Goal: Information Seeking & Learning: Compare options

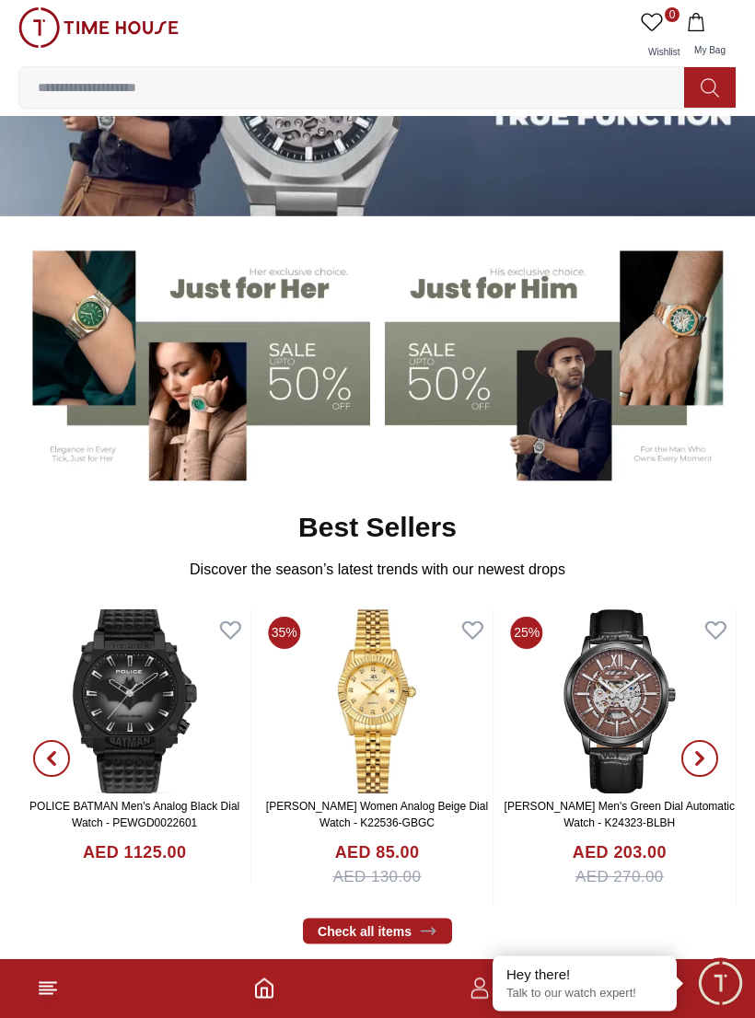
scroll to position [172, 0]
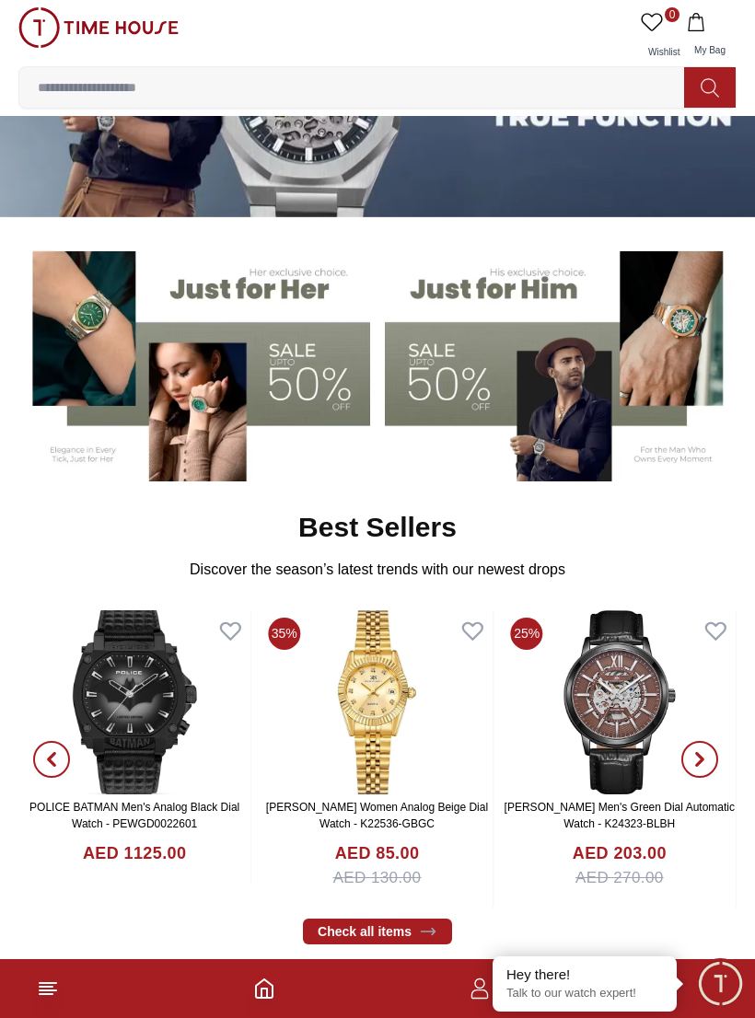
click at [522, 411] on img at bounding box center [561, 359] width 352 height 245
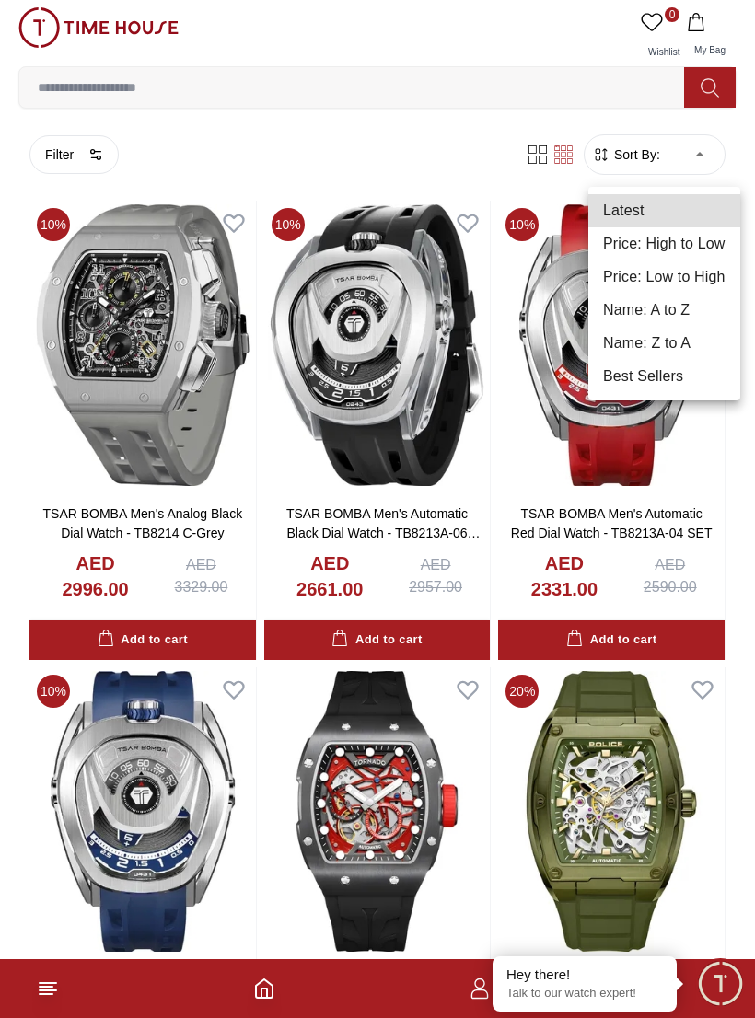
click at [692, 285] on li "Price: Low to High" at bounding box center [664, 276] width 152 height 33
type input "*"
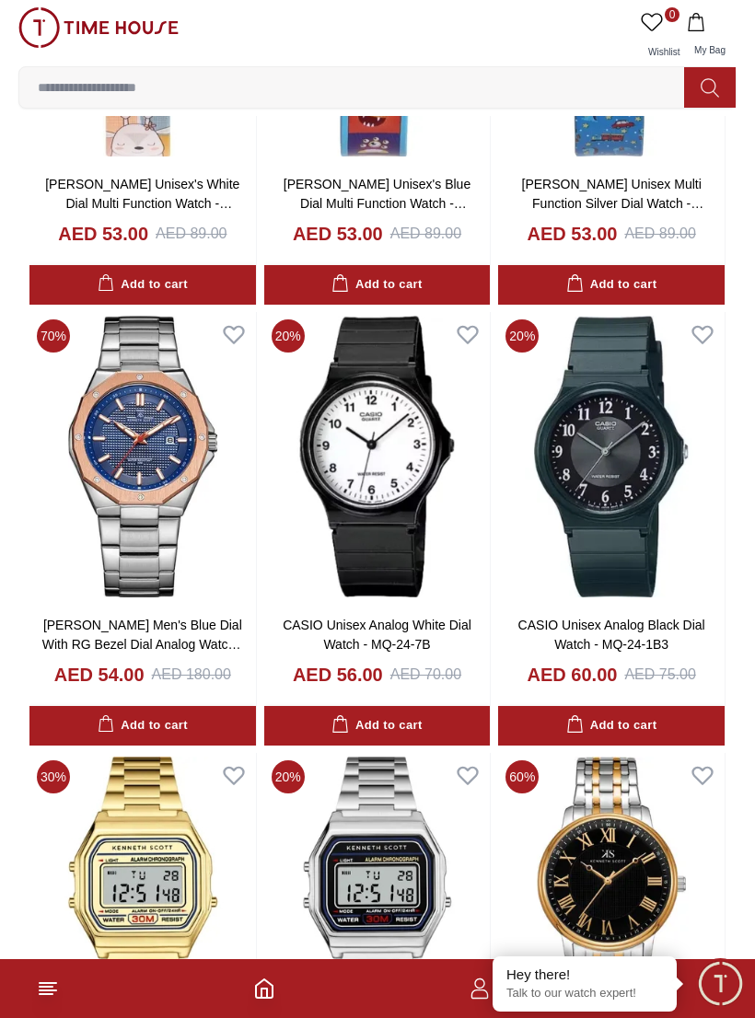
scroll to position [770, 0]
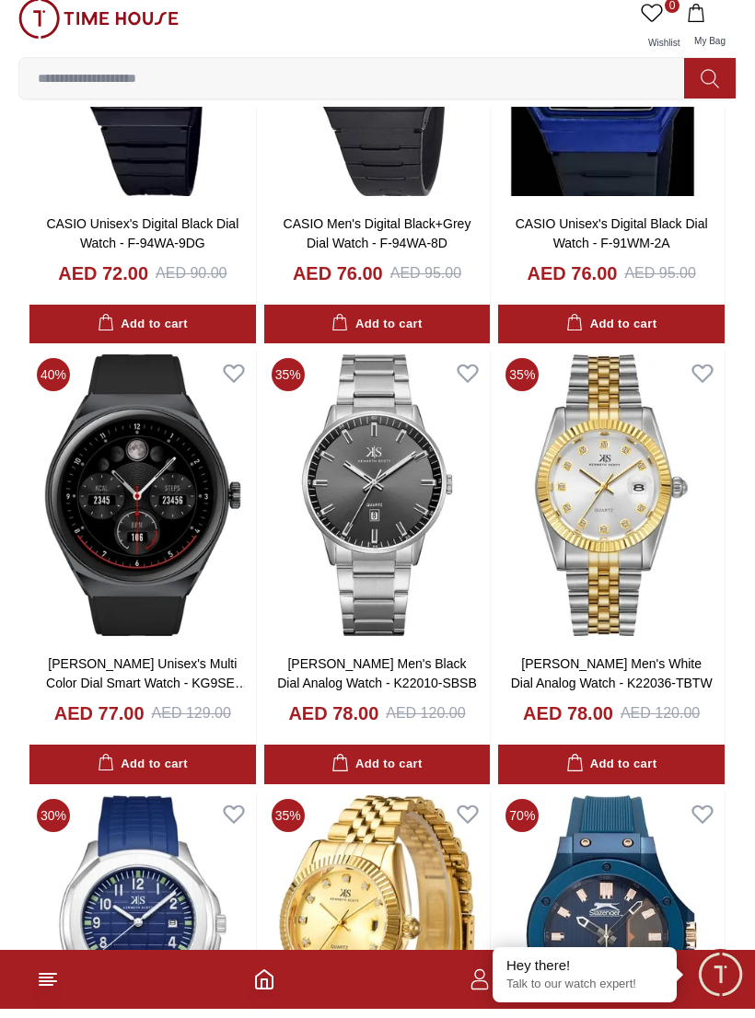
scroll to position [2486, 0]
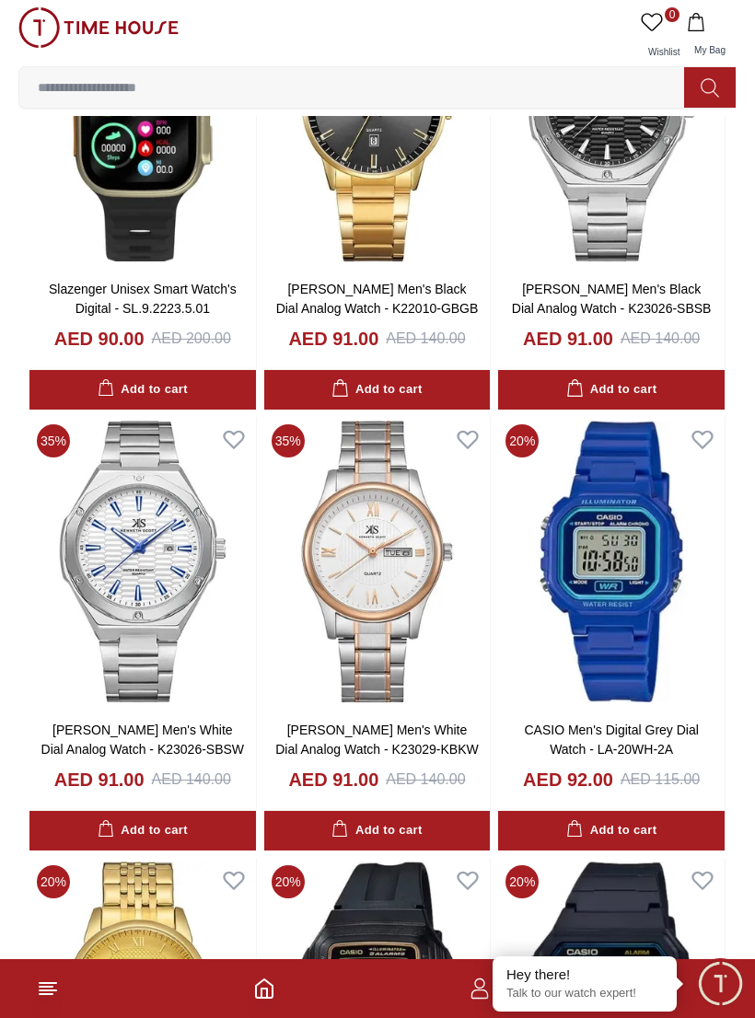
scroll to position [4628, 0]
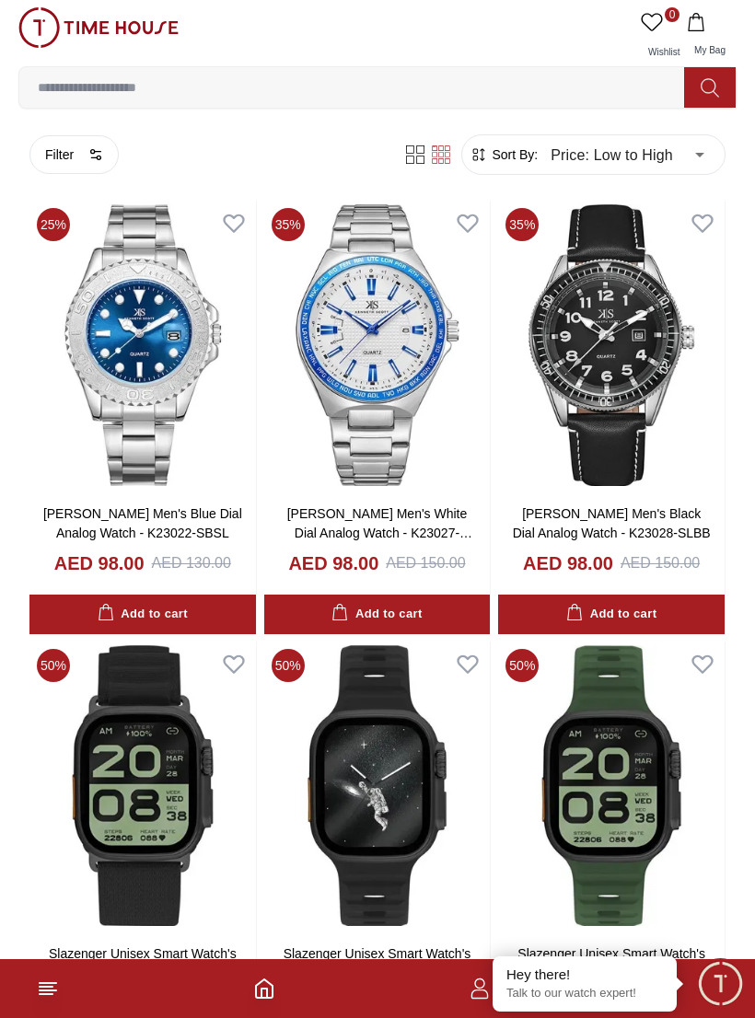
click at [110, 27] on img at bounding box center [98, 27] width 160 height 41
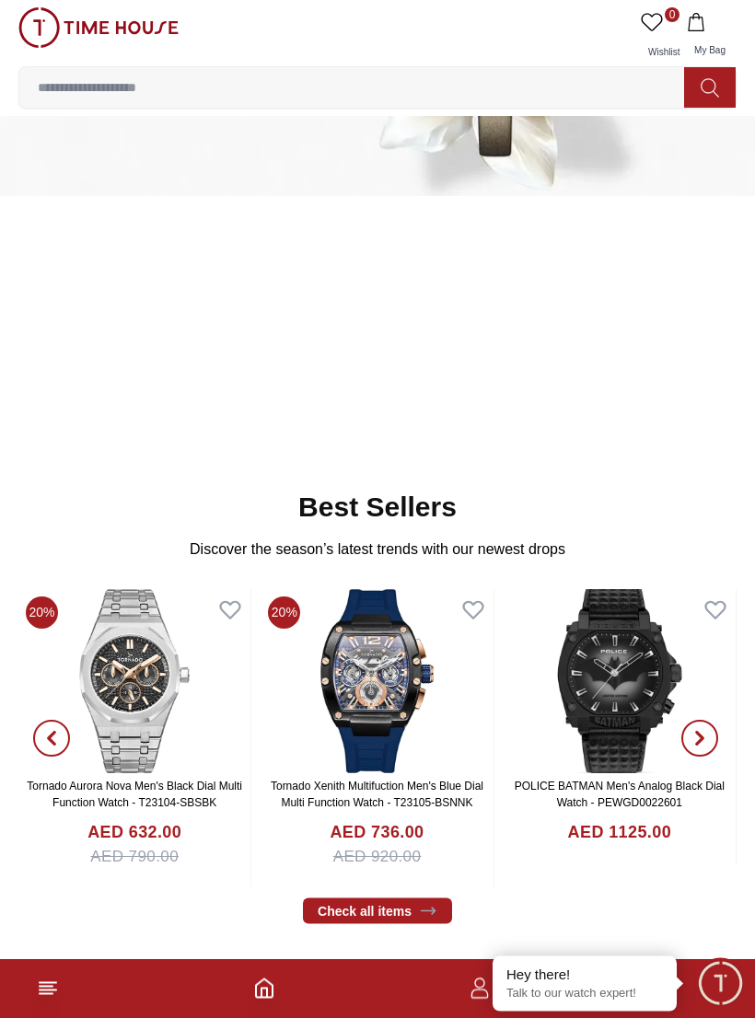
scroll to position [203, 0]
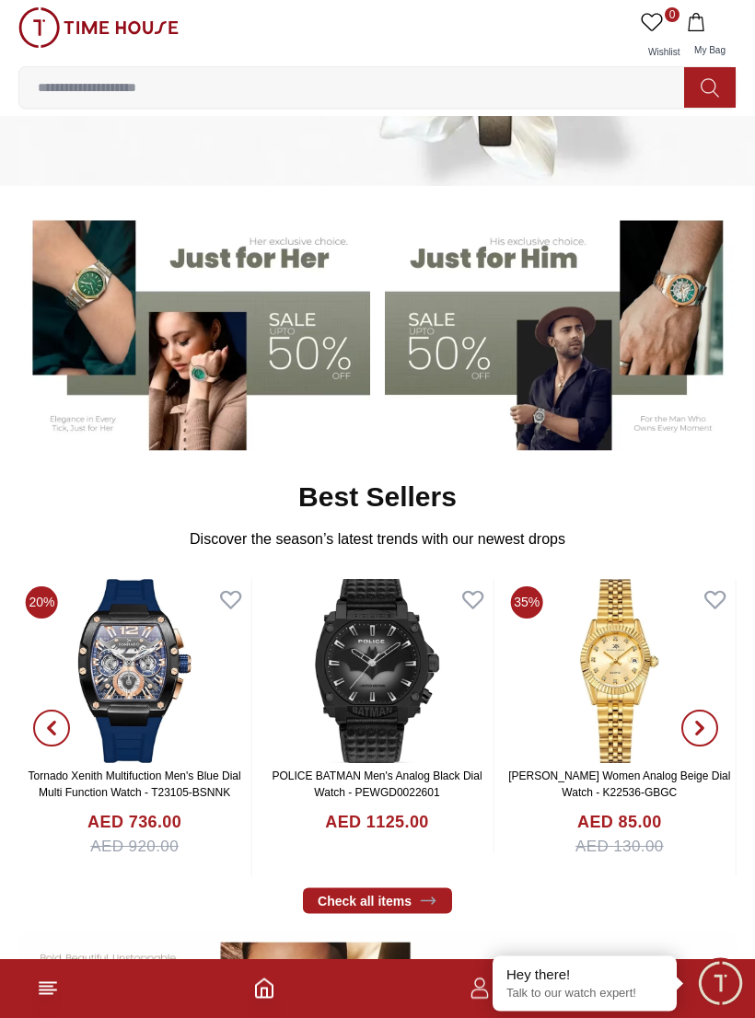
click at [543, 356] on img at bounding box center [561, 328] width 352 height 245
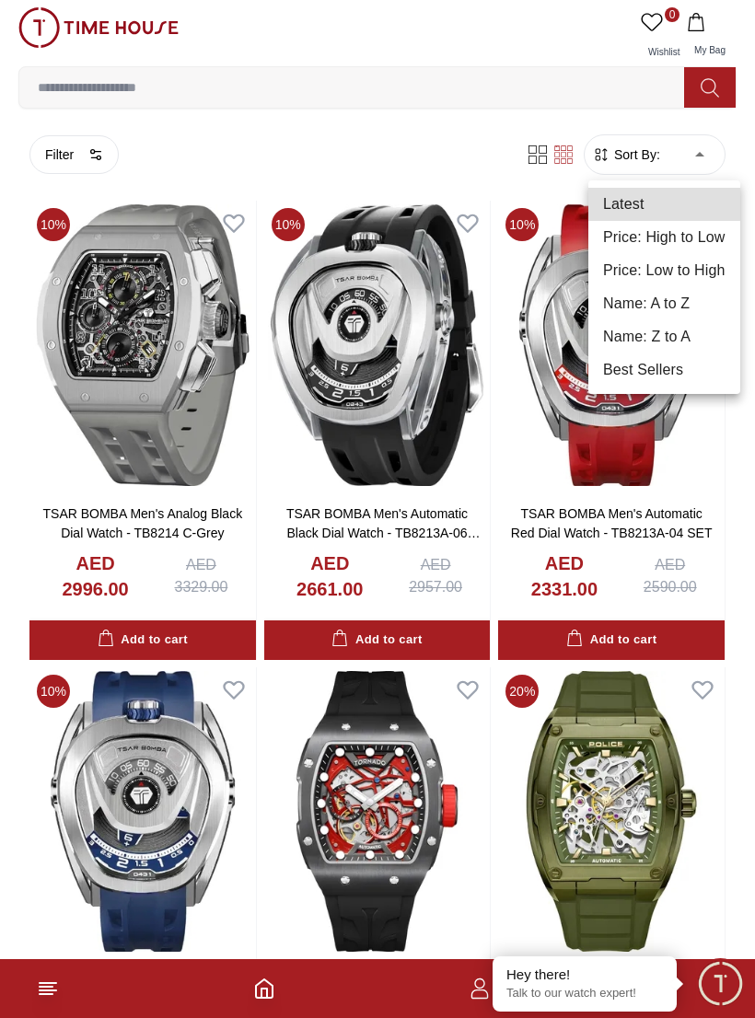
click at [687, 289] on li "Name: A to Z" at bounding box center [664, 303] width 152 height 33
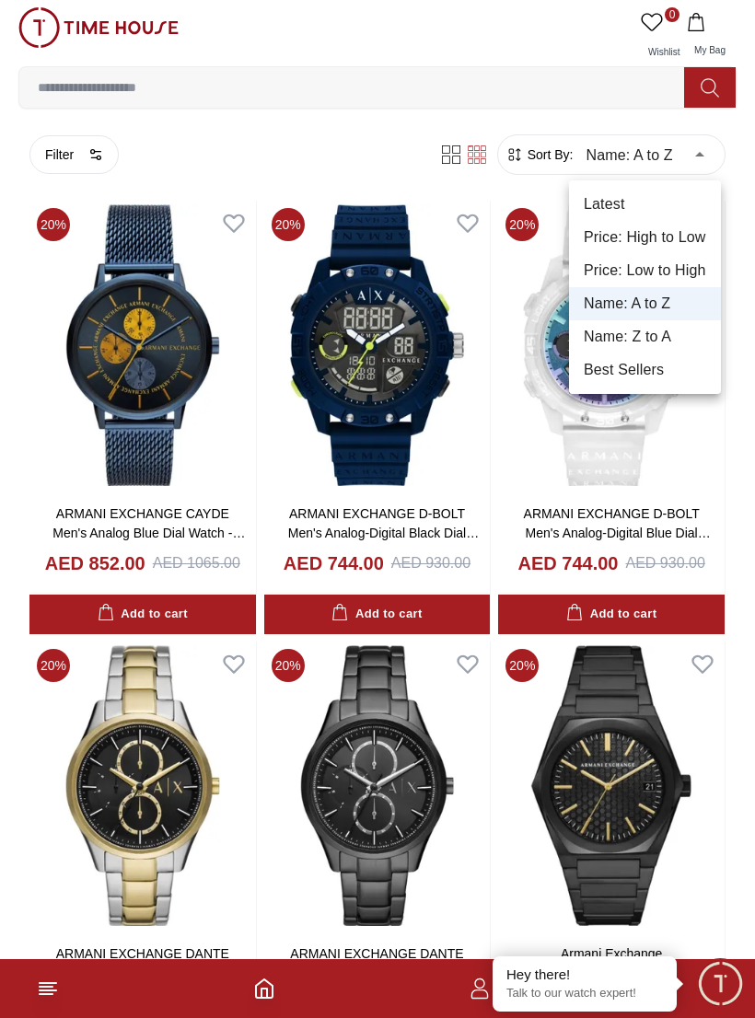
click at [665, 269] on li "Price: Low to High" at bounding box center [645, 270] width 152 height 33
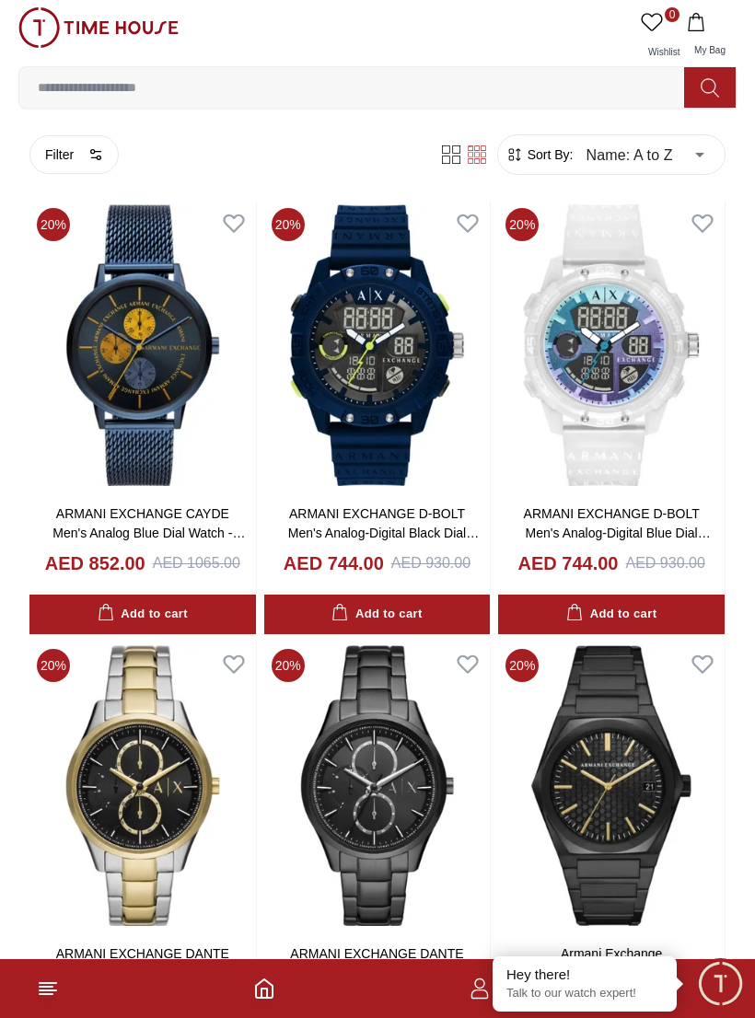
type input "*"
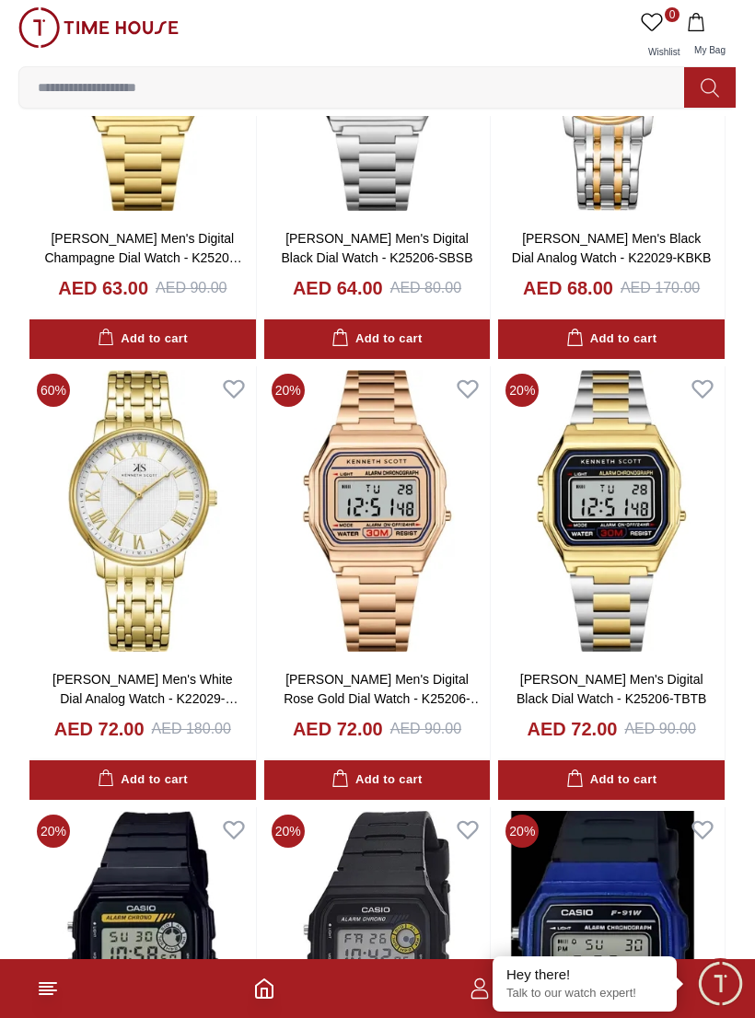
scroll to position [1597, 0]
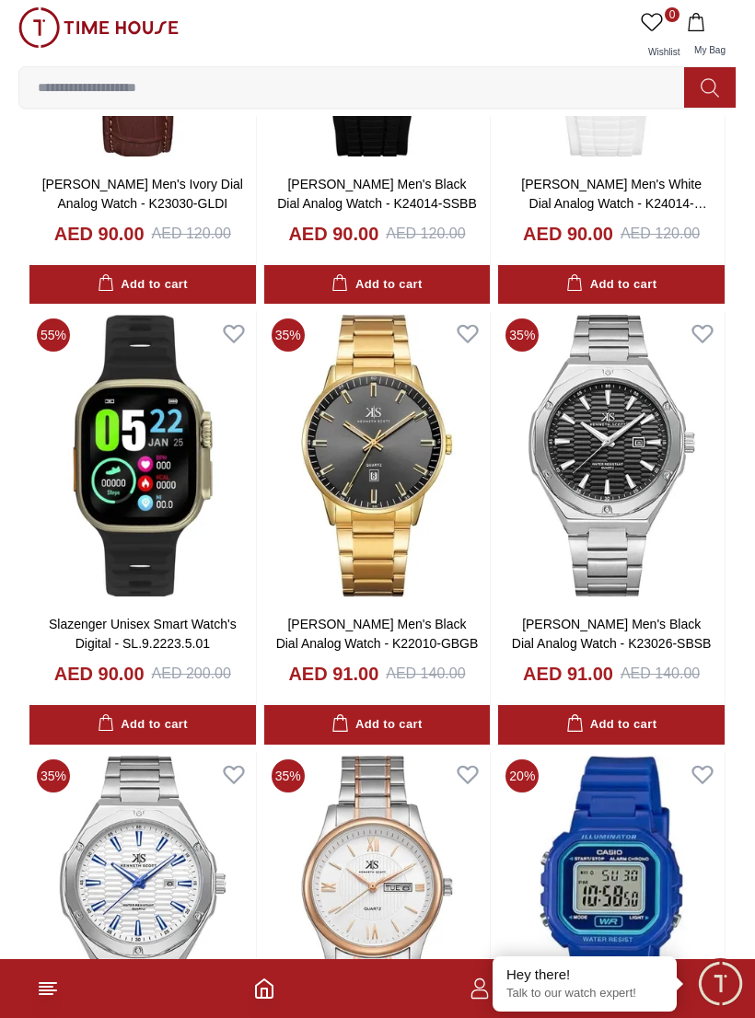
scroll to position [4296, 0]
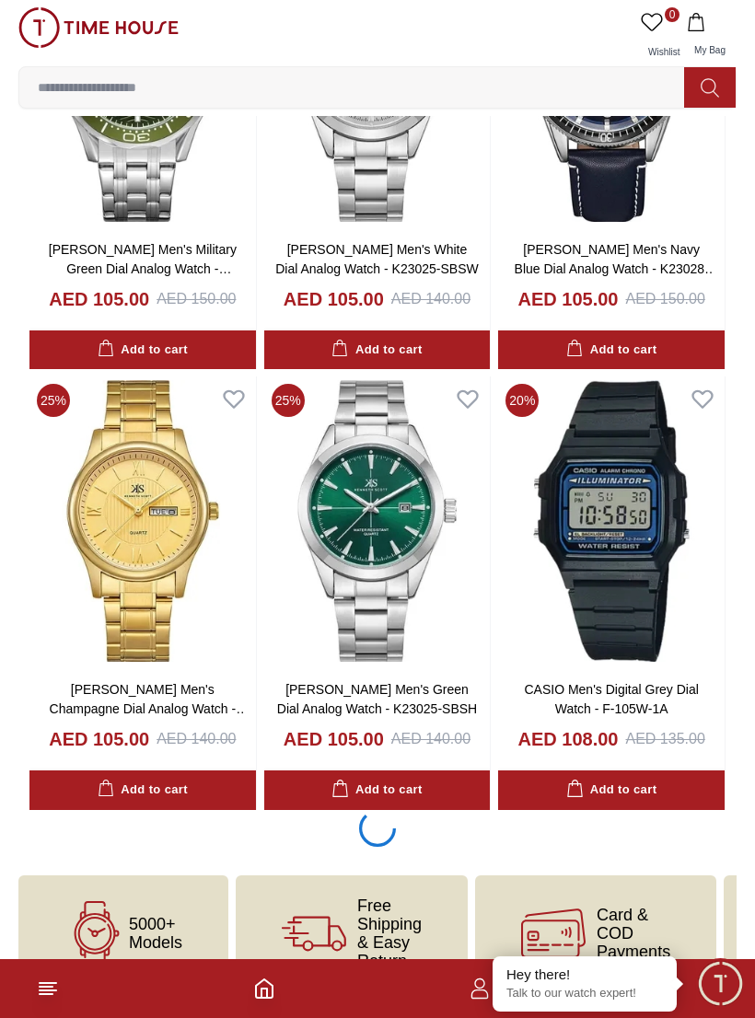
scroll to position [8199, 0]
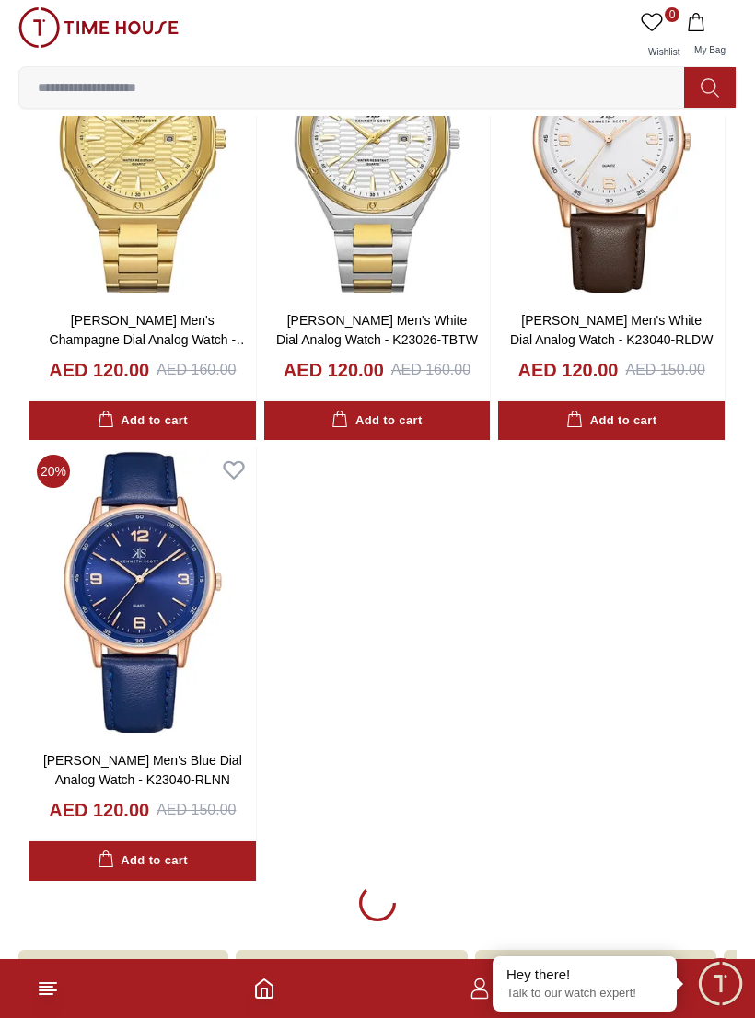
scroll to position [14307, 0]
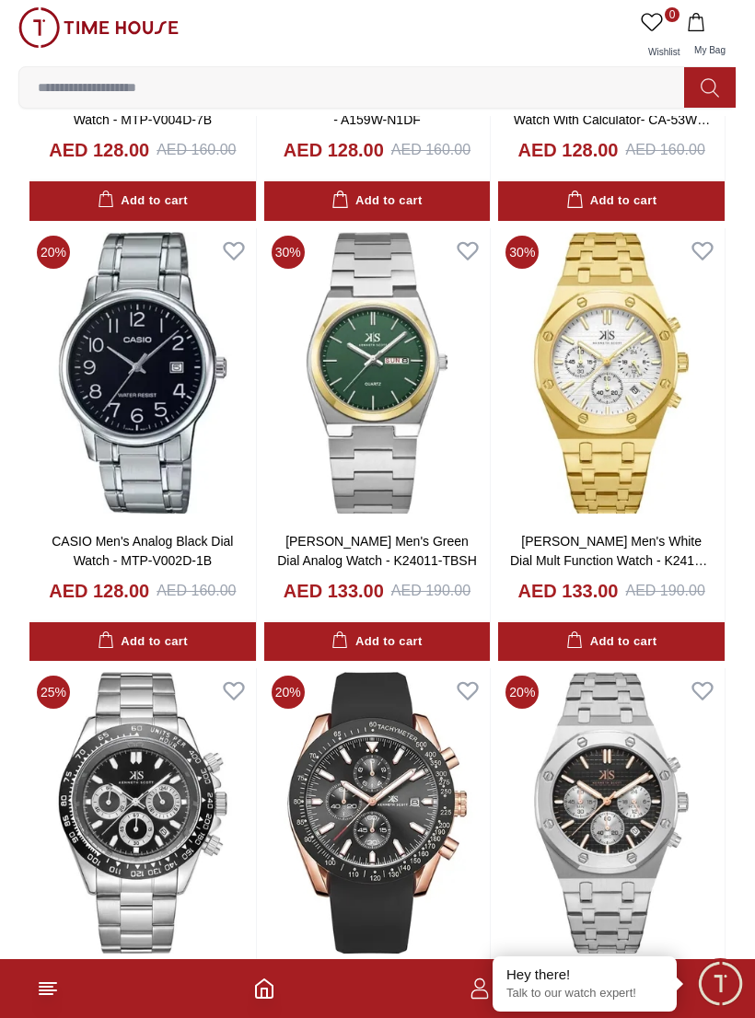
scroll to position [18932, 0]
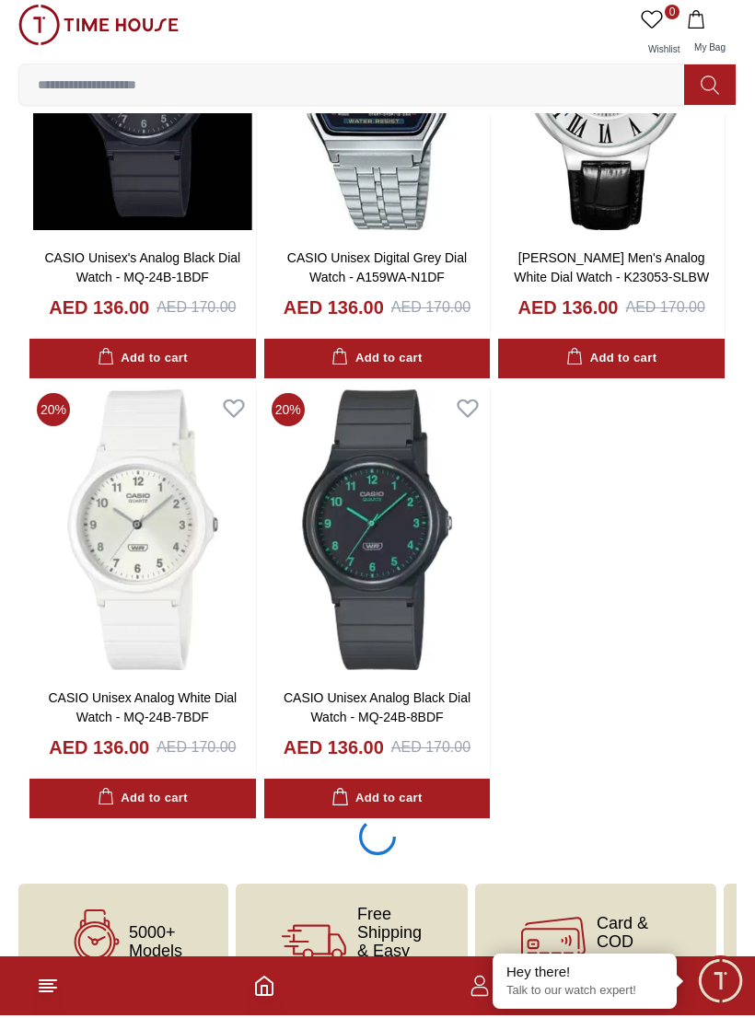
scroll to position [20089, 0]
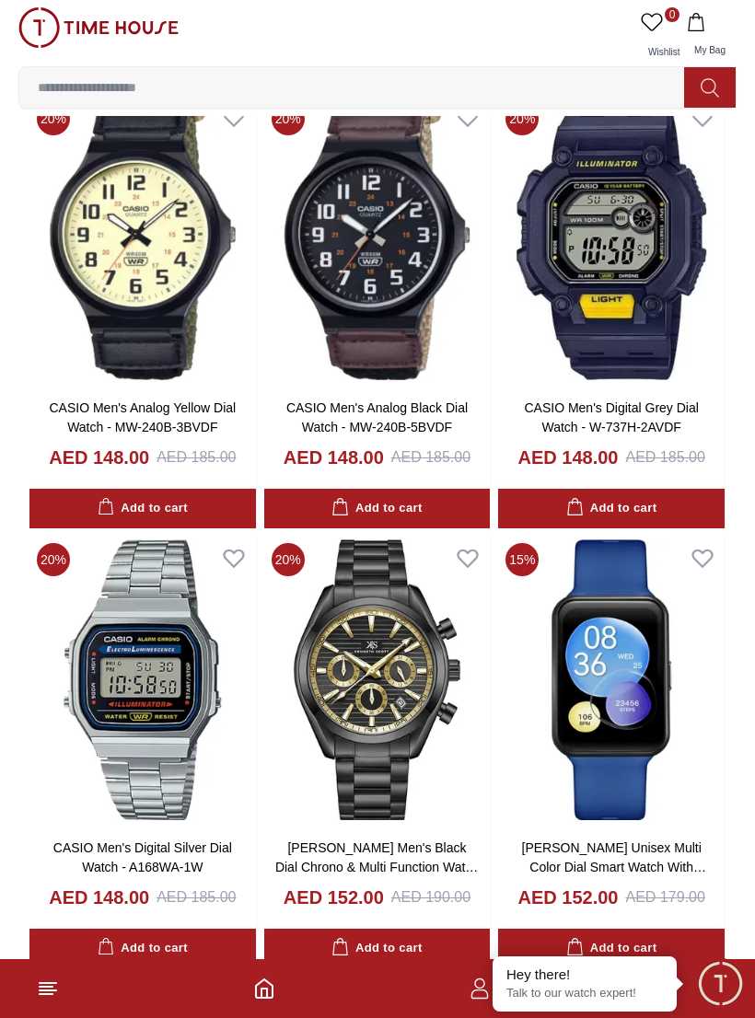
scroll to position [25250, 0]
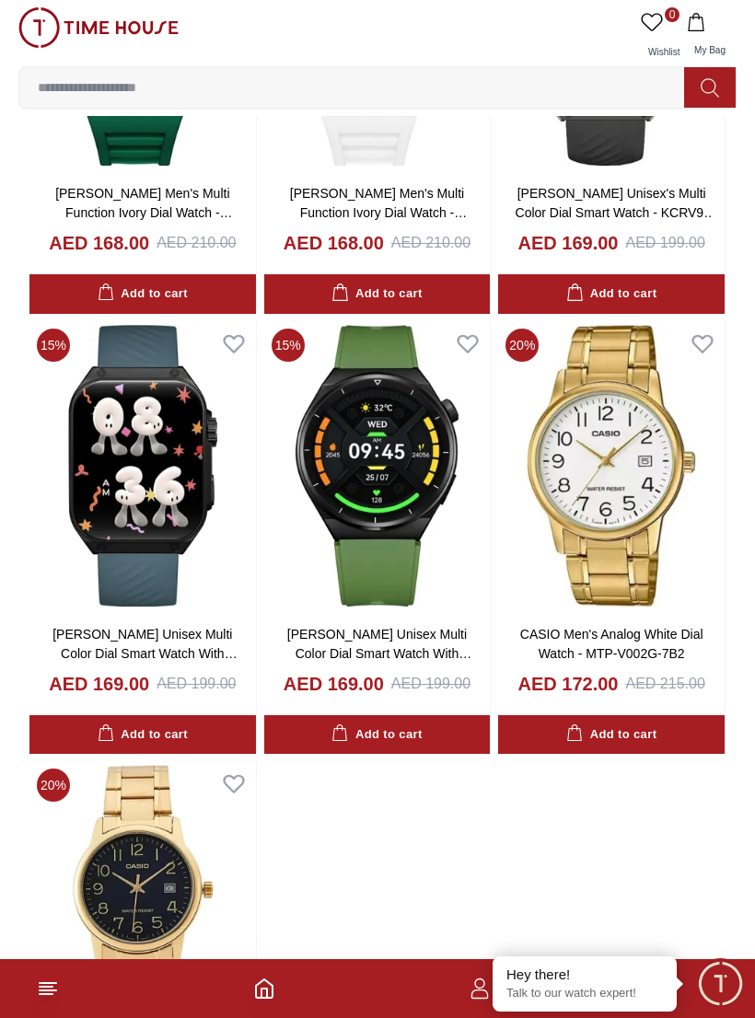
scroll to position [31648, 0]
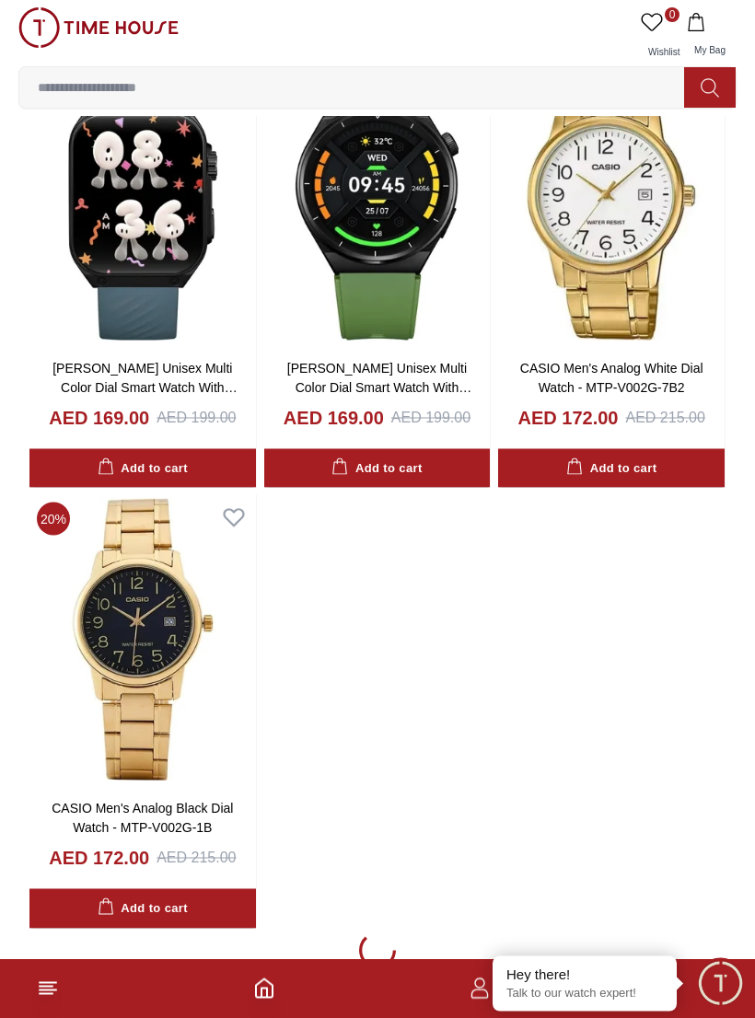
scroll to position [31927, 0]
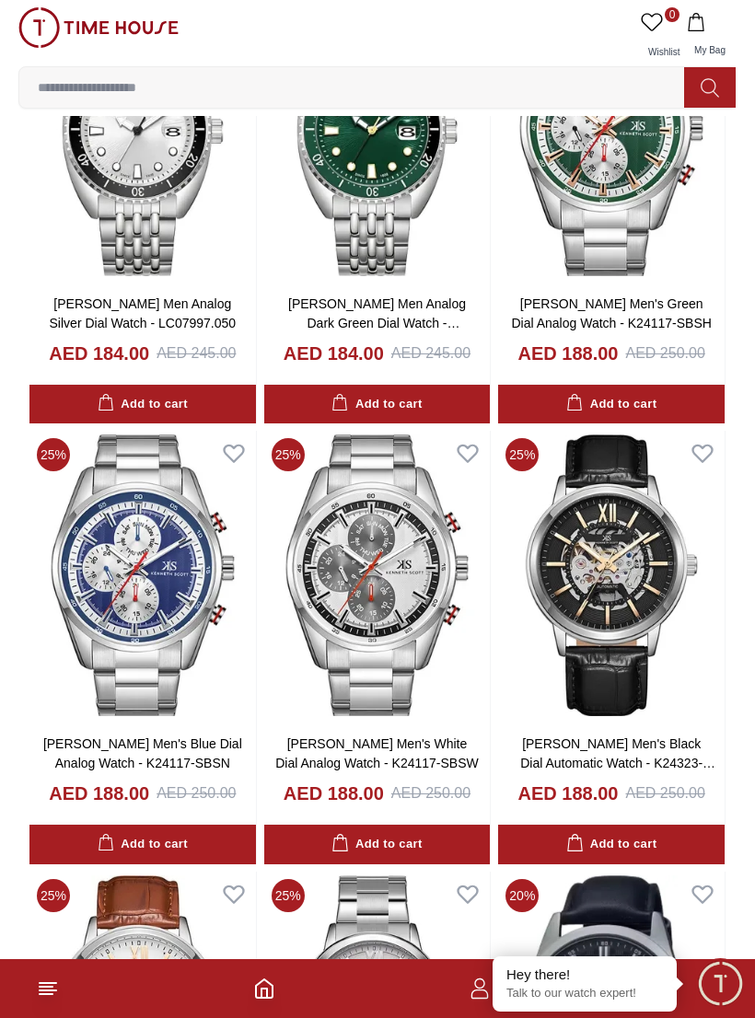
scroll to position [37708, 0]
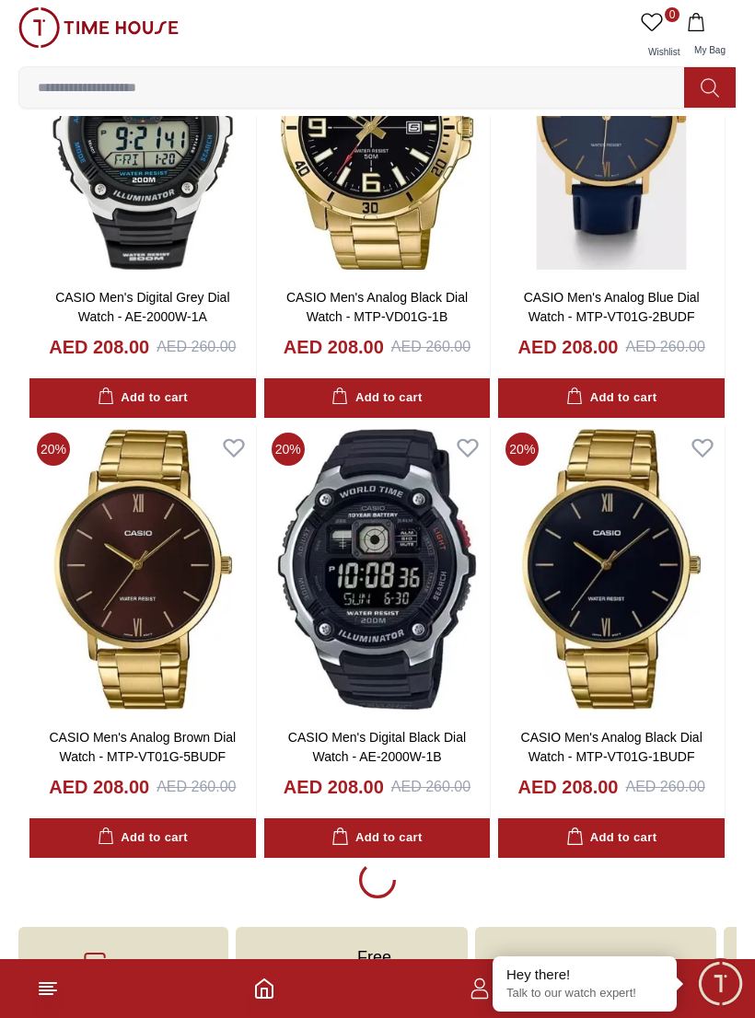
scroll to position [43432, 0]
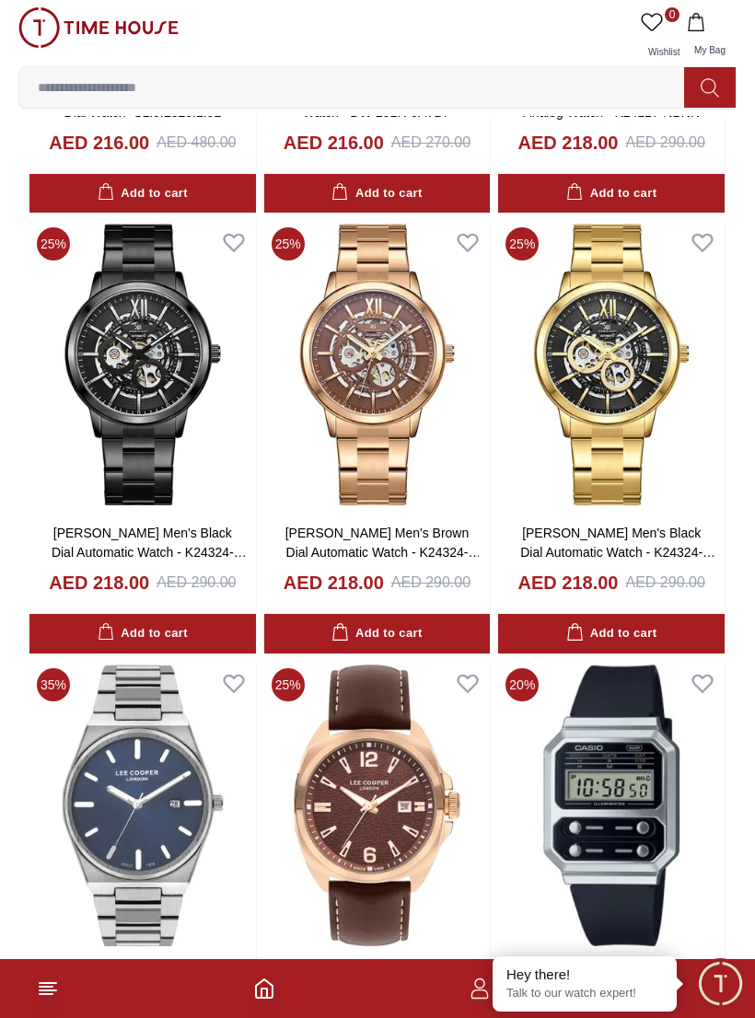
scroll to position [45846, 0]
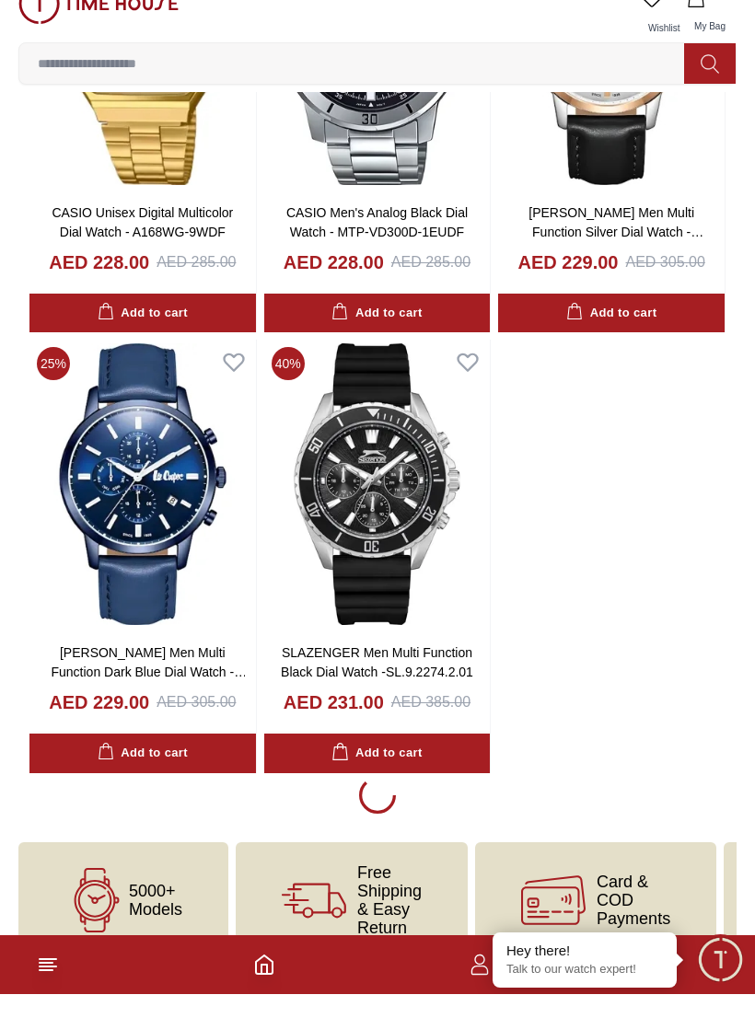
scroll to position [2483, 0]
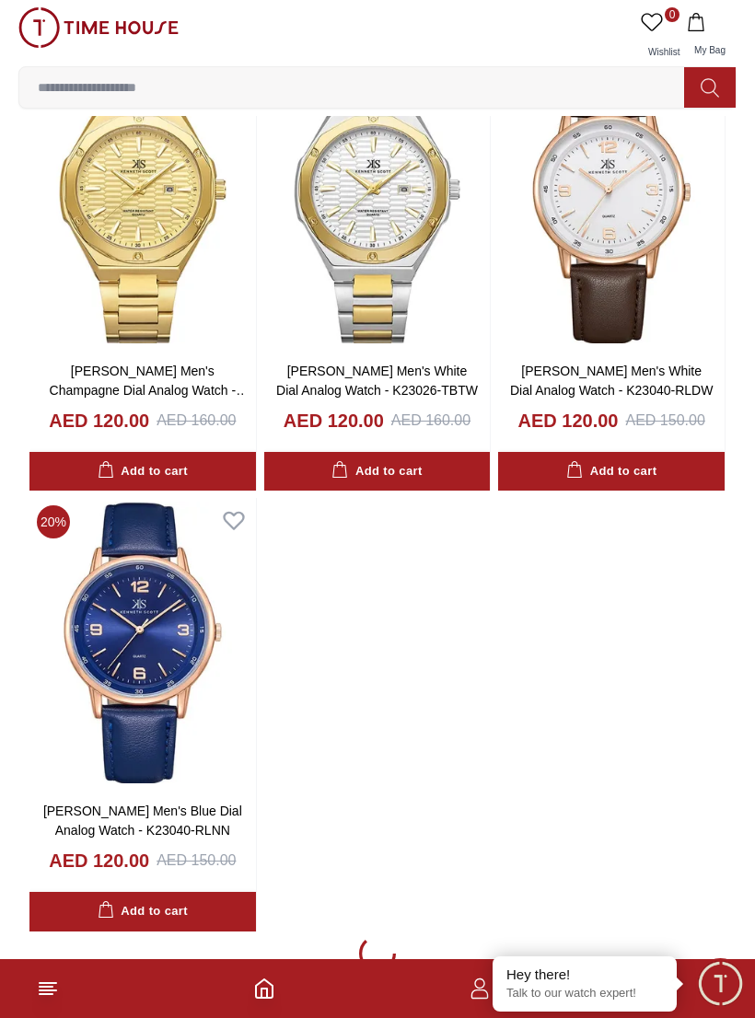
scroll to position [14276, 0]
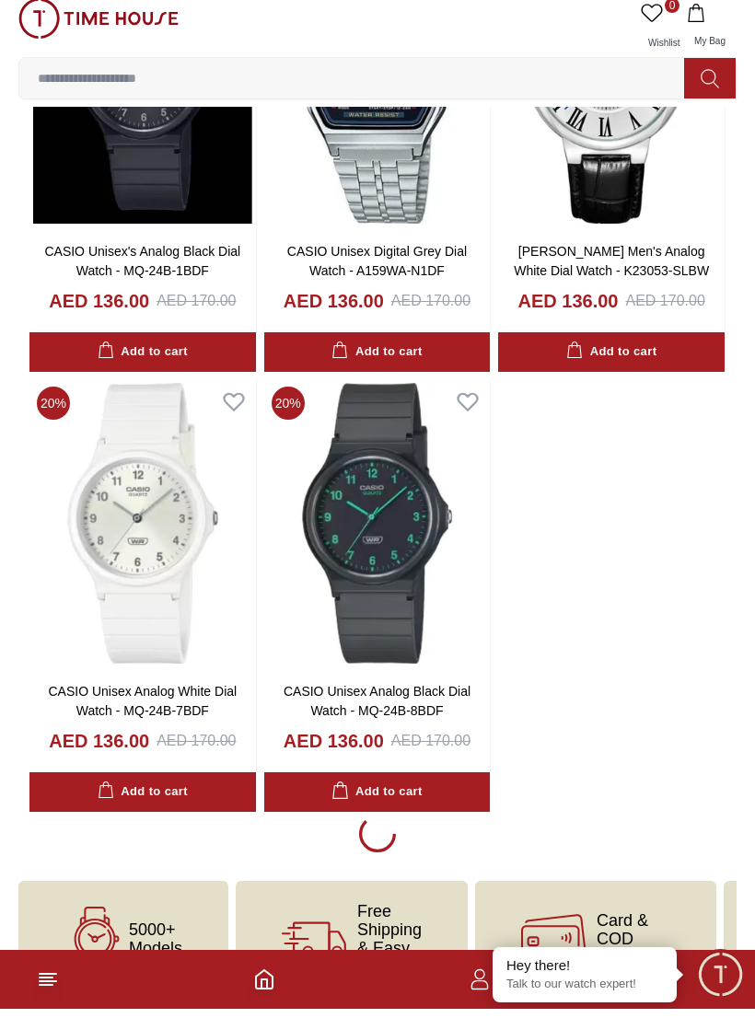
scroll to position [20089, 0]
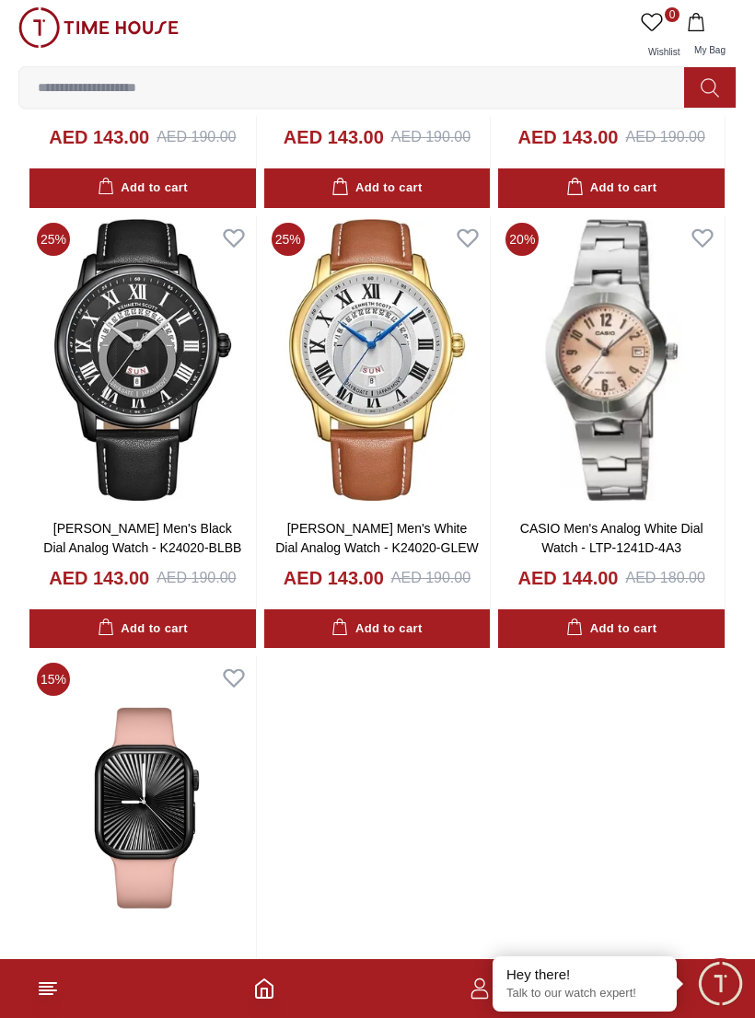
scroll to position [23065, 0]
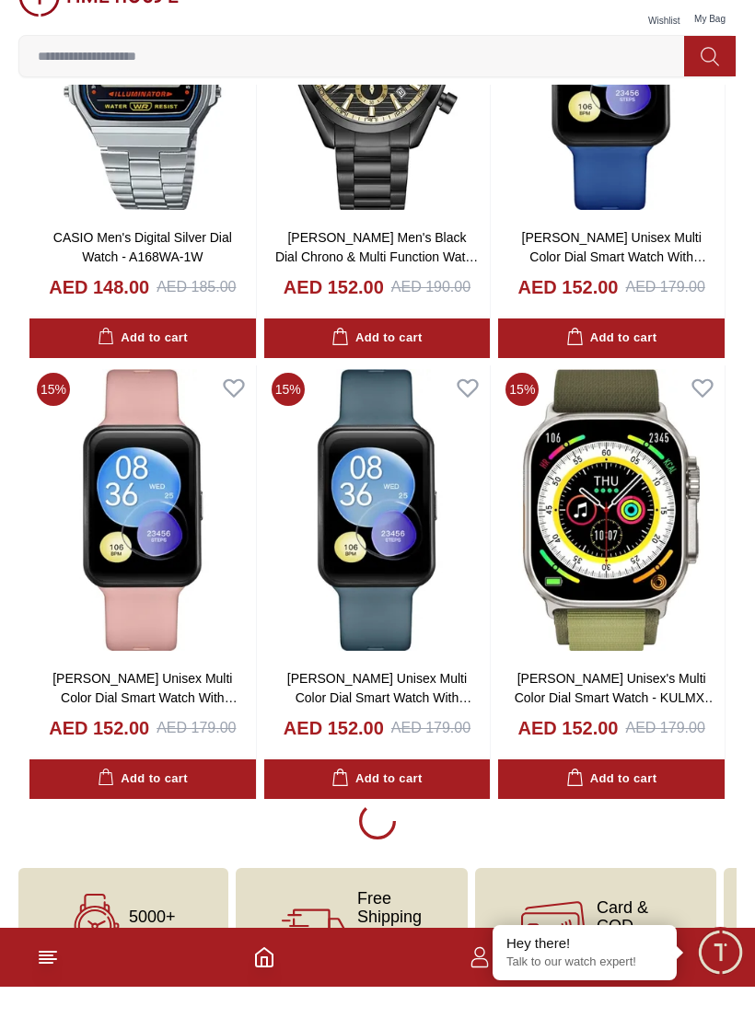
scroll to position [25823, 0]
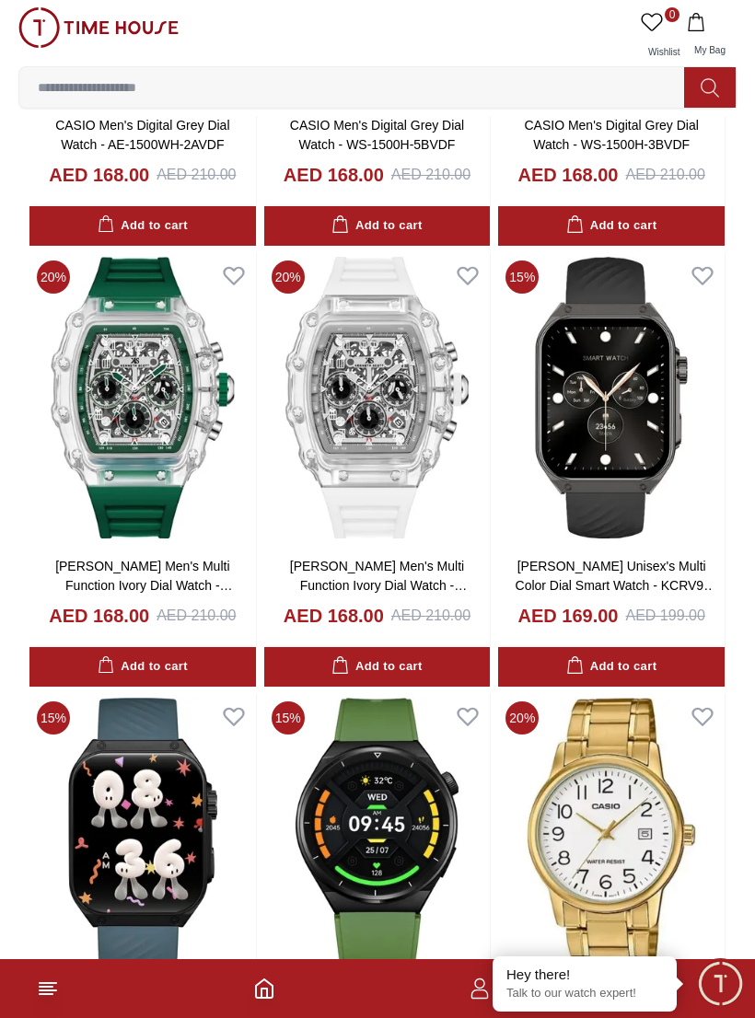
scroll to position [31287, 0]
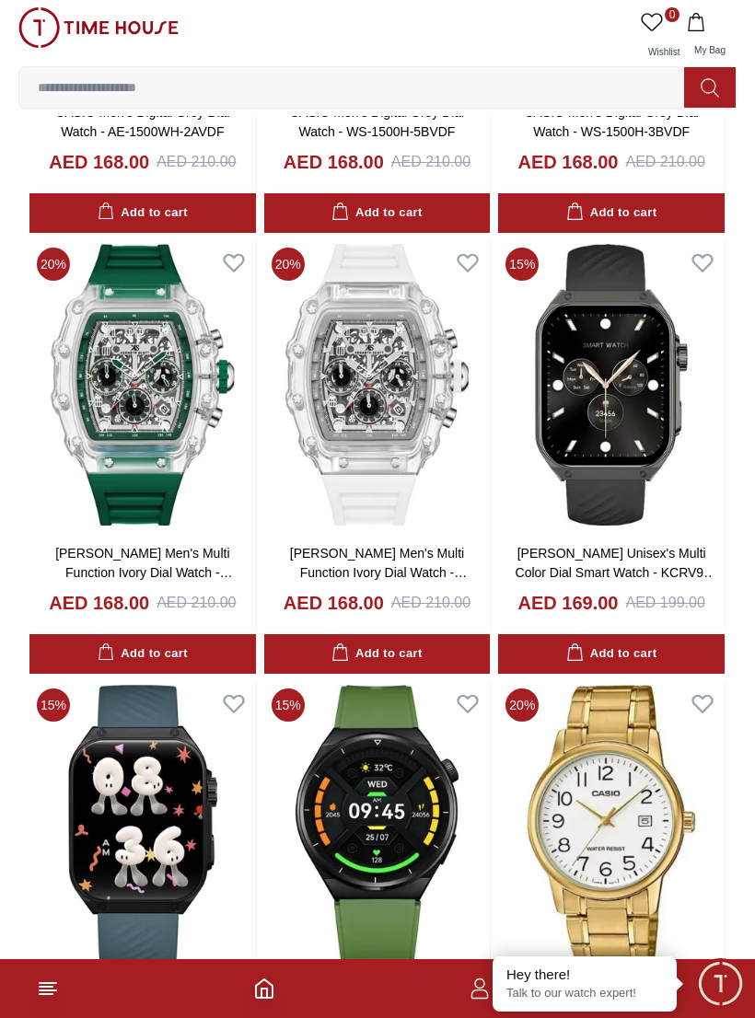
click at [104, 17] on img at bounding box center [98, 27] width 160 height 41
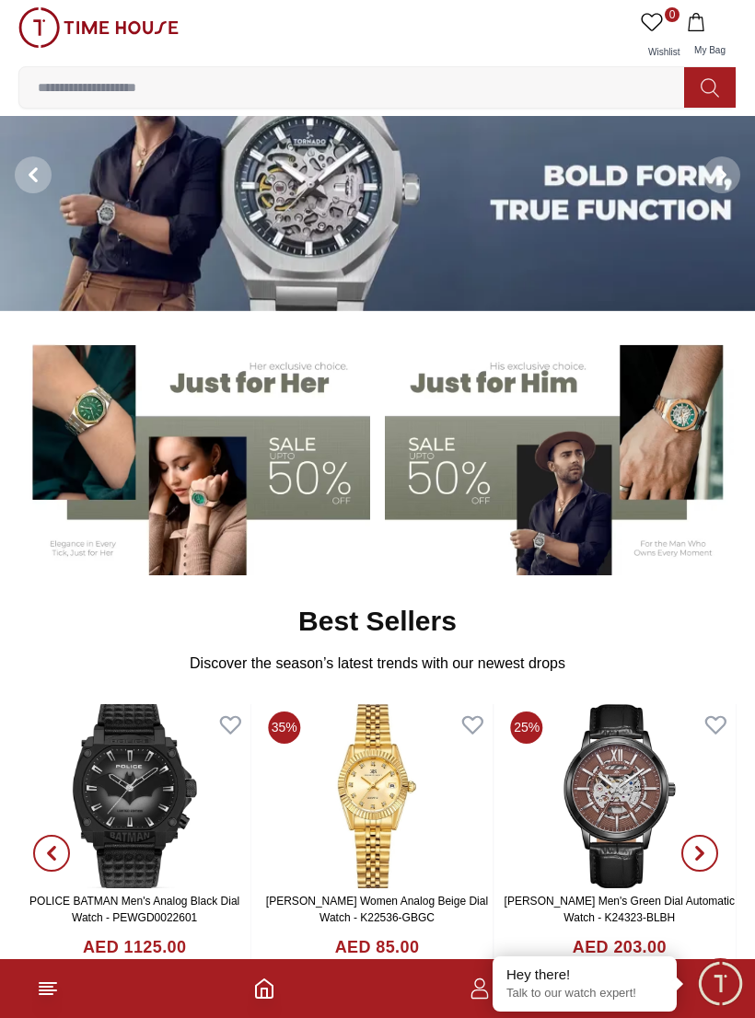
click at [488, 451] on img at bounding box center [561, 452] width 352 height 245
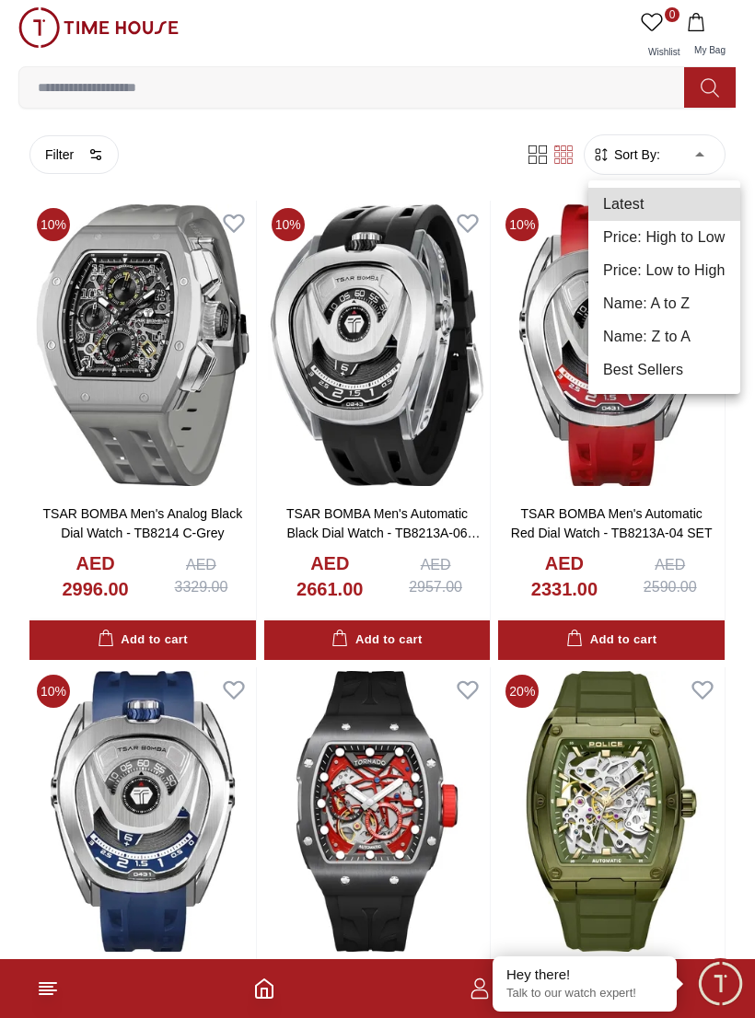
click at [687, 279] on li "Price: Low to High" at bounding box center [664, 270] width 152 height 33
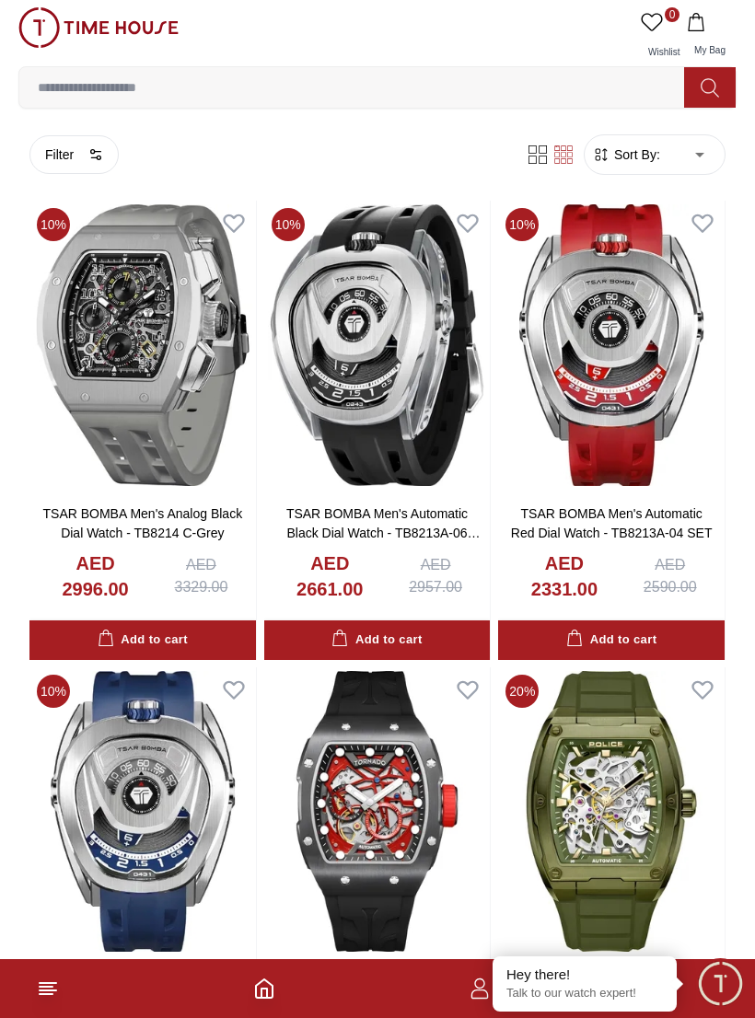
type input "*"
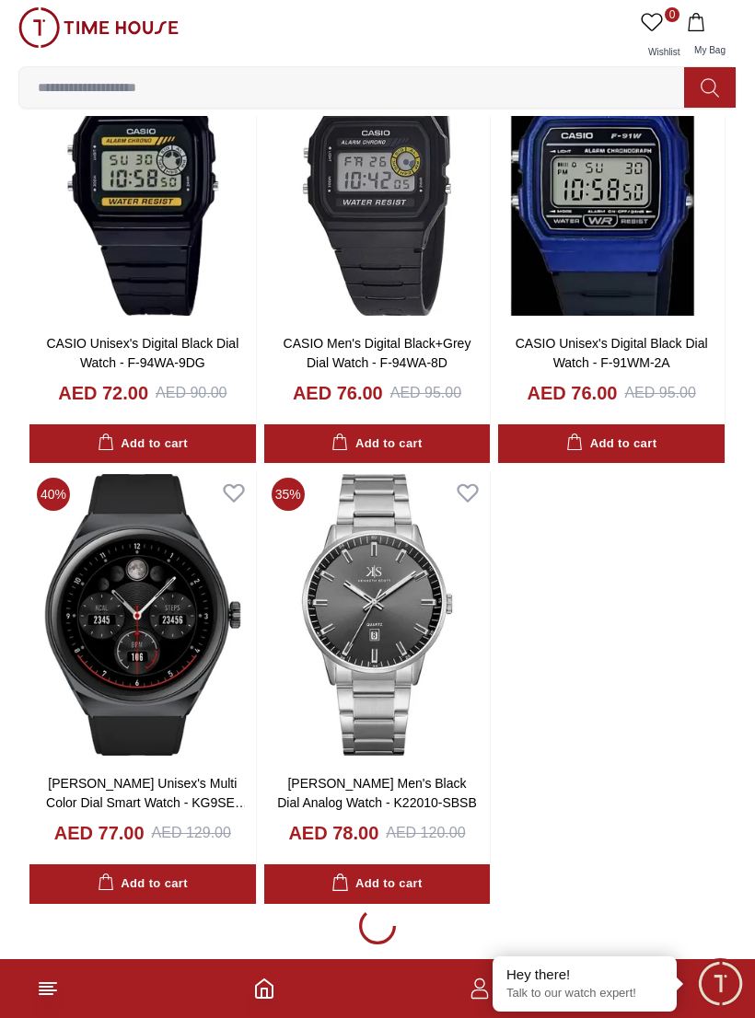
scroll to position [2376, 0]
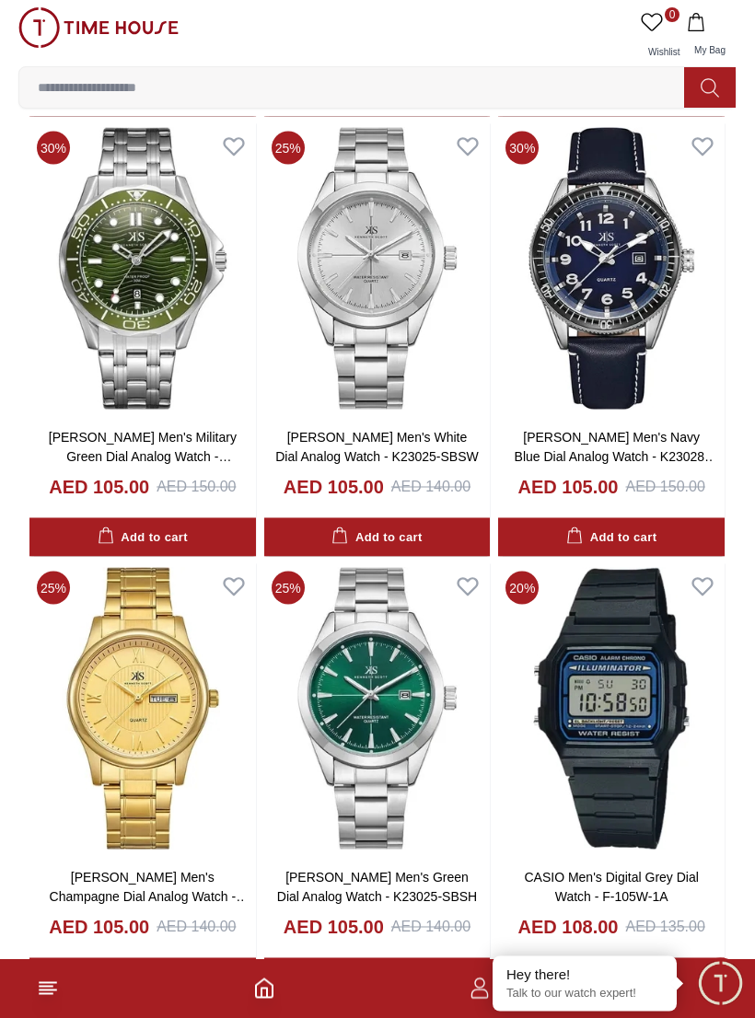
scroll to position [8201, 0]
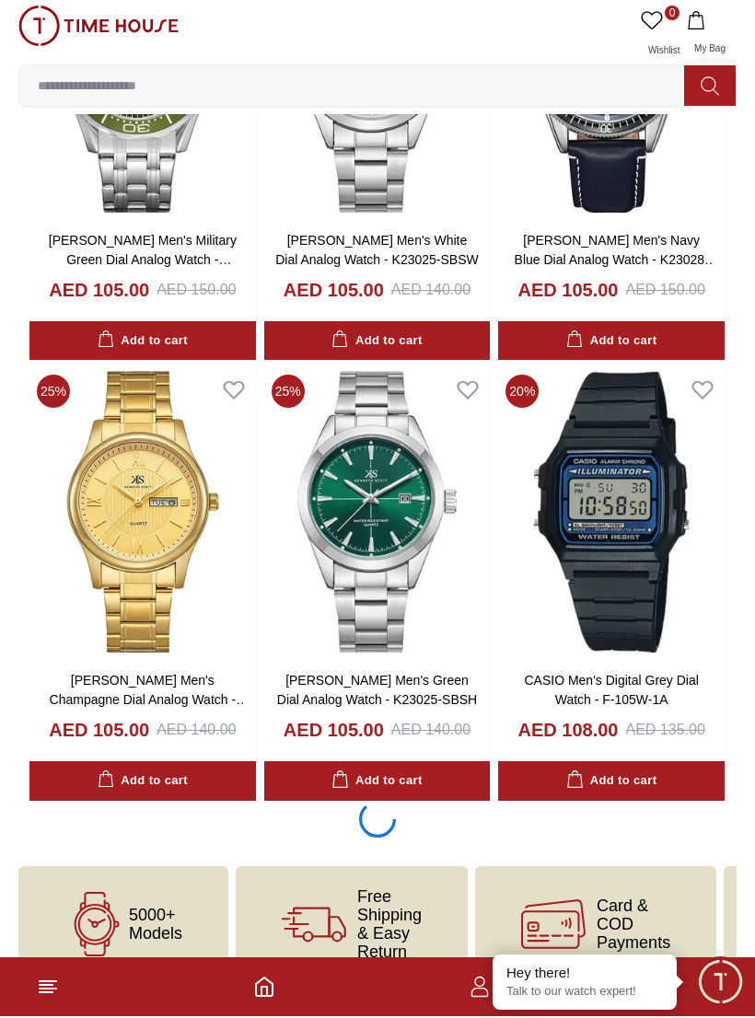
scroll to position [8197, 0]
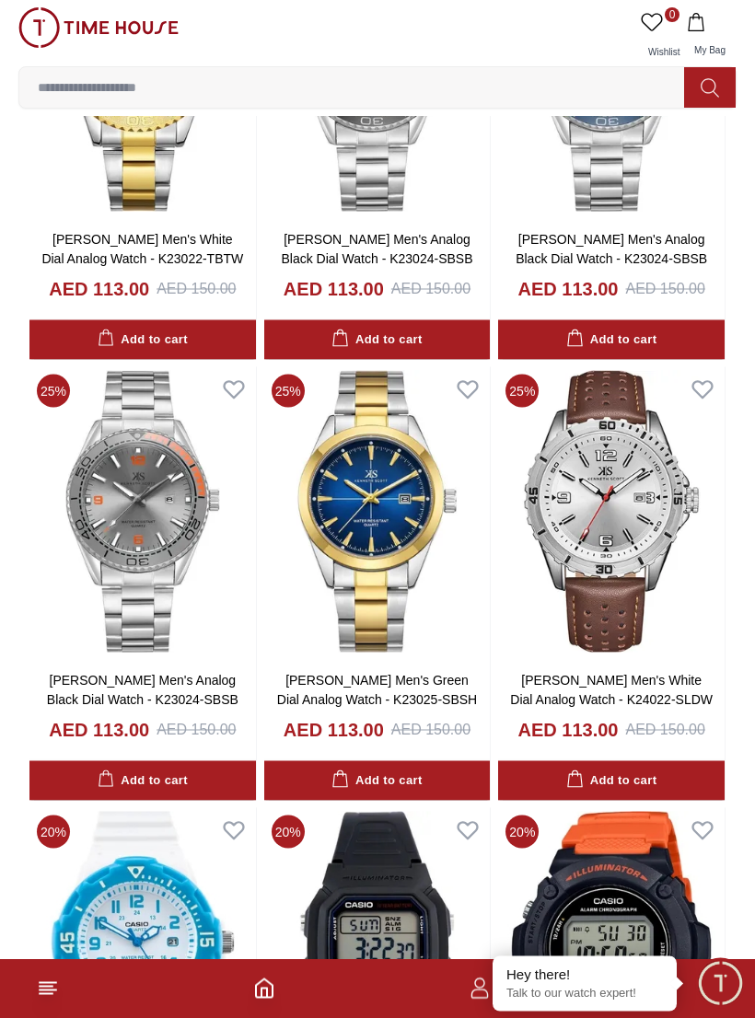
scroll to position [11764, 0]
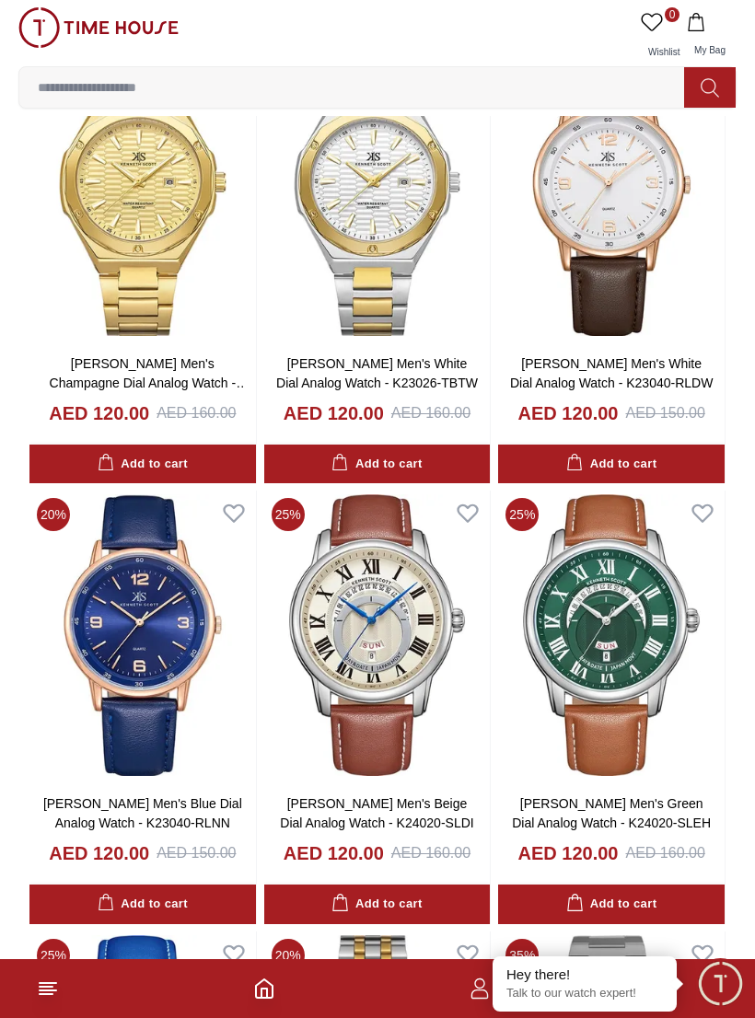
scroll to position [14265, 0]
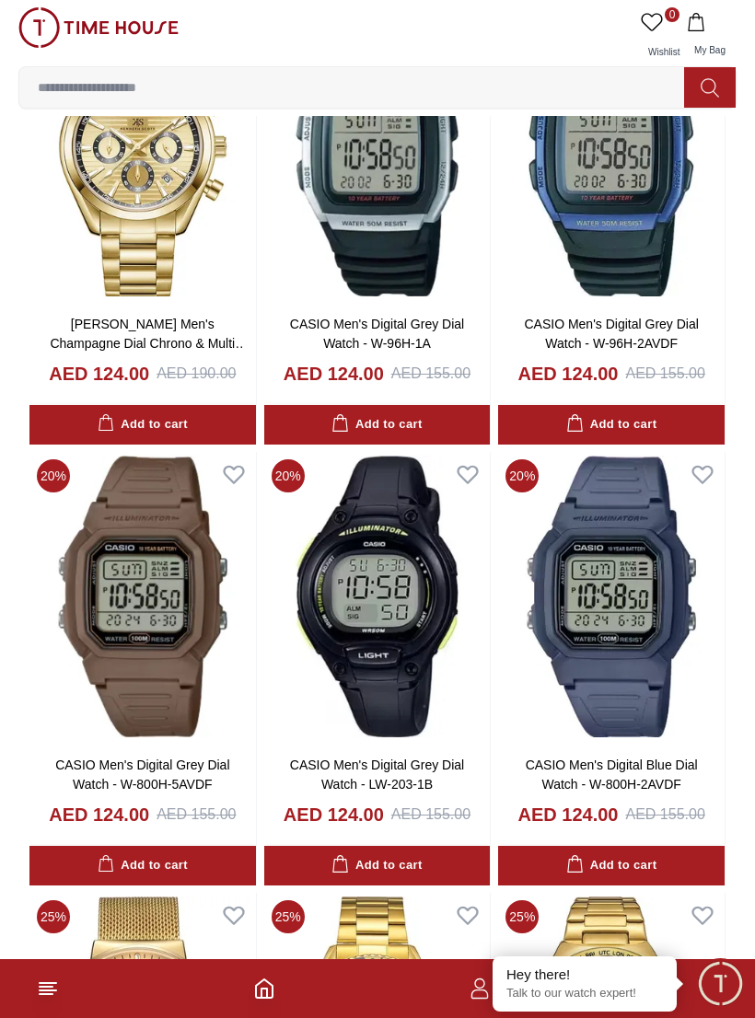
scroll to position [15625, 0]
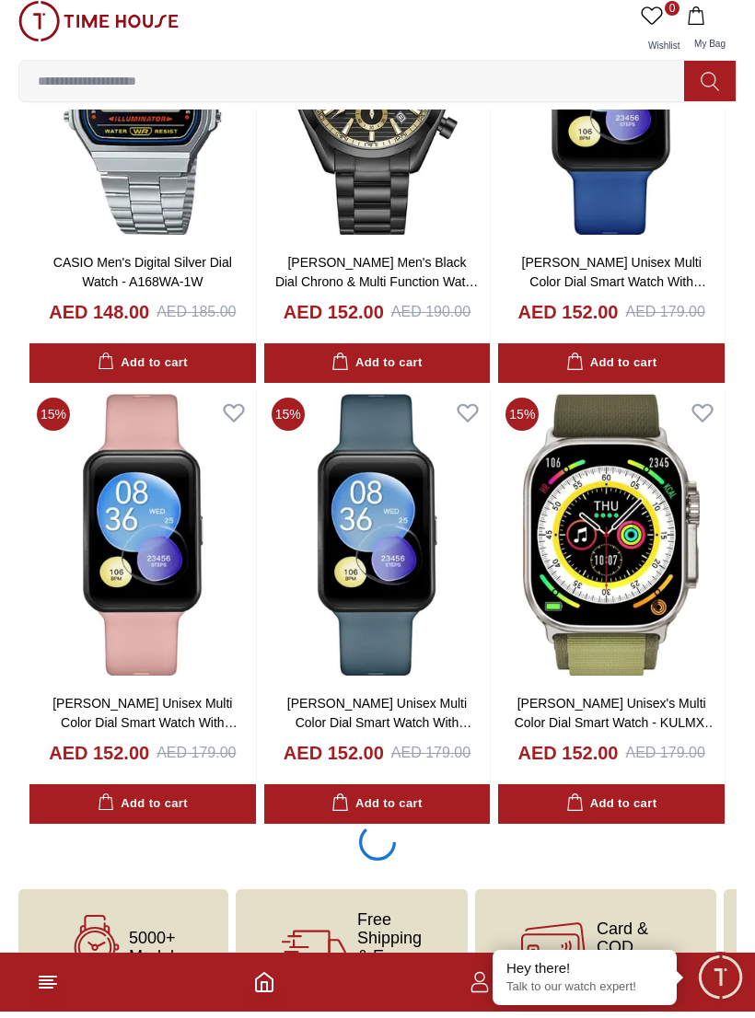
scroll to position [25823, 0]
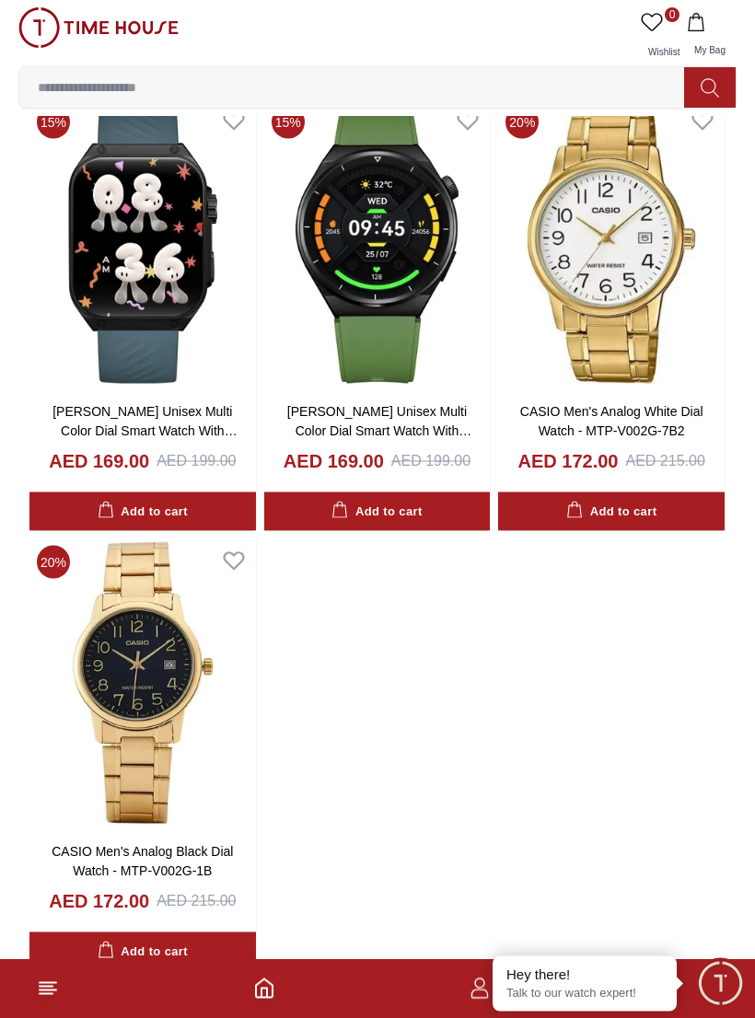
scroll to position [31872, 0]
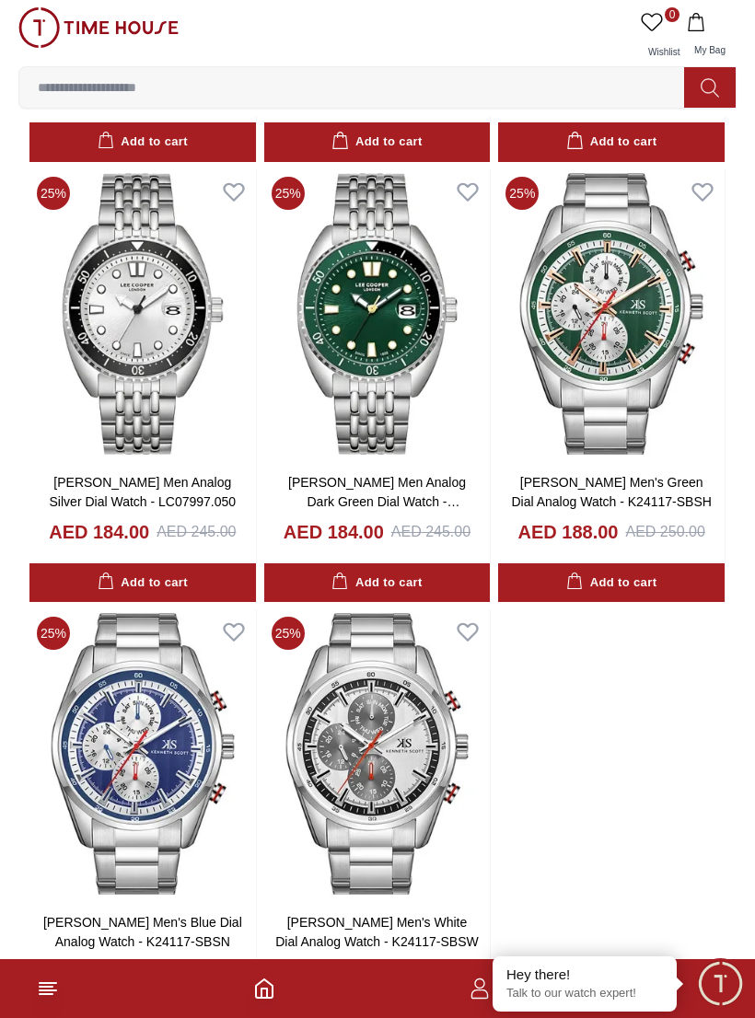
scroll to position [37527, 0]
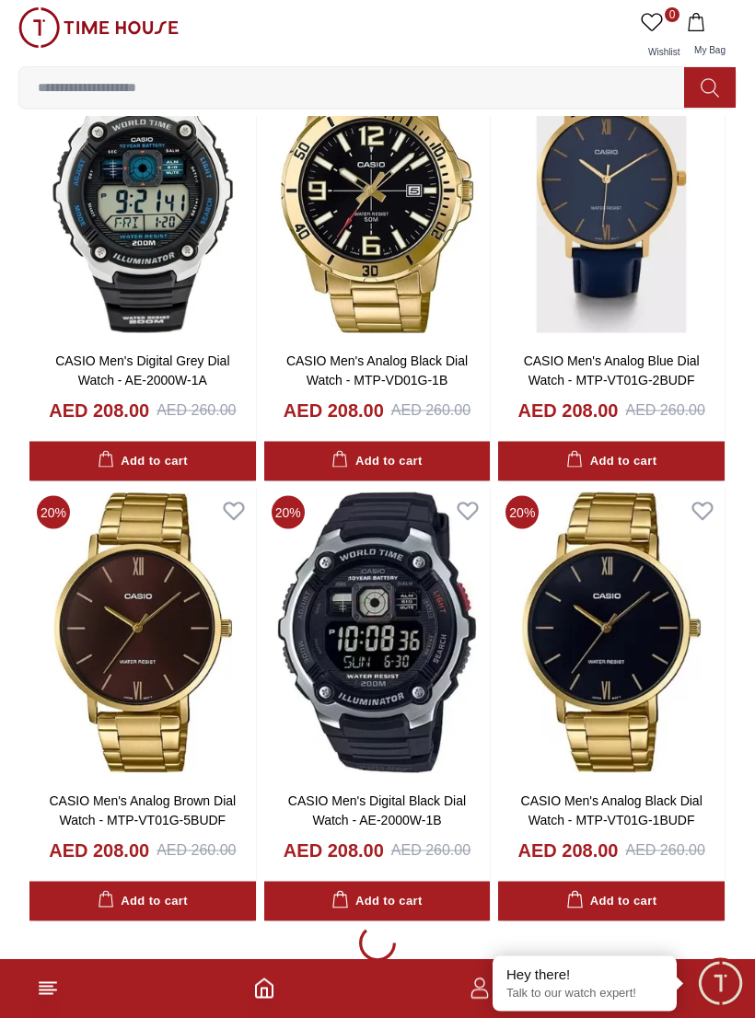
scroll to position [43436, 0]
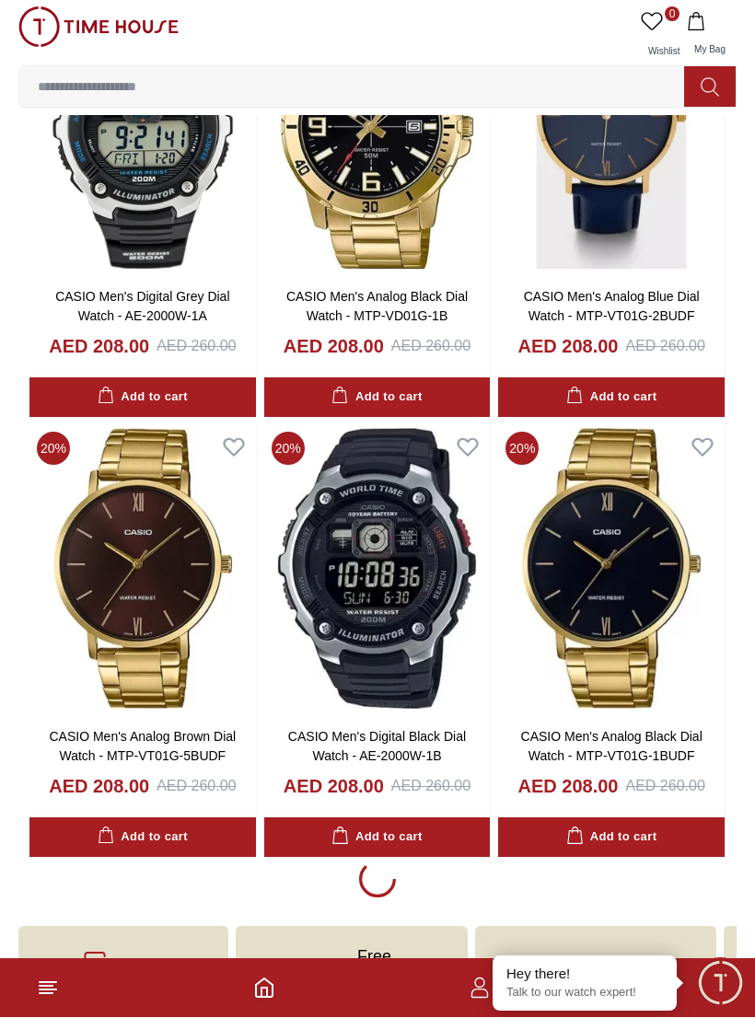
scroll to position [43432, 0]
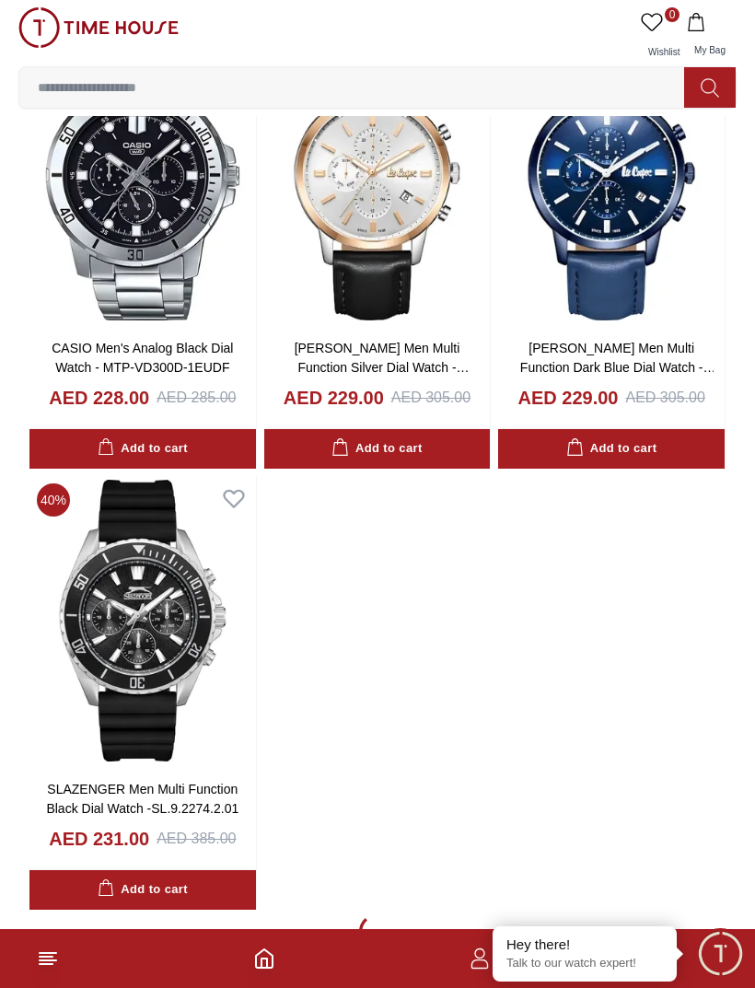
scroll to position [49559, 0]
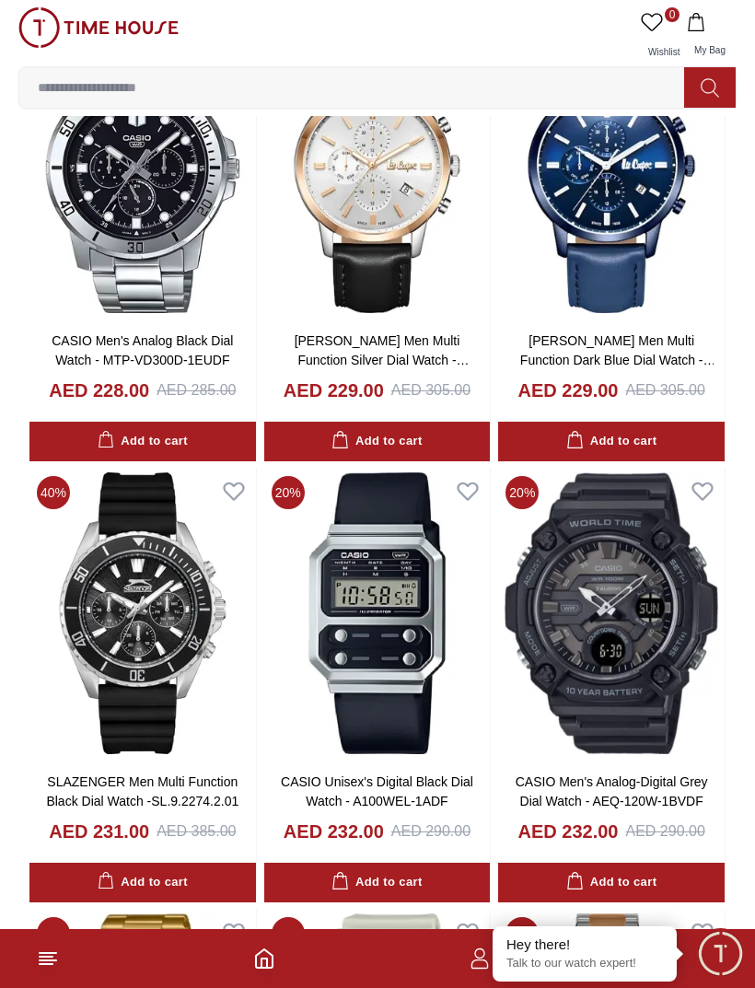
scroll to position [49590, 0]
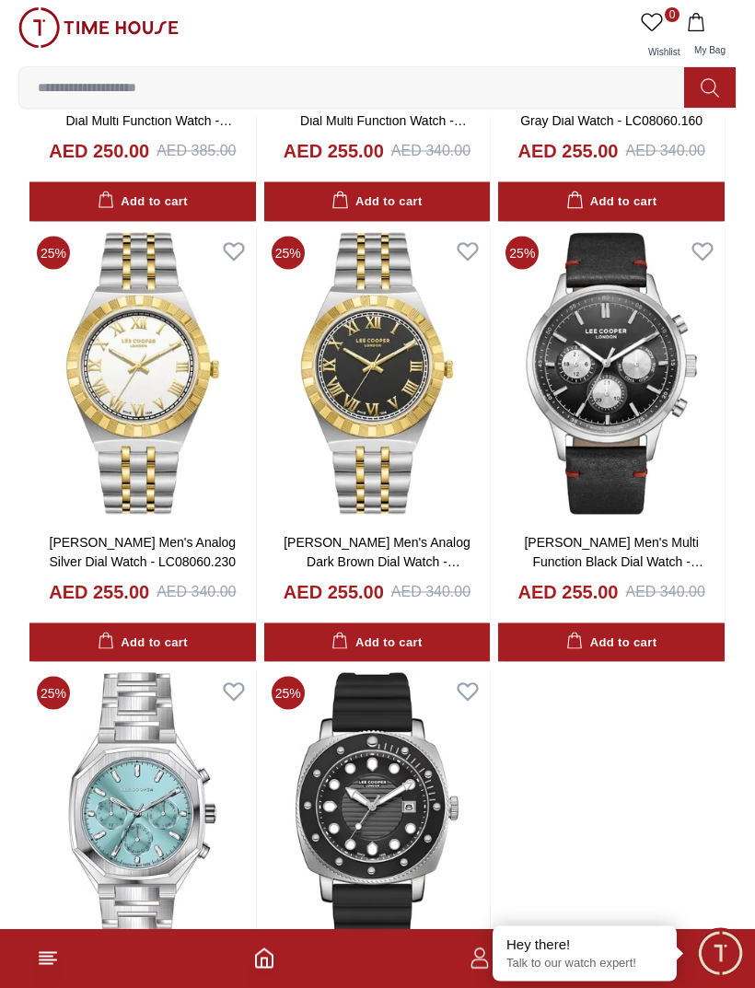
scroll to position [55086, 0]
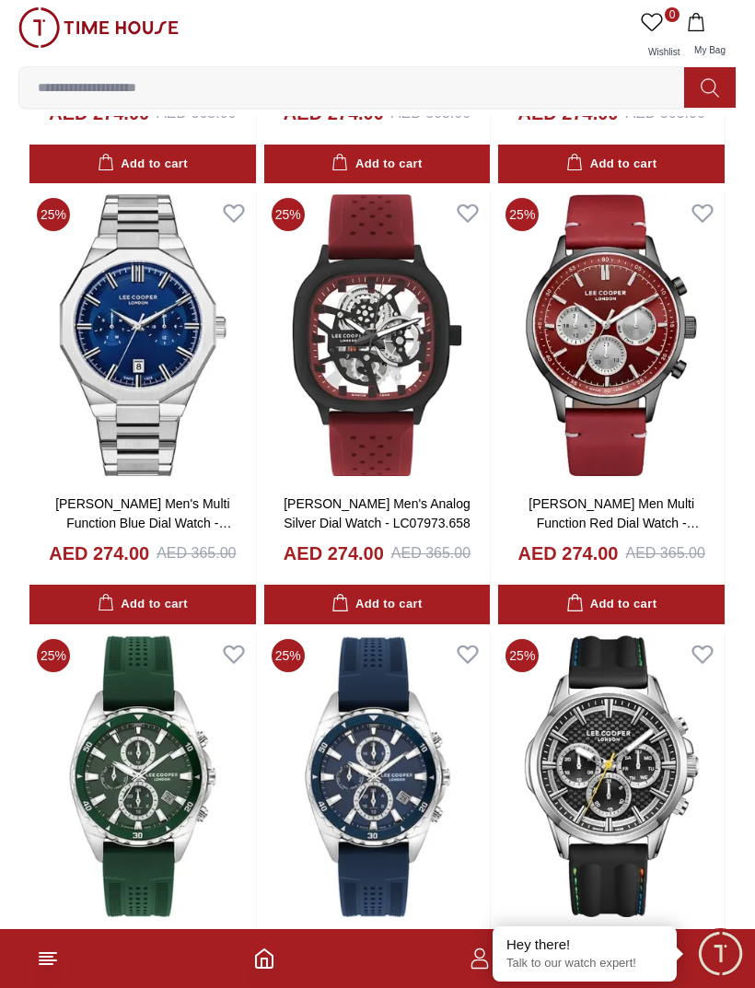
scroll to position [60392, 0]
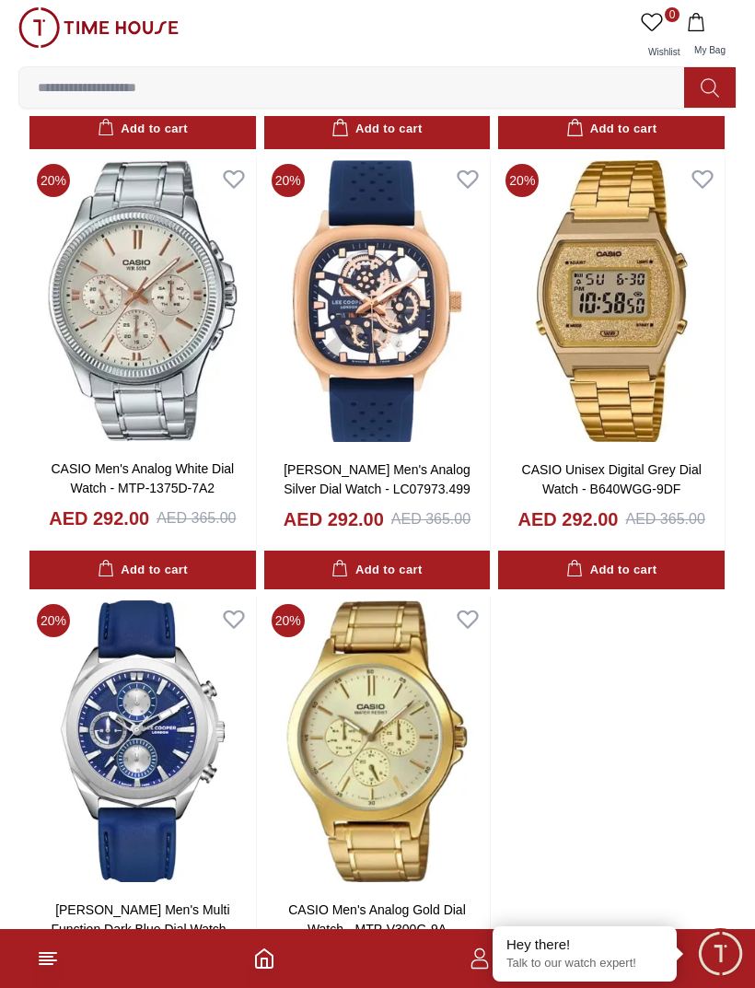
scroll to position [63970, 0]
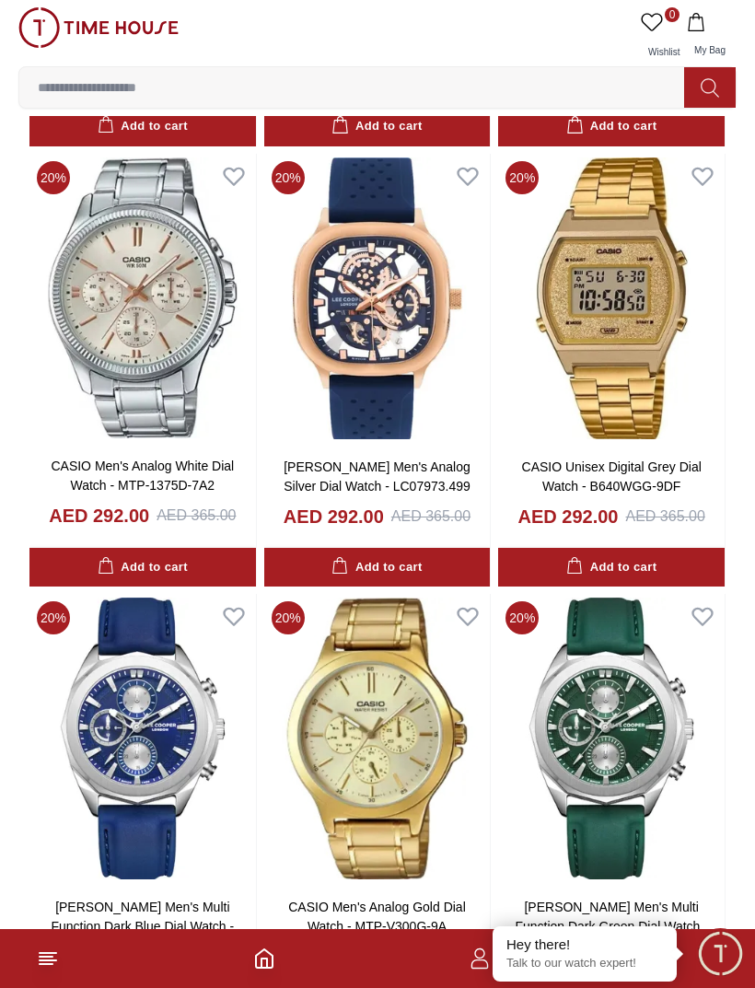
scroll to position [63985, 0]
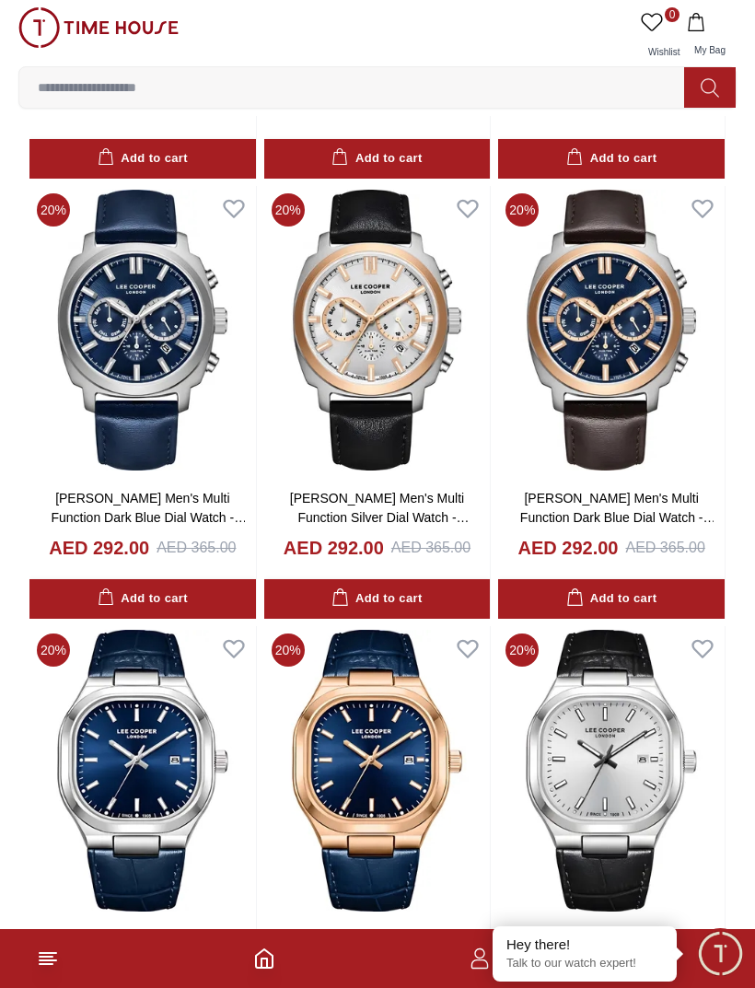
scroll to position [67025, 0]
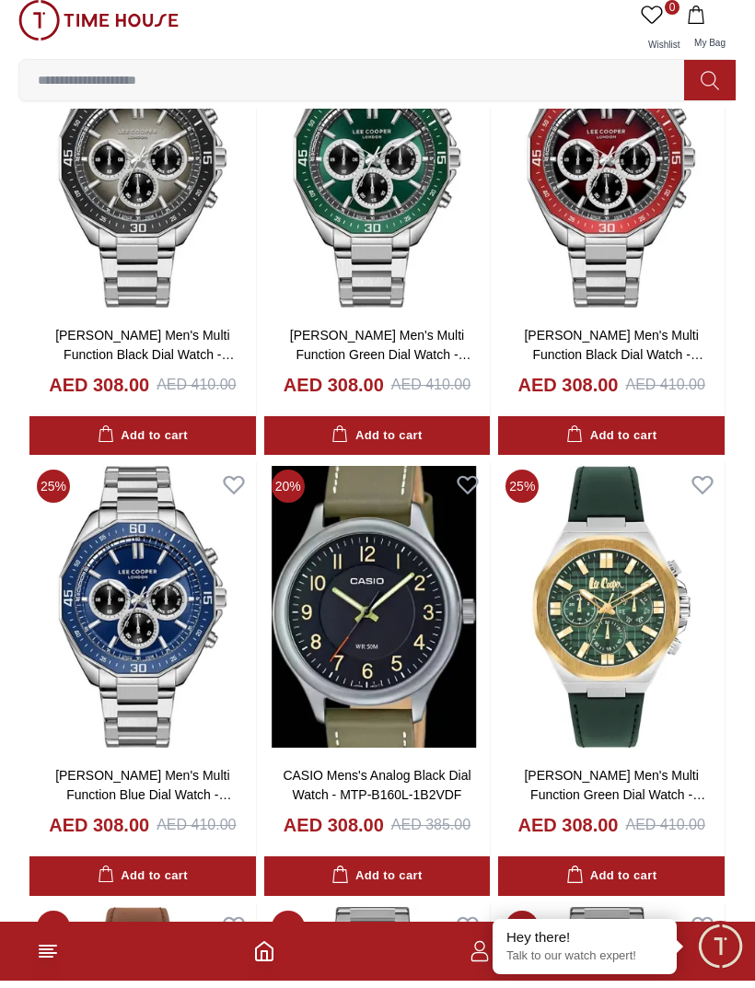
scroll to position [69825, 0]
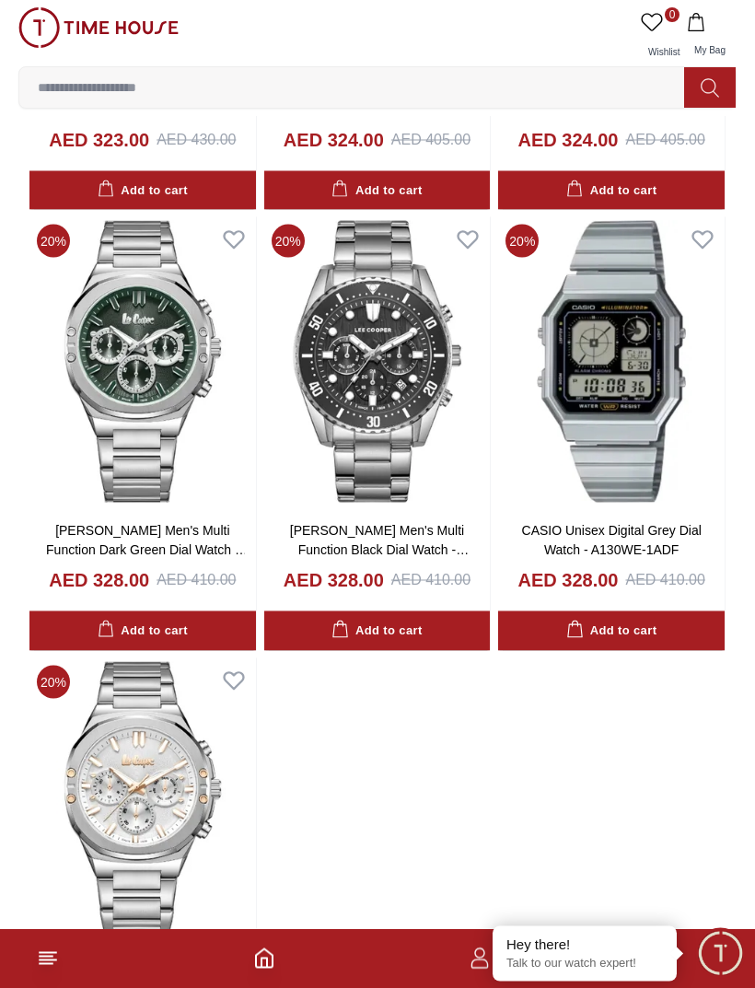
scroll to position [75801, 0]
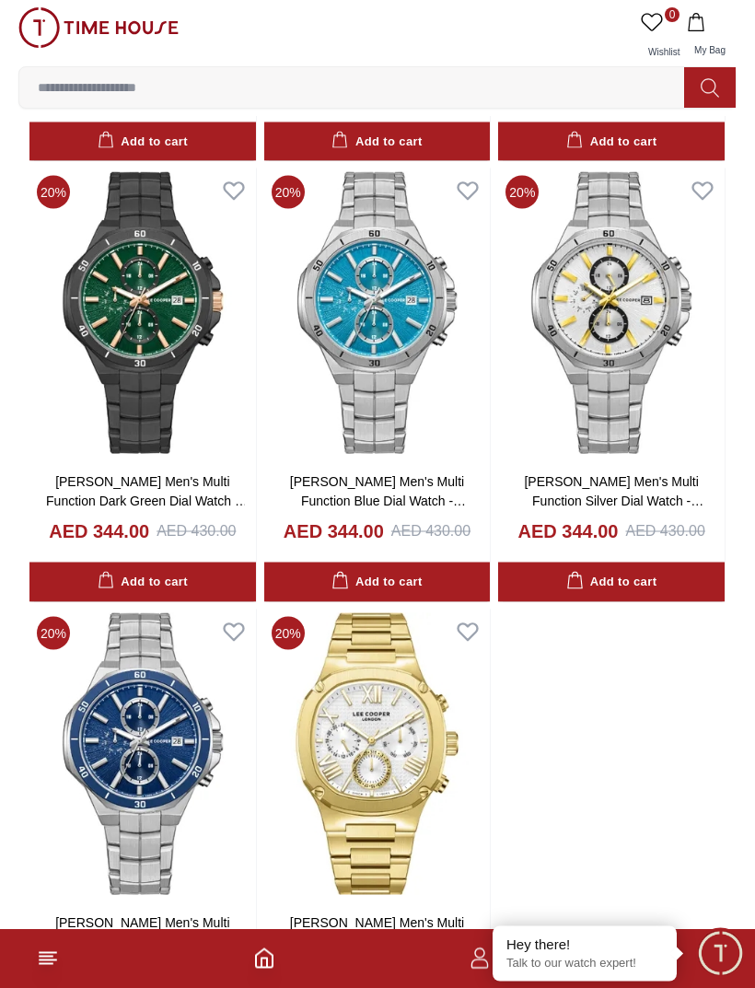
scroll to position [81600, 0]
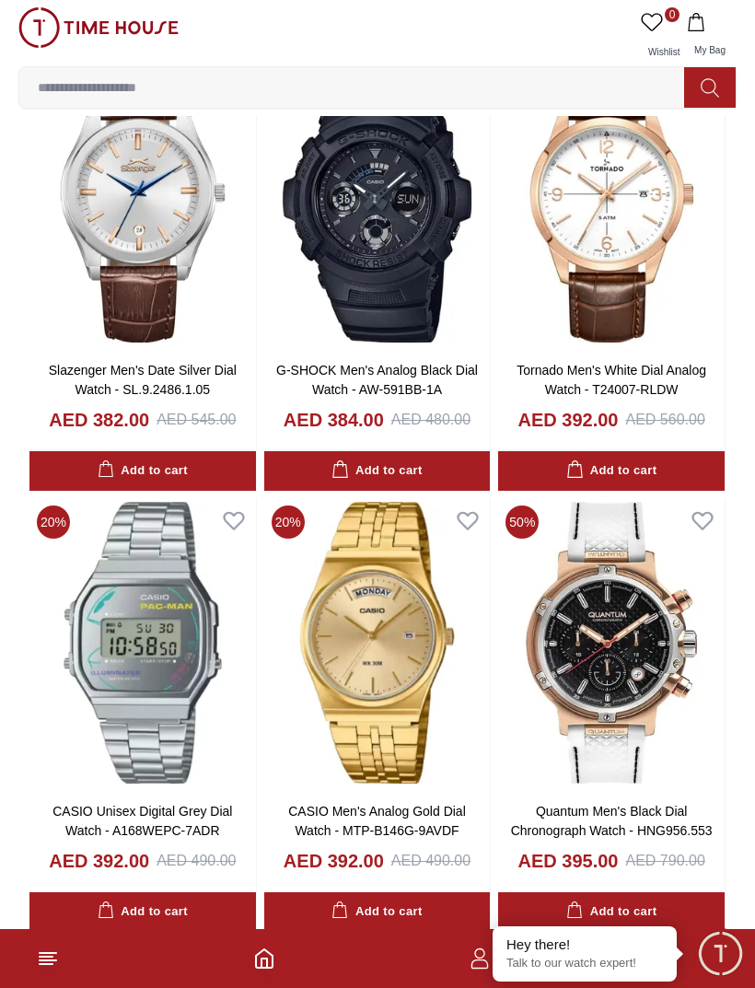
scroll to position [87417, 0]
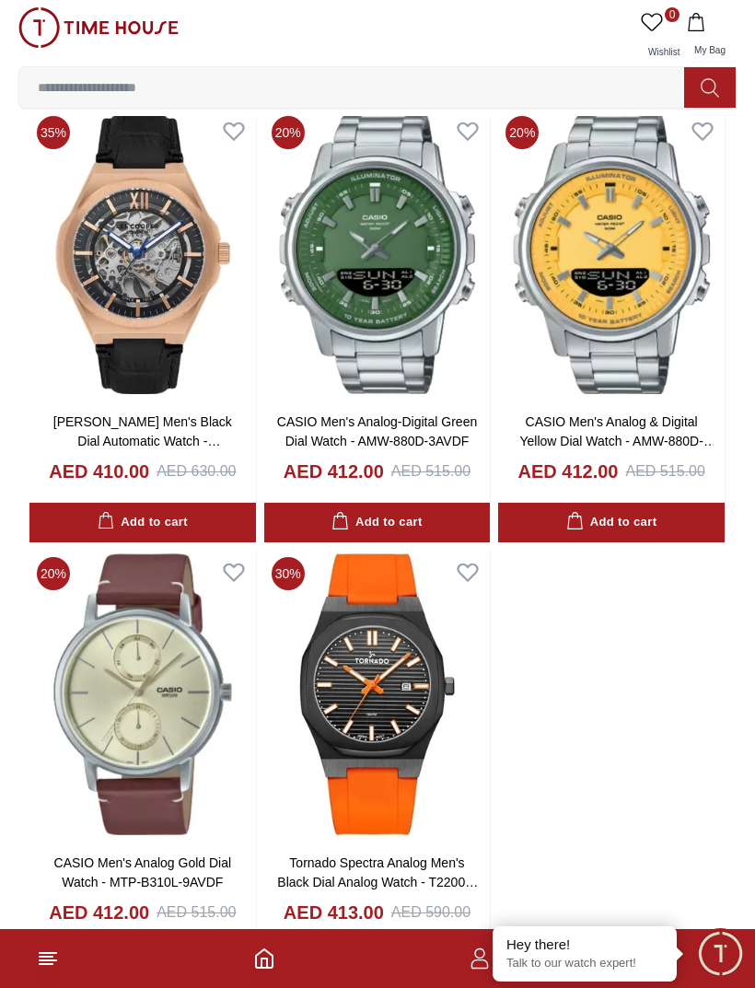
scroll to position [90447, 0]
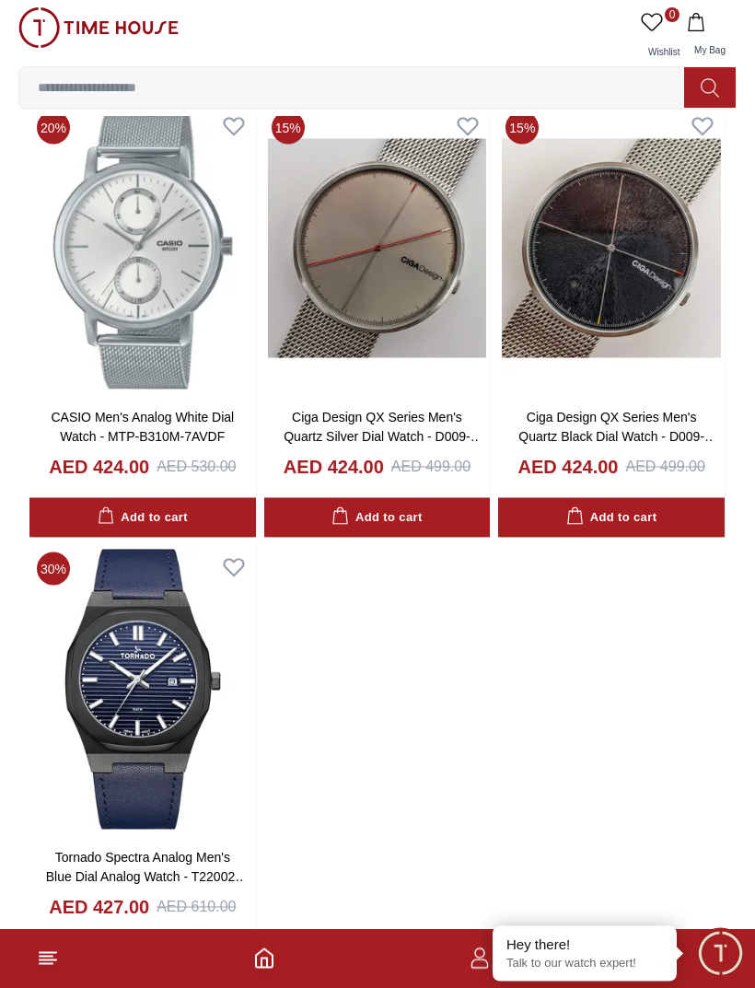
scroll to position [93574, 0]
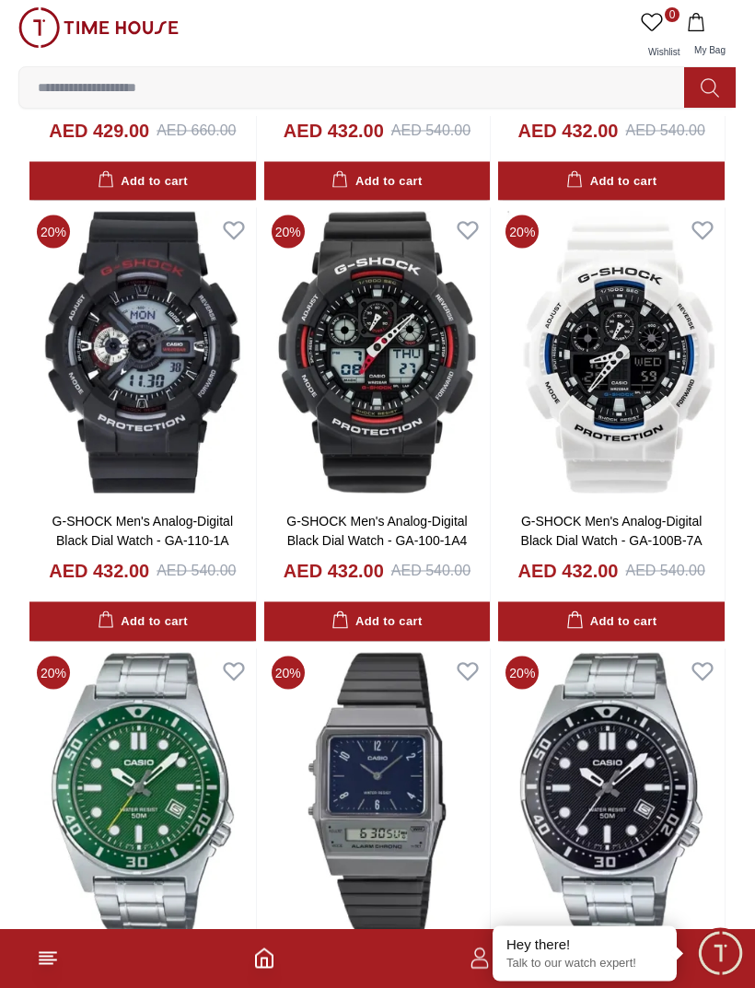
scroll to position [96213, 0]
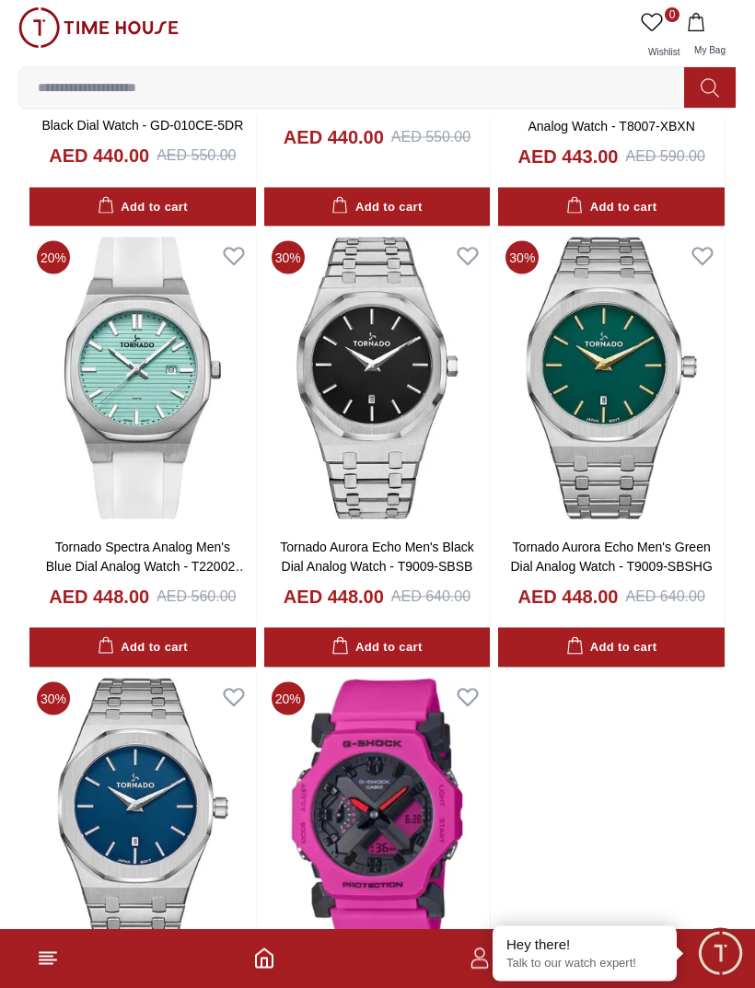
scroll to position [99131, 0]
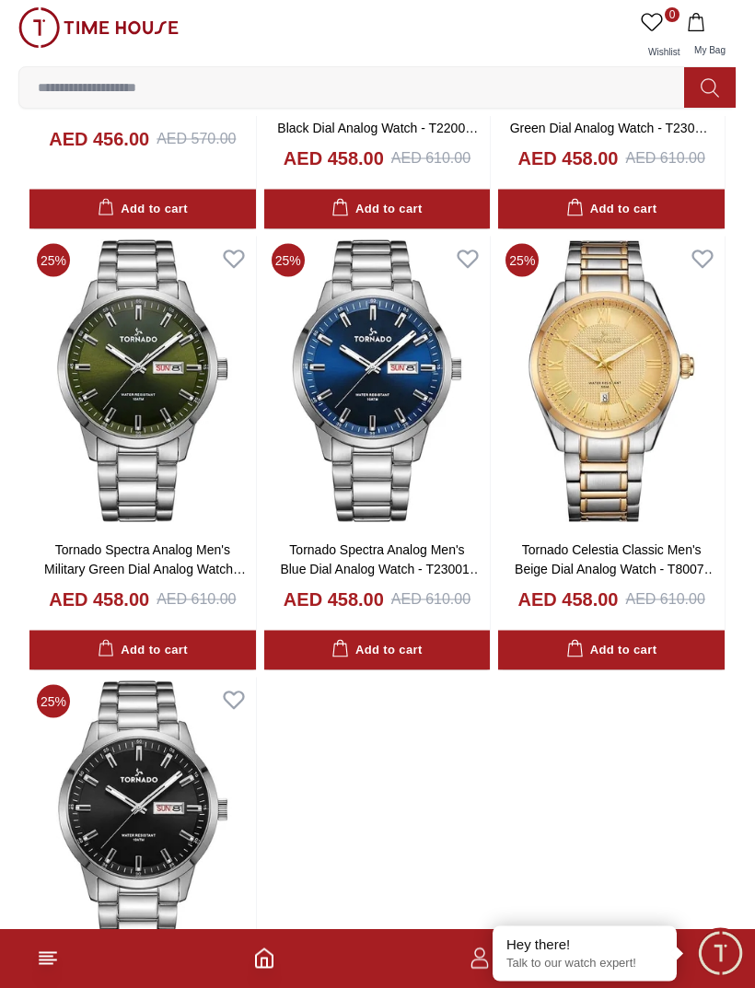
scroll to position [102214, 0]
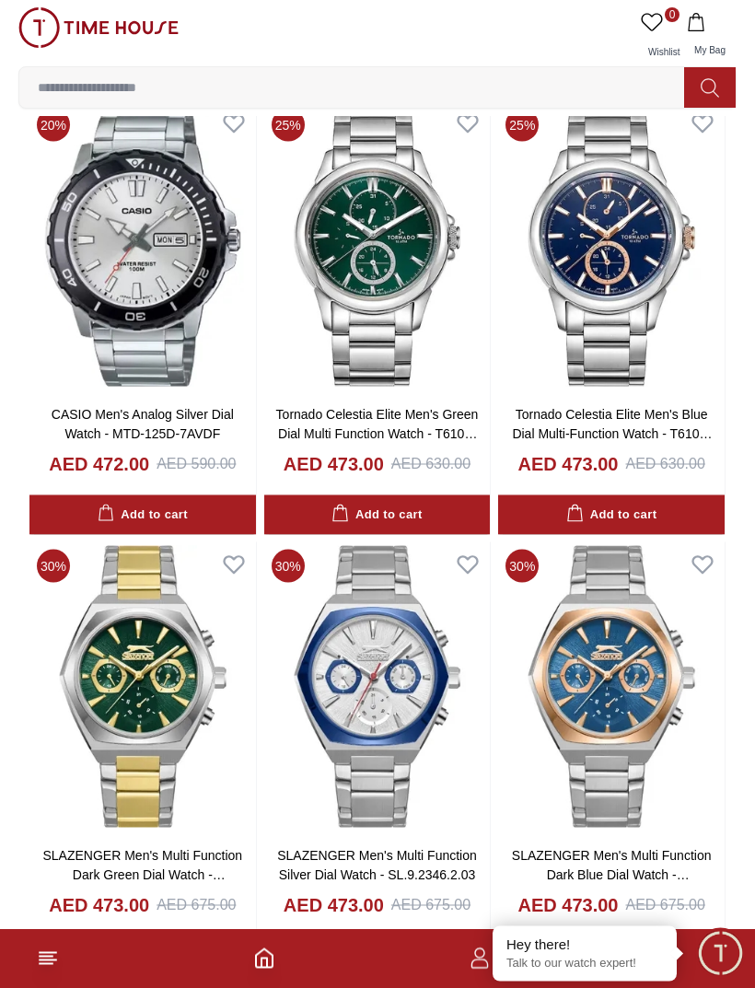
scroll to position [105001, 0]
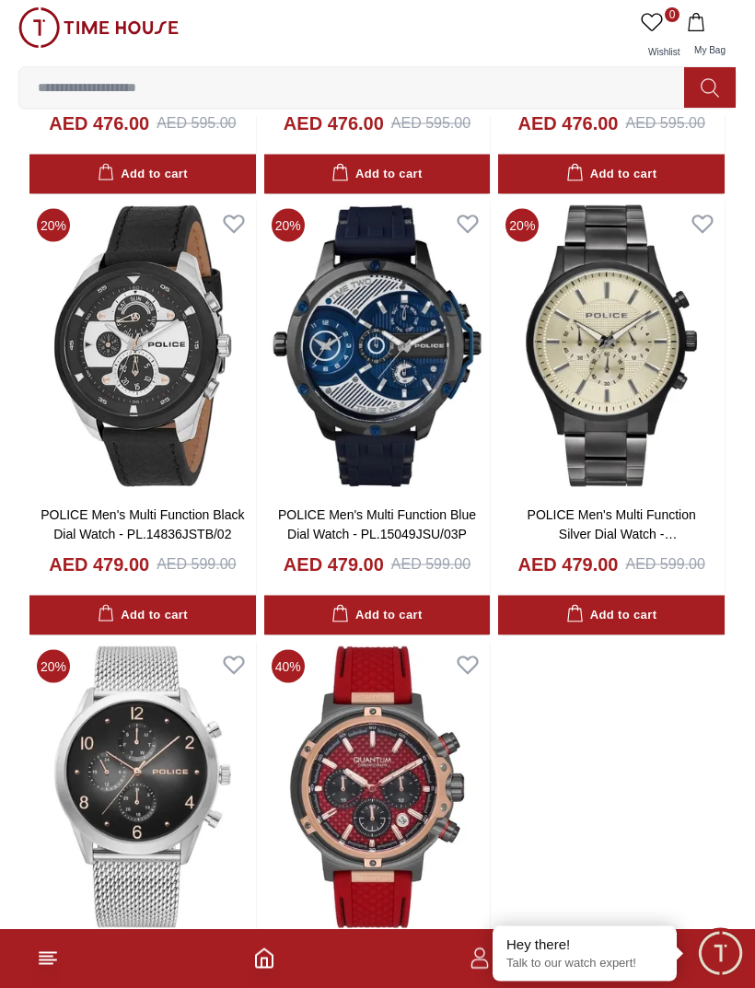
scroll to position [107975, 0]
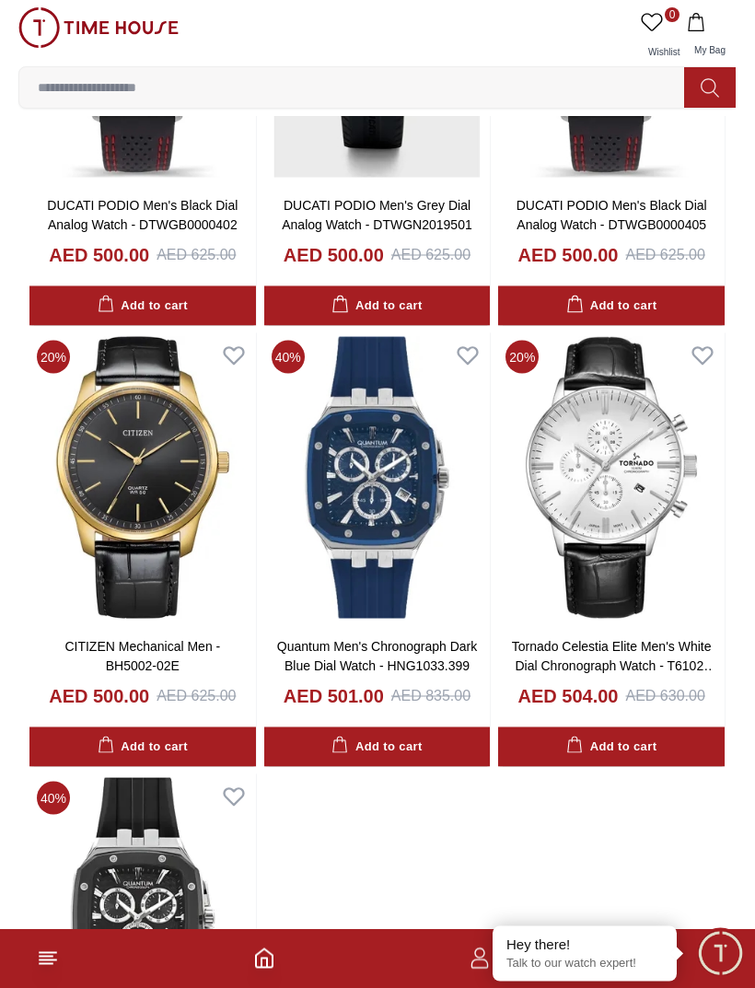
scroll to position [110914, 0]
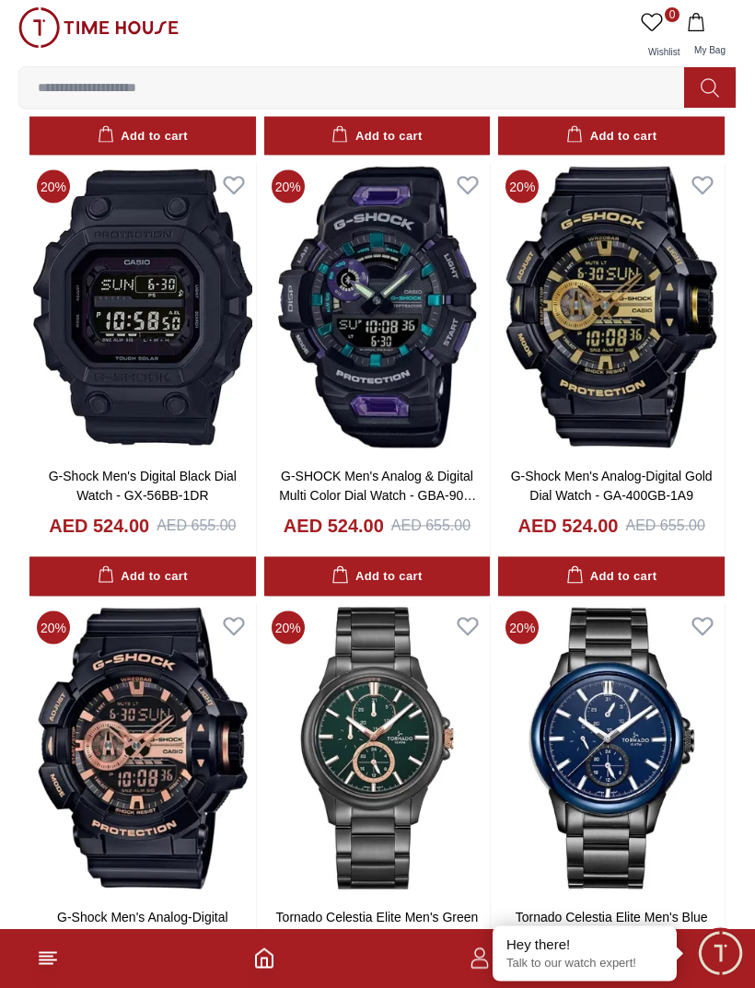
scroll to position [113806, 0]
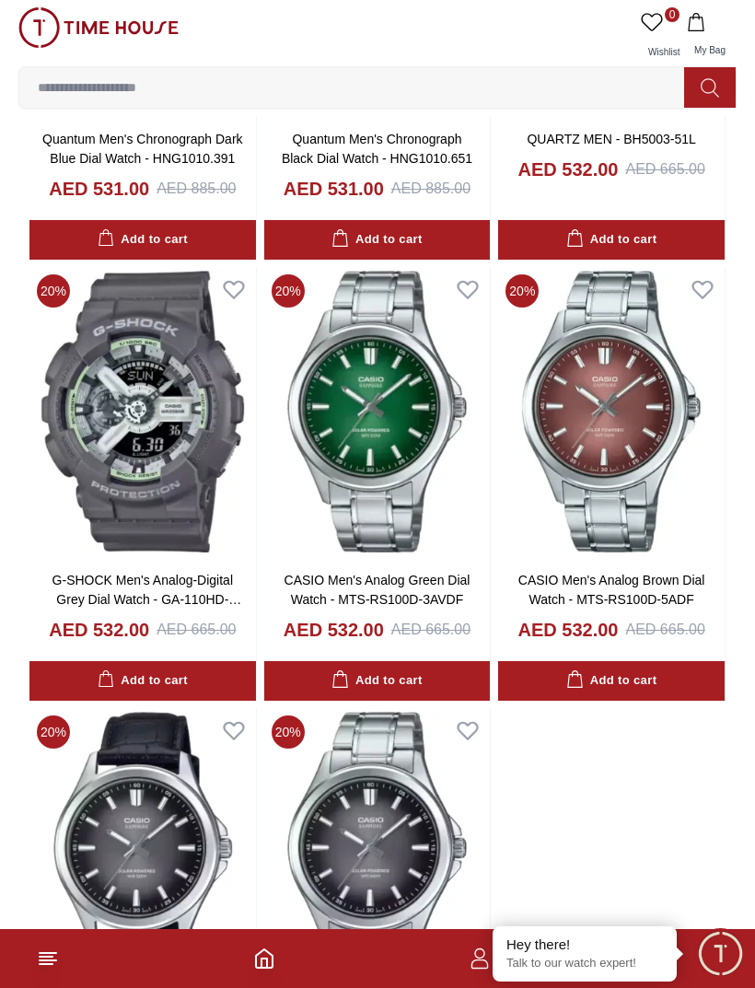
scroll to position [116719, 0]
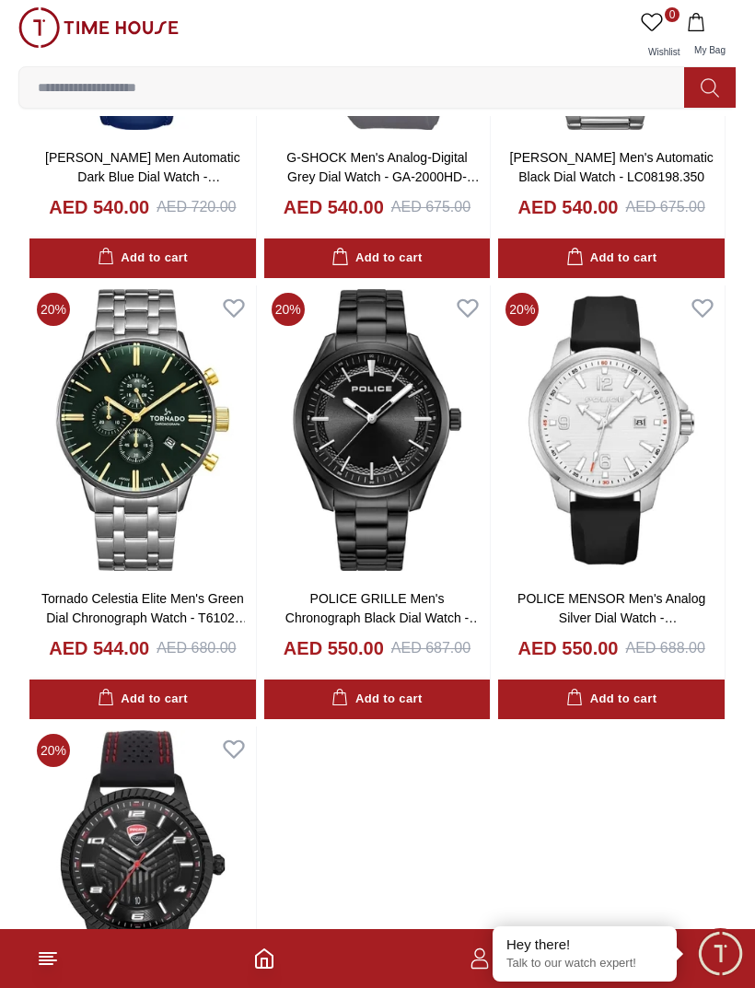
scroll to position [119798, 0]
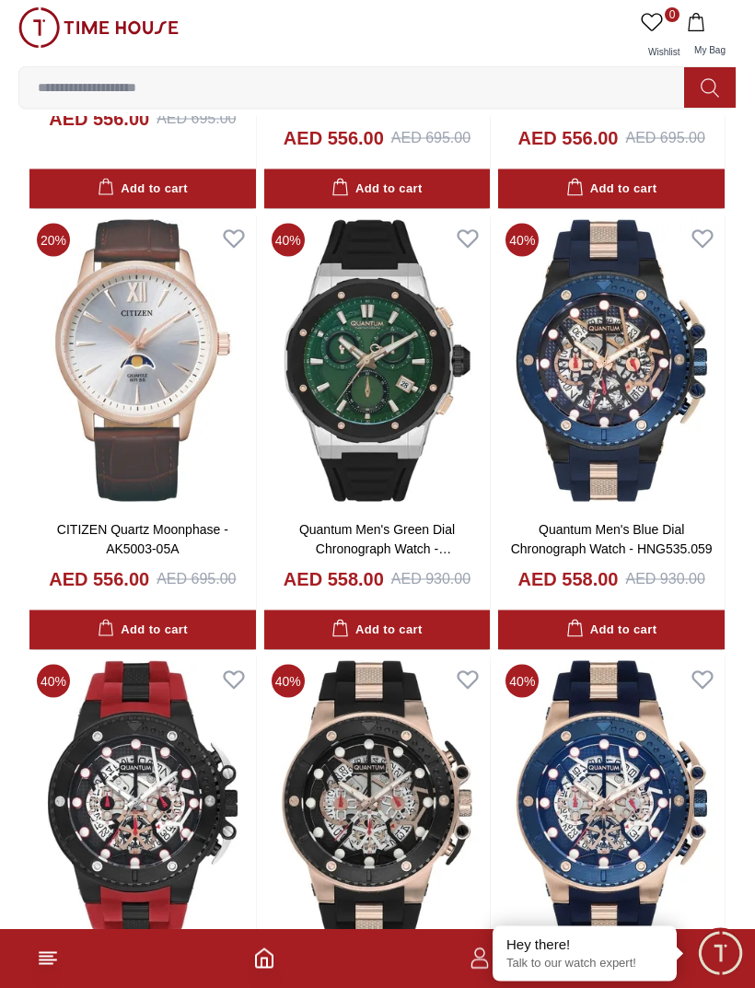
scroll to position [122602, 0]
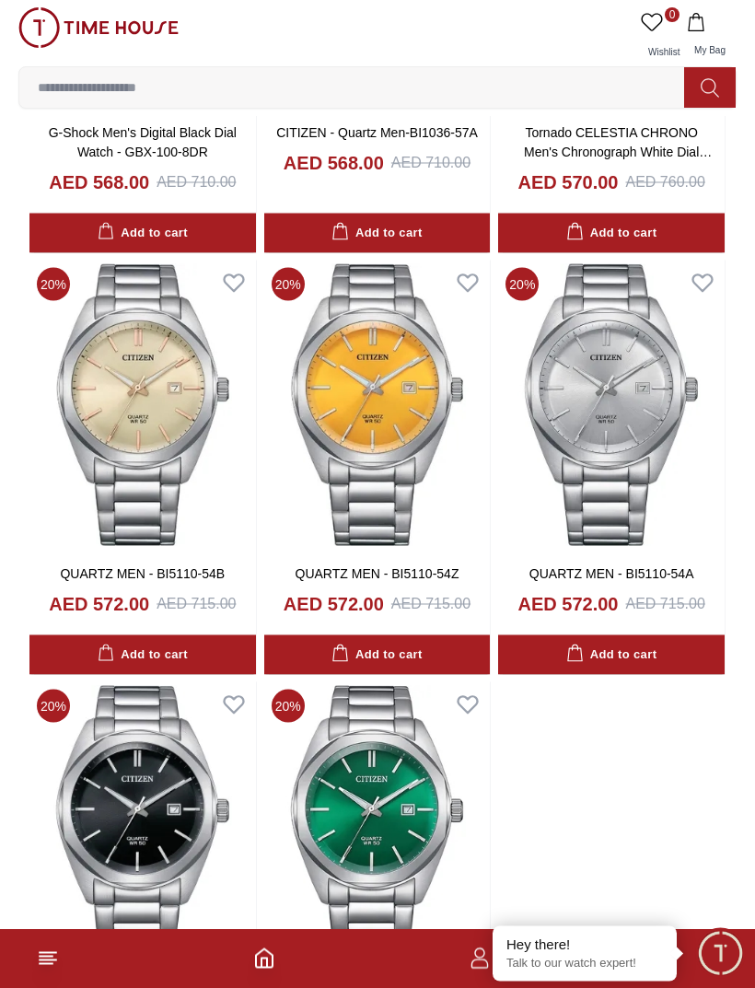
scroll to position [125543, 0]
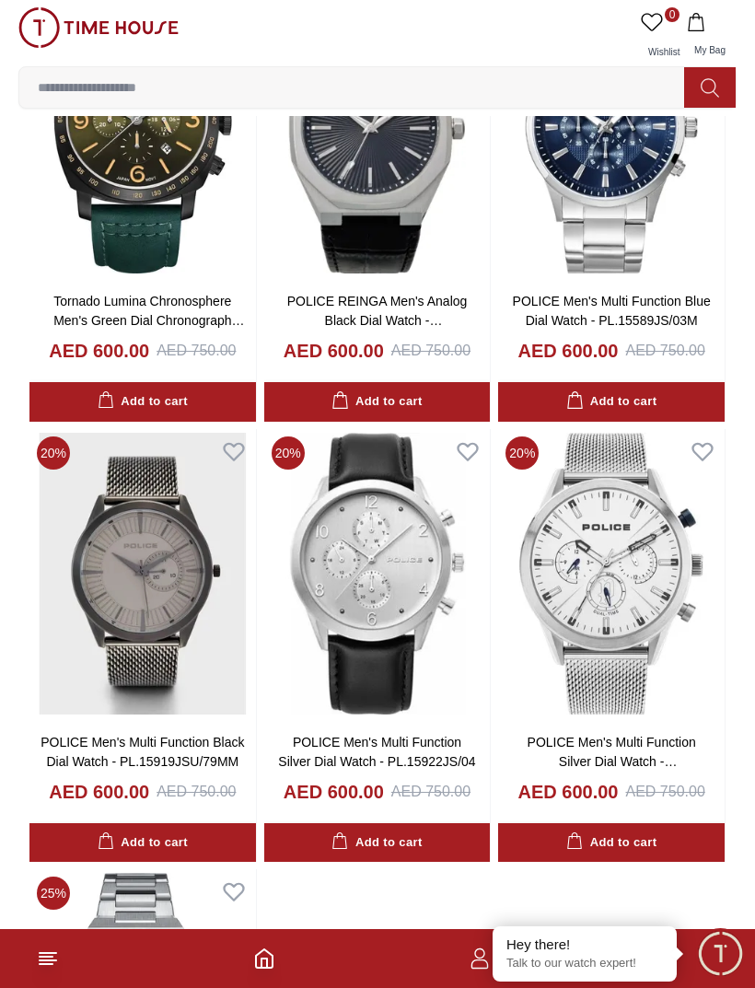
scroll to position [128500, 0]
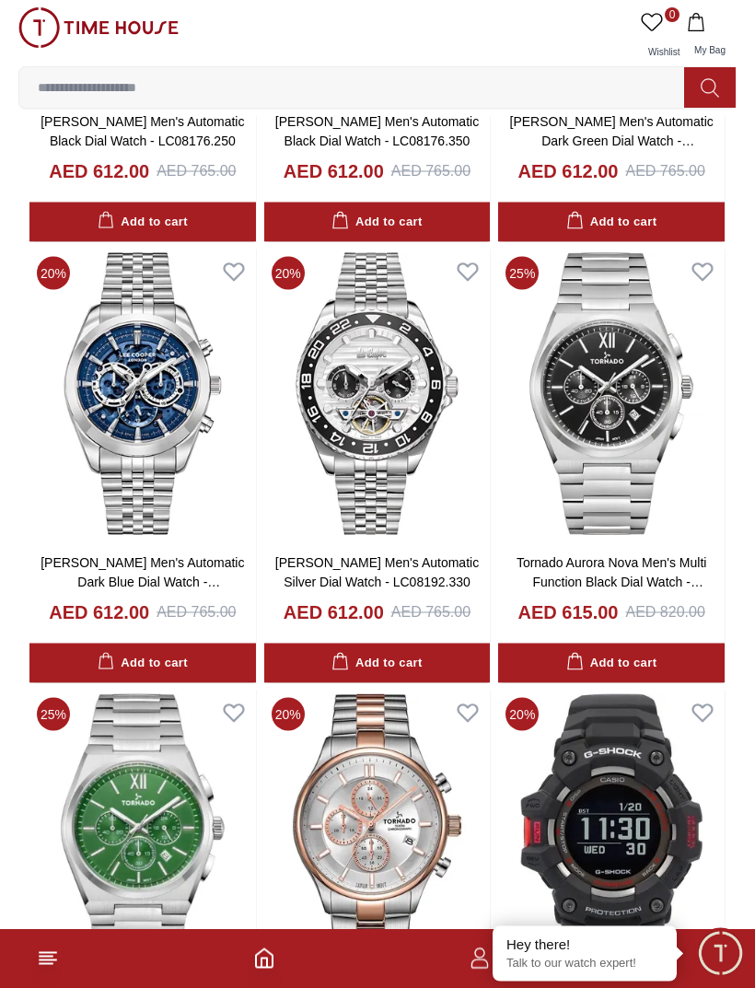
scroll to position [131235, 0]
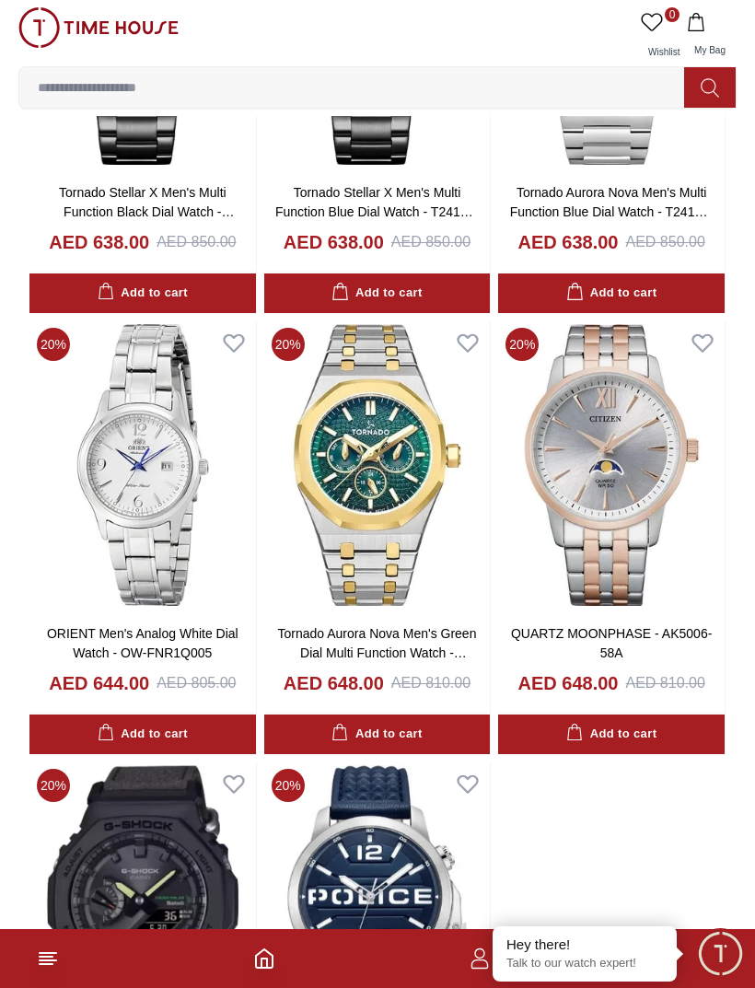
scroll to position [134247, 0]
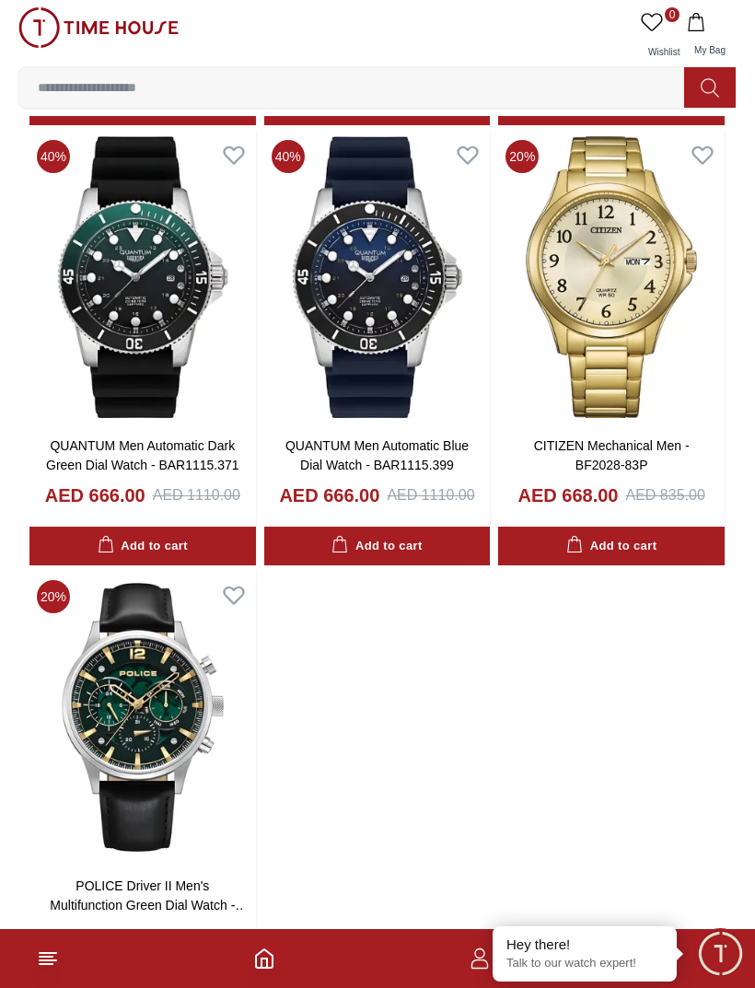
scroll to position [137513, 0]
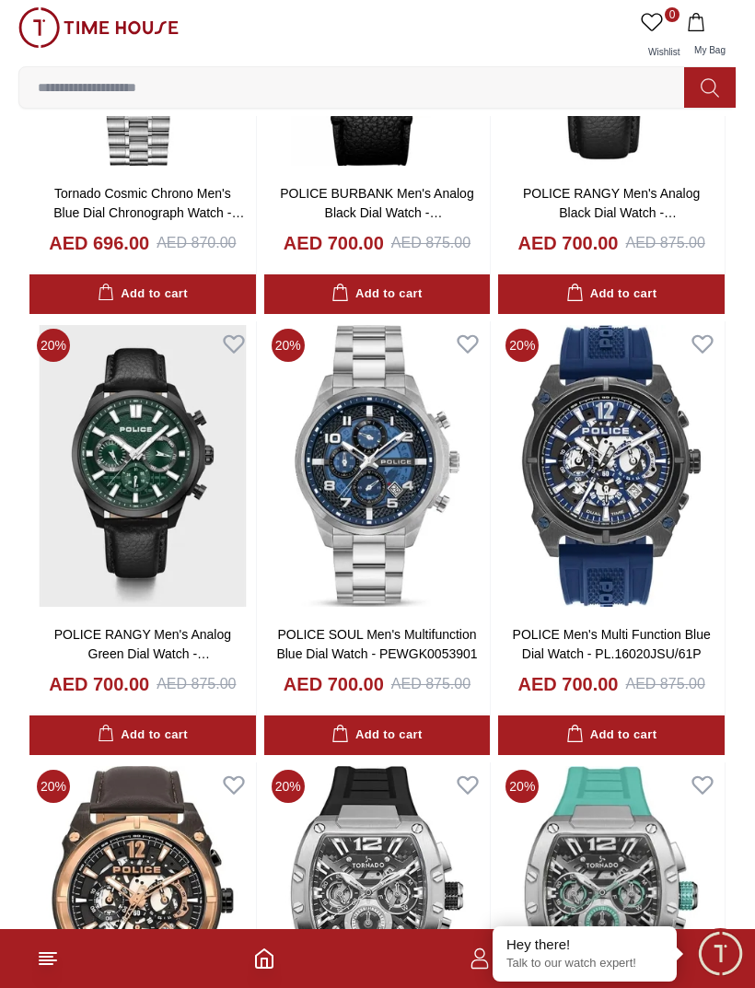
scroll to position [140035, 0]
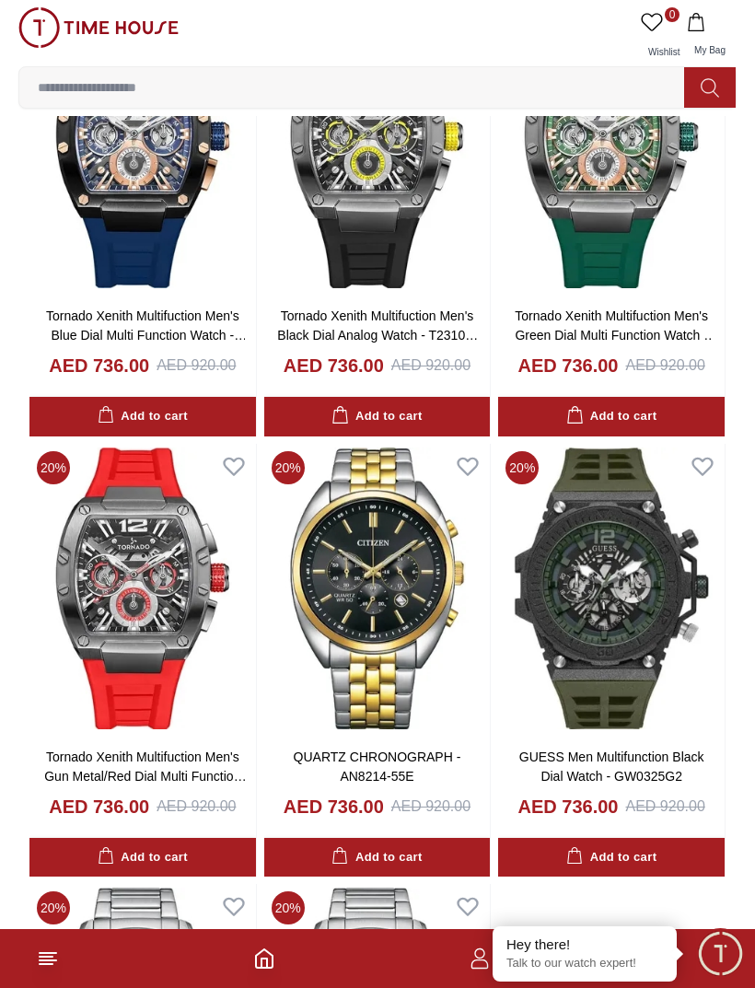
scroll to position [142987, 0]
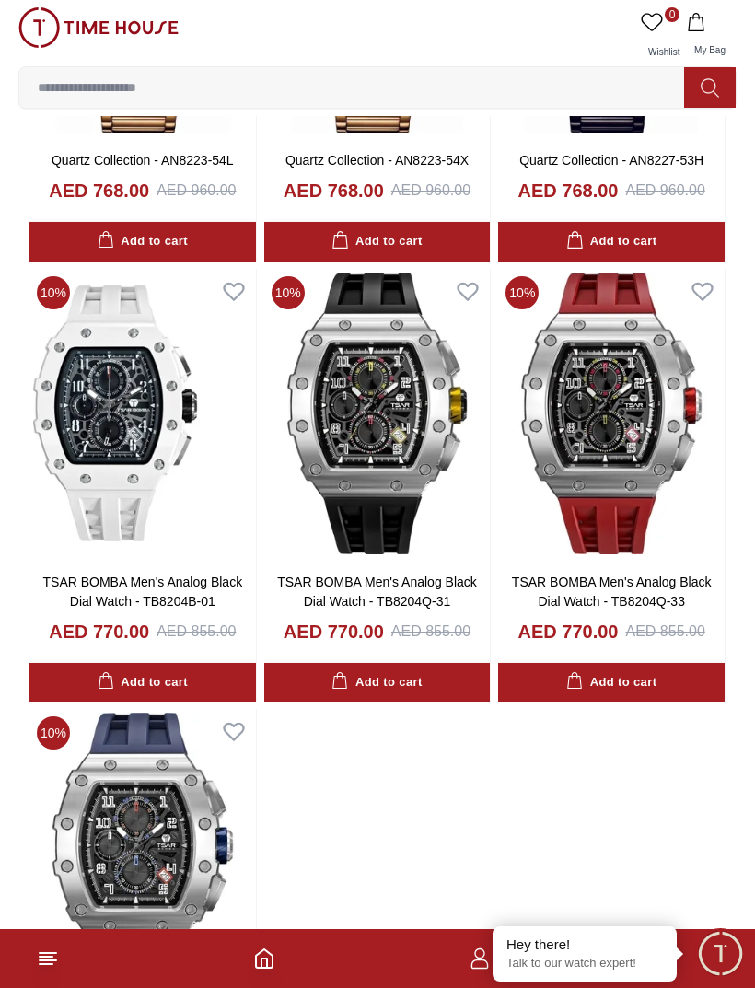
scroll to position [146171, 0]
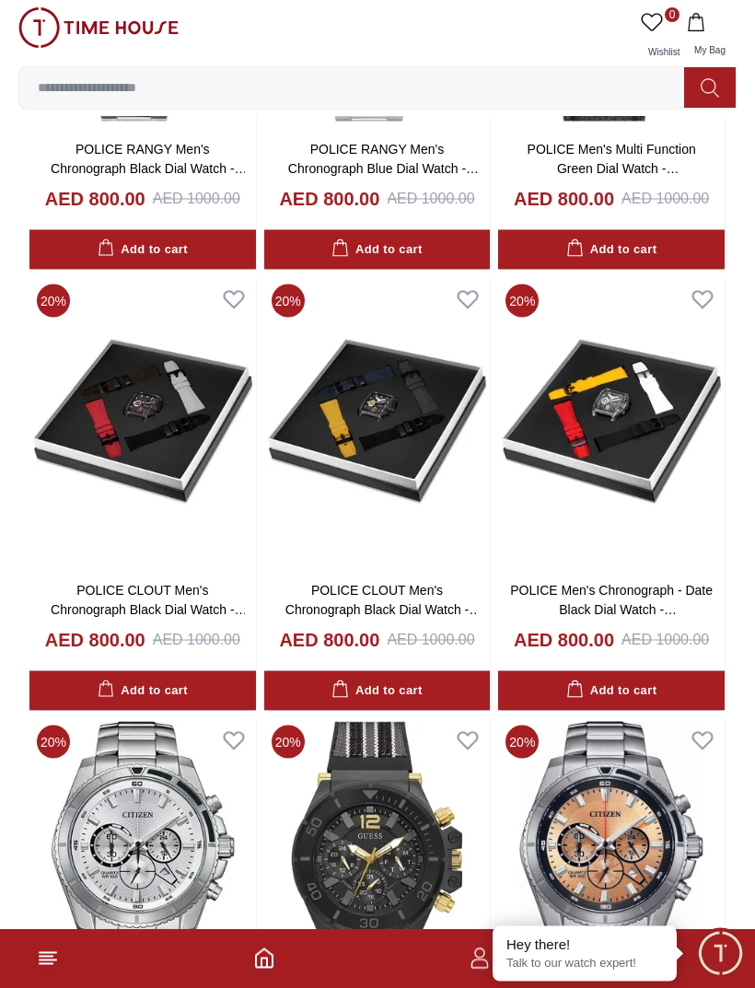
scroll to position [148807, 0]
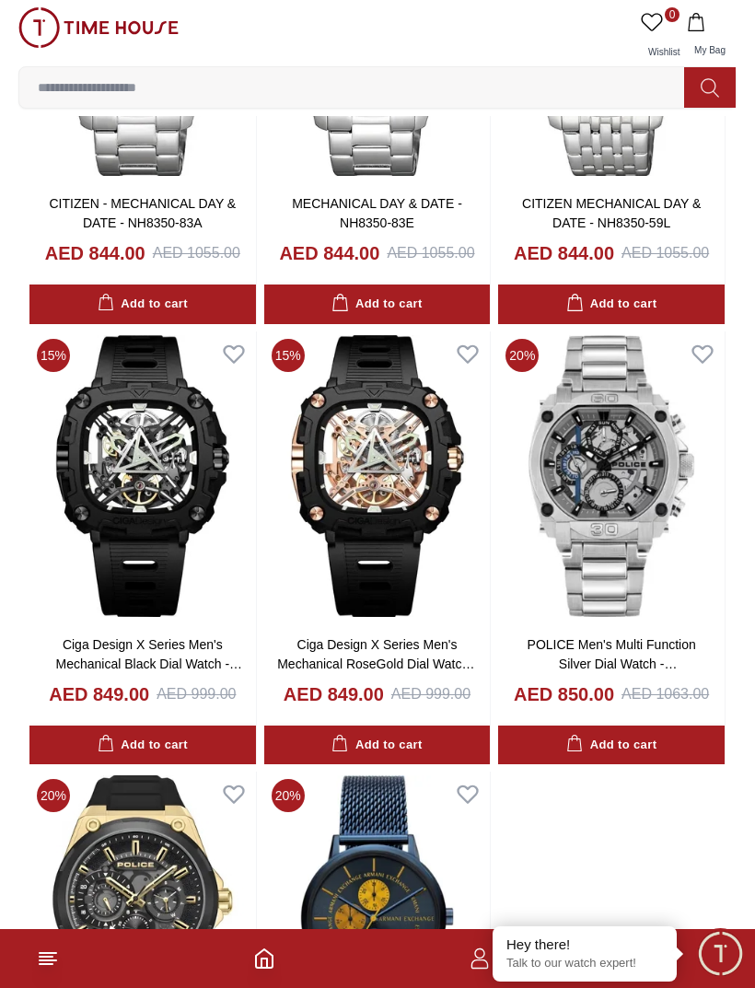
scroll to position [151959, 0]
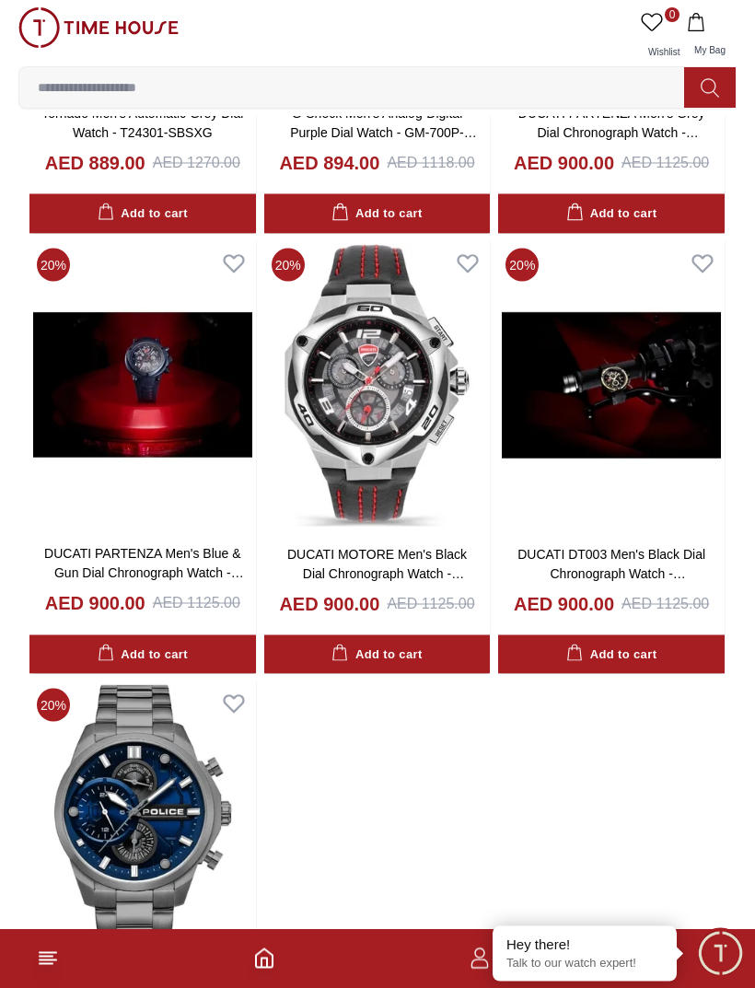
scroll to position [155026, 0]
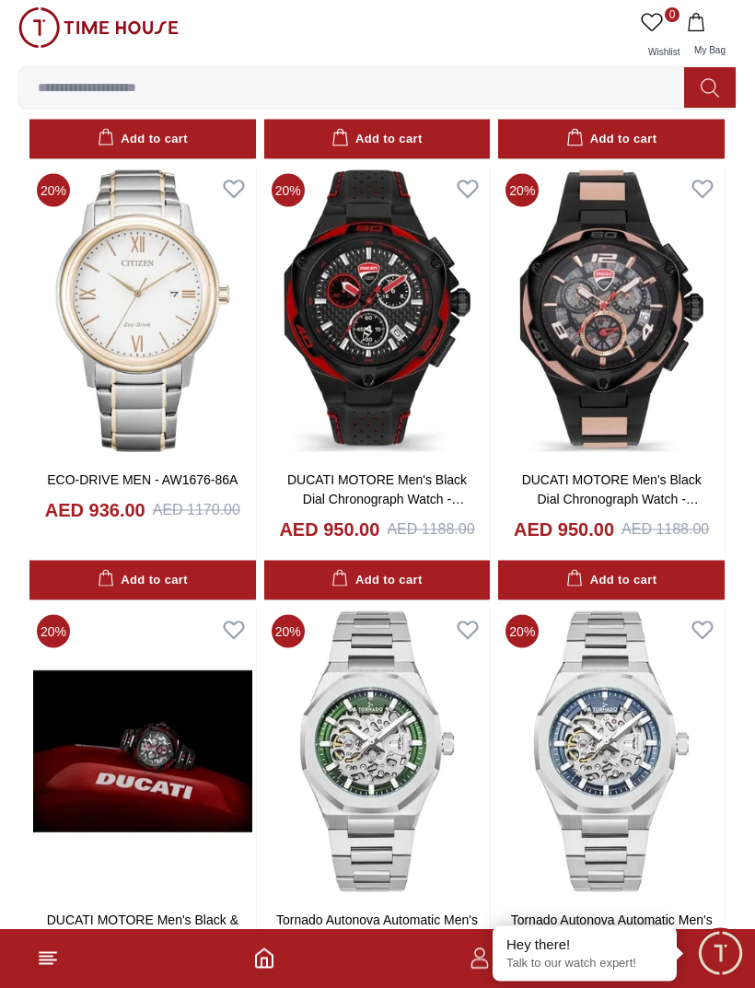
scroll to position [157725, 0]
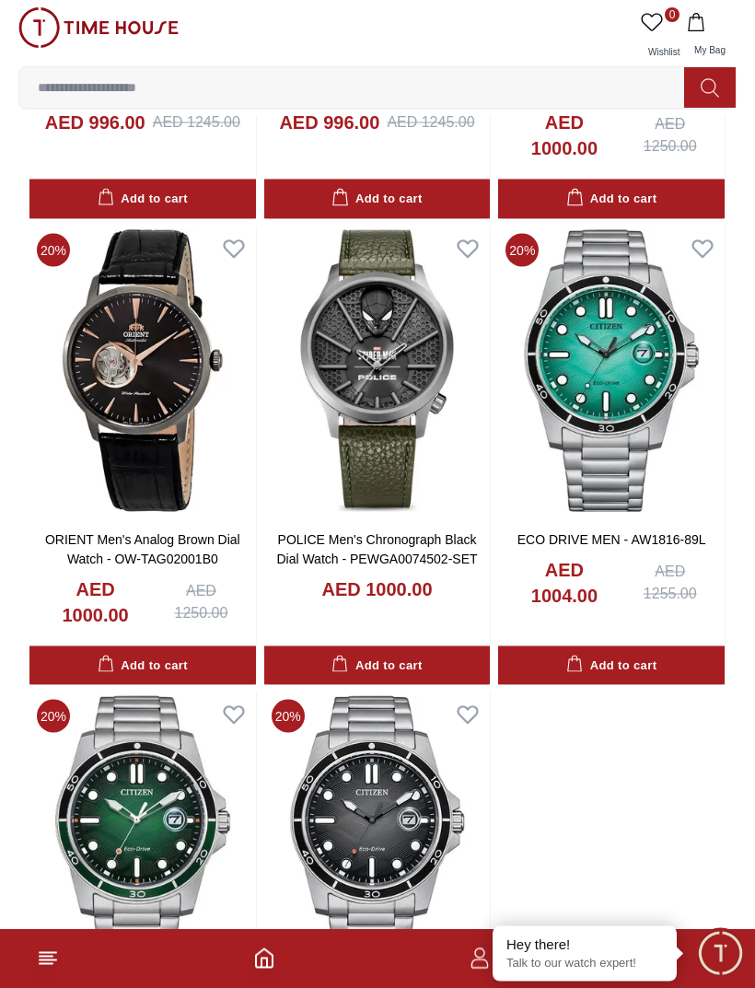
scroll to position [160753, 0]
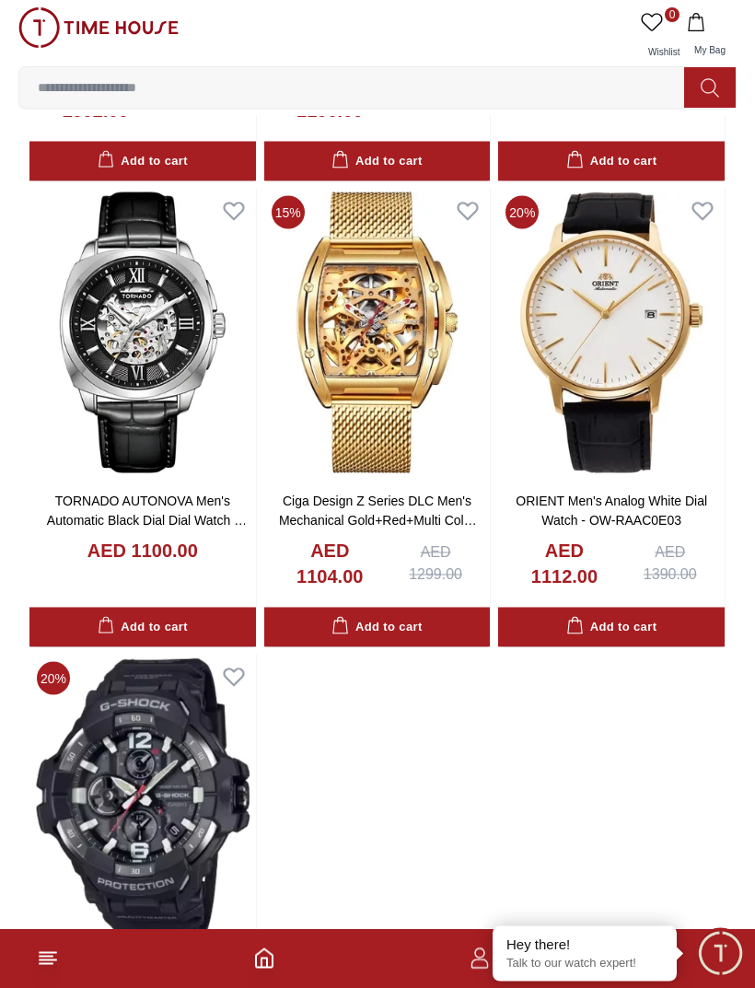
scroll to position [164079, 0]
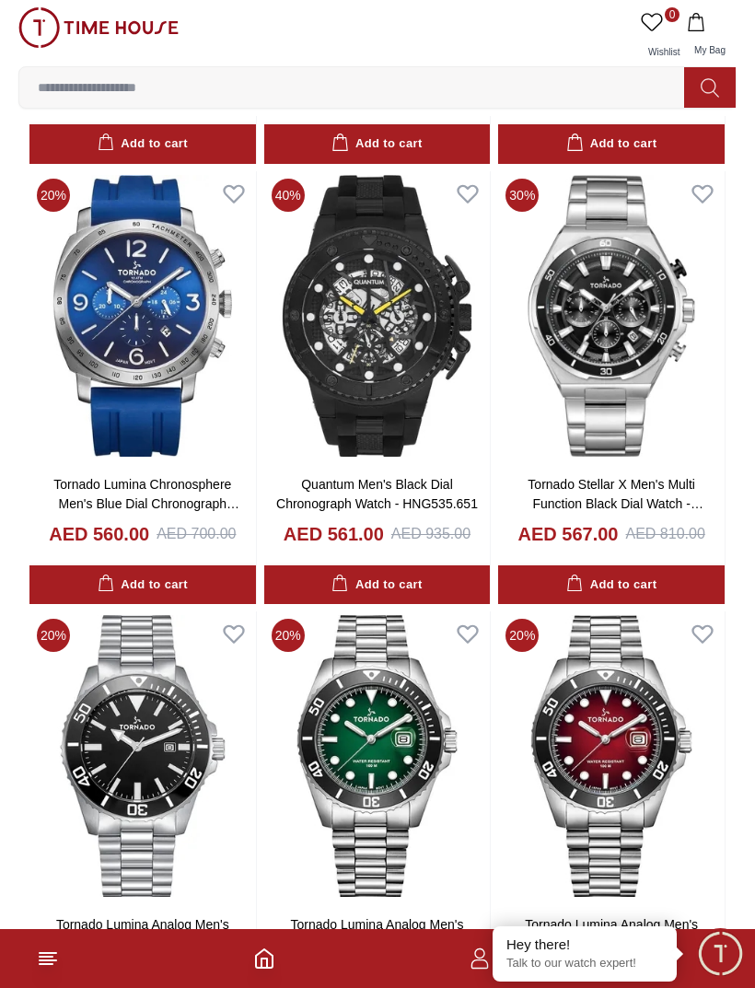
scroll to position [123556, 0]
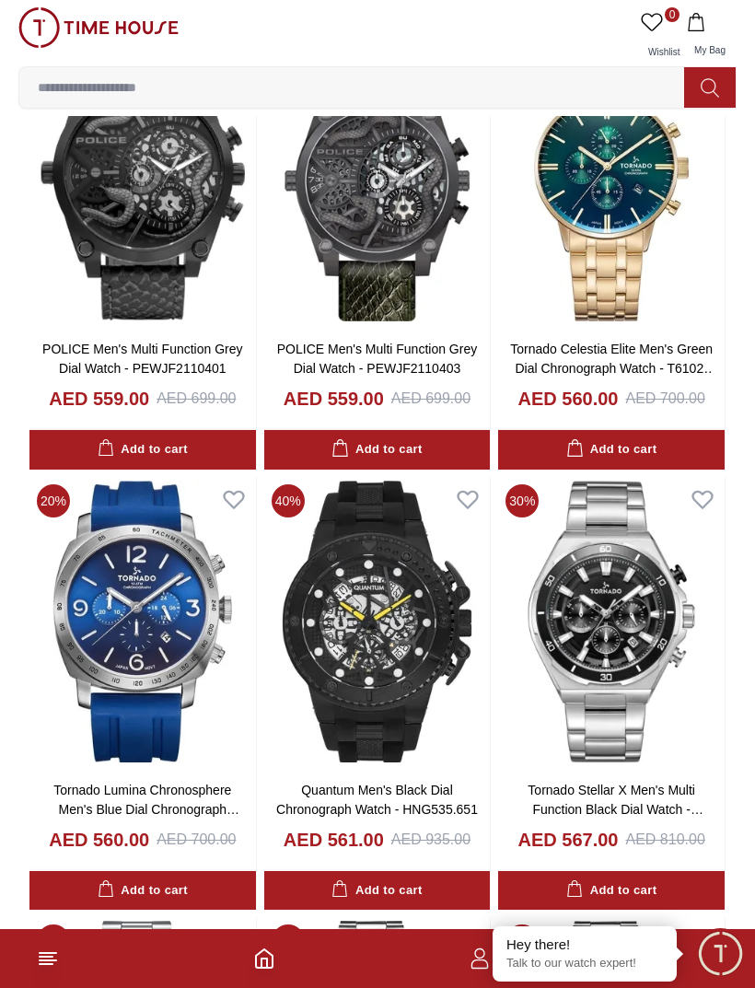
click at [94, 32] on img at bounding box center [98, 27] width 160 height 41
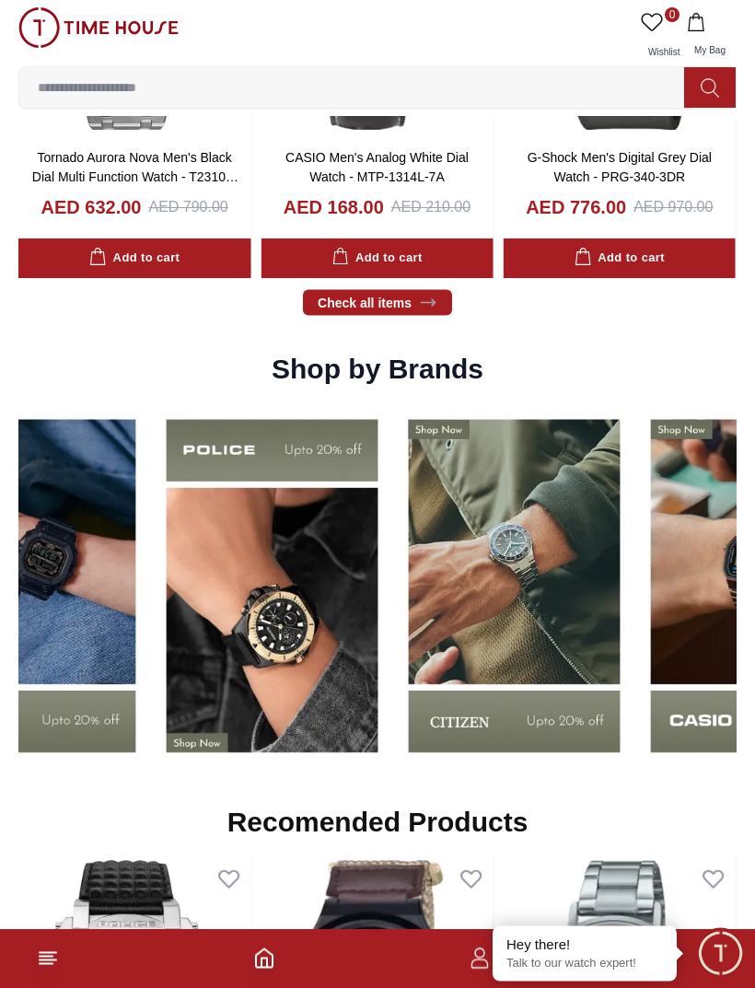
scroll to position [1656, 0]
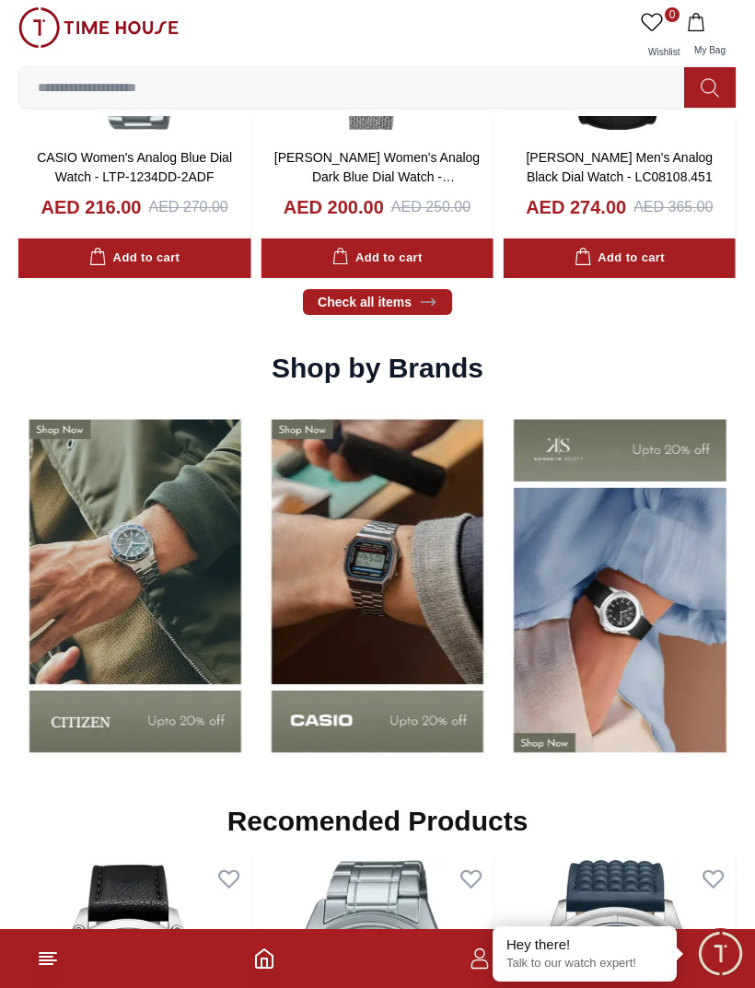
click at [417, 710] on img at bounding box center [376, 585] width 233 height 365
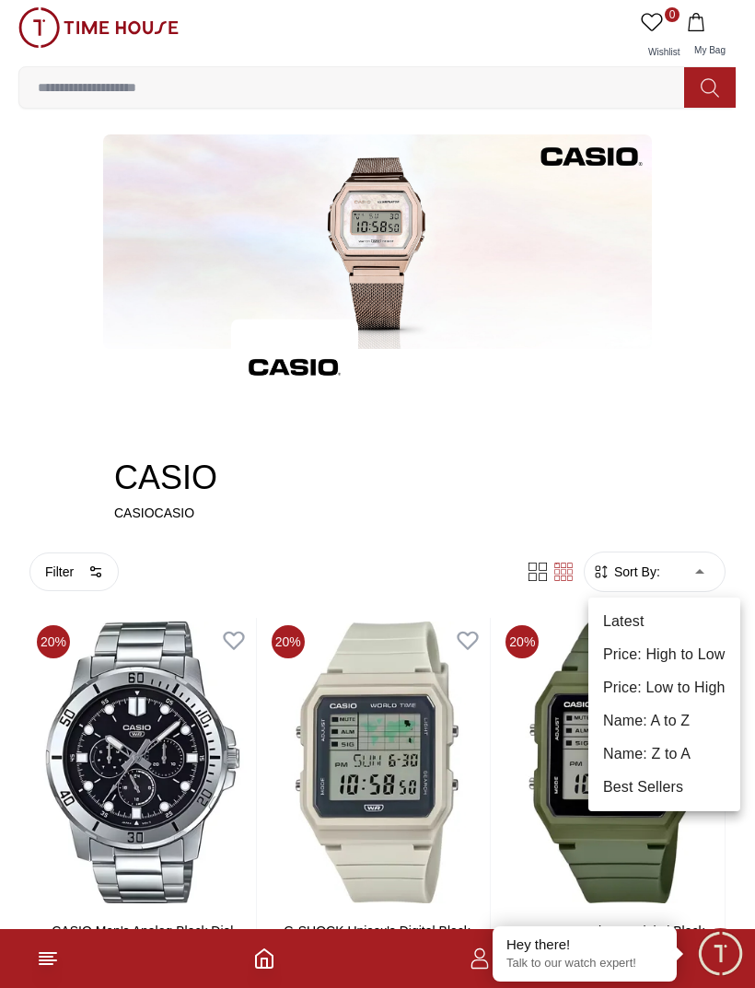
click at [682, 693] on li "Price: Low to High" at bounding box center [664, 687] width 152 height 33
type input "*"
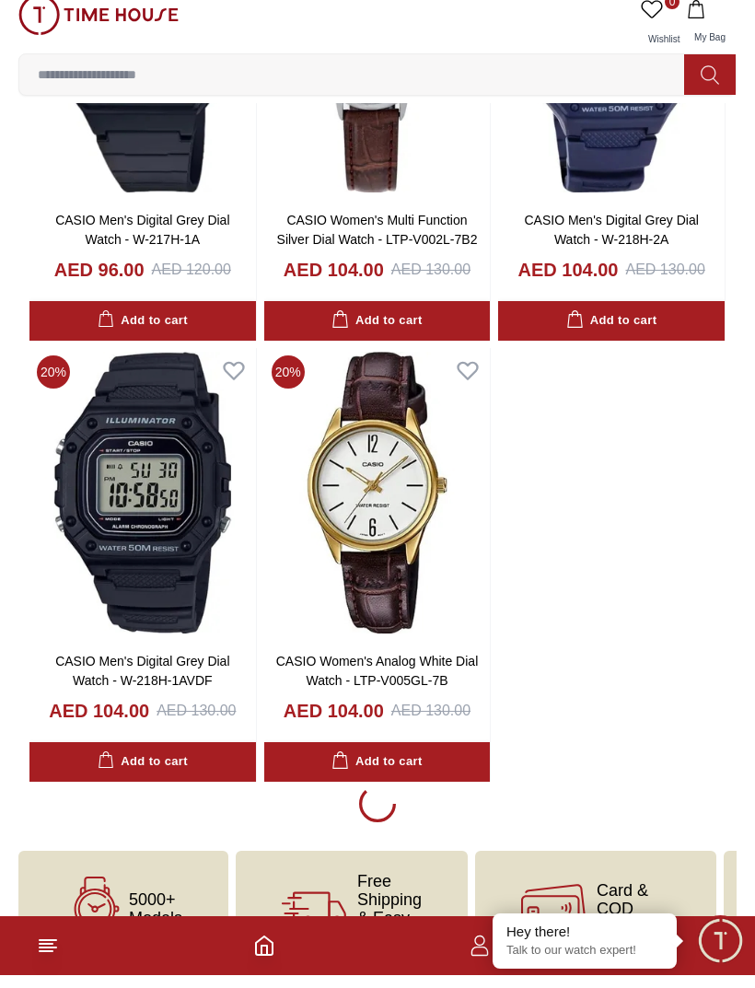
scroll to position [2896, 0]
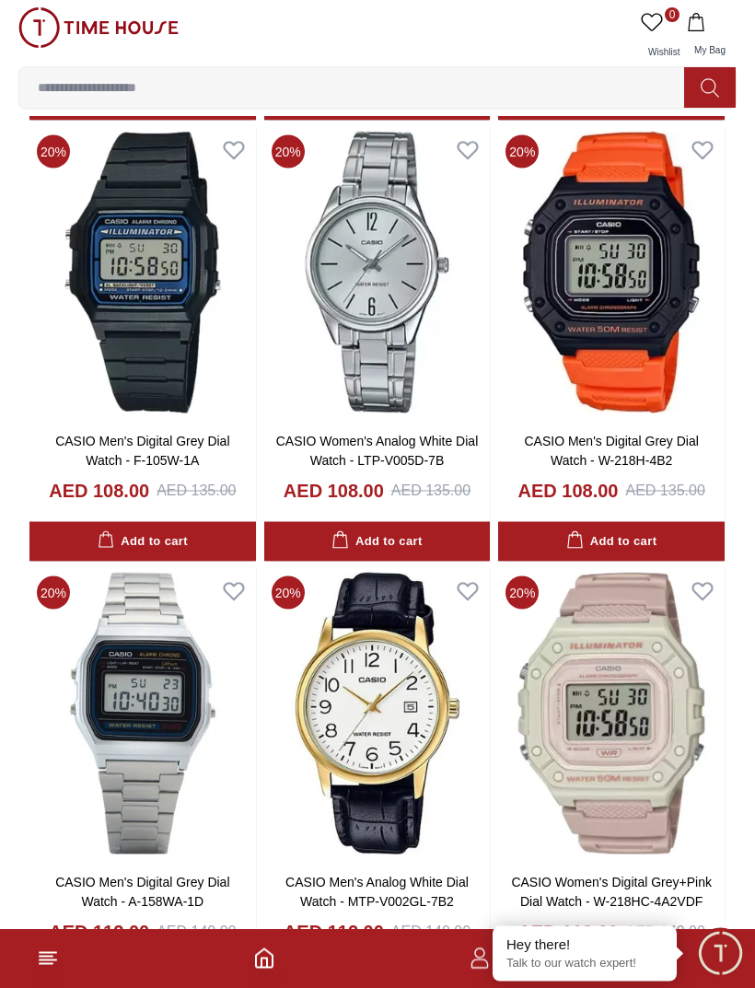
scroll to position [4014, 0]
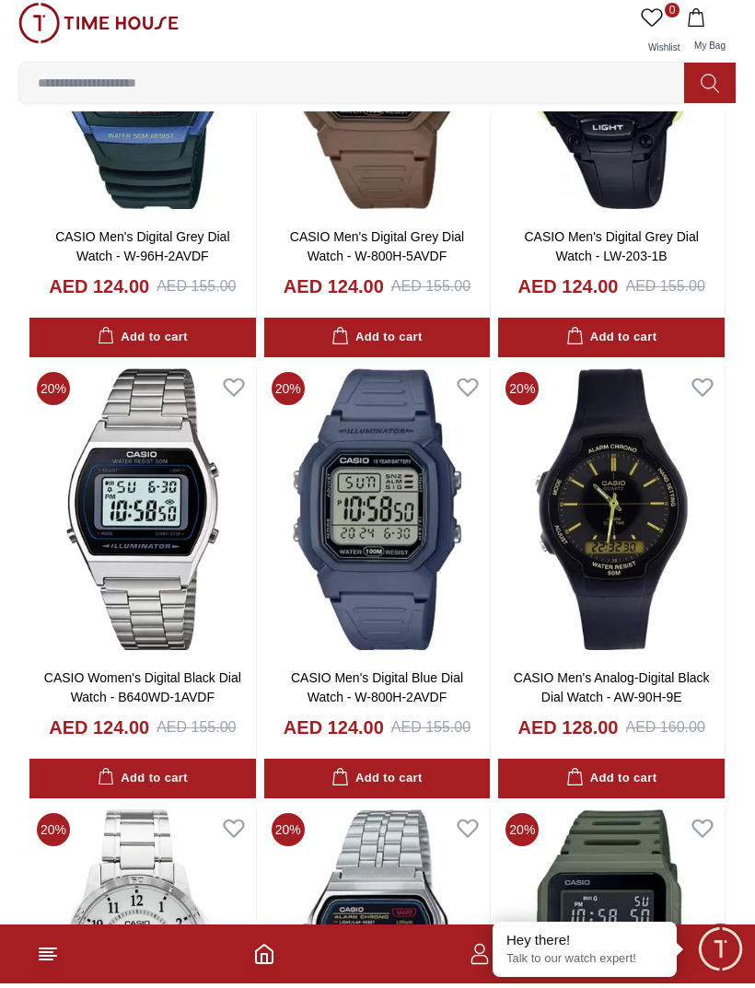
scroll to position [8619, 0]
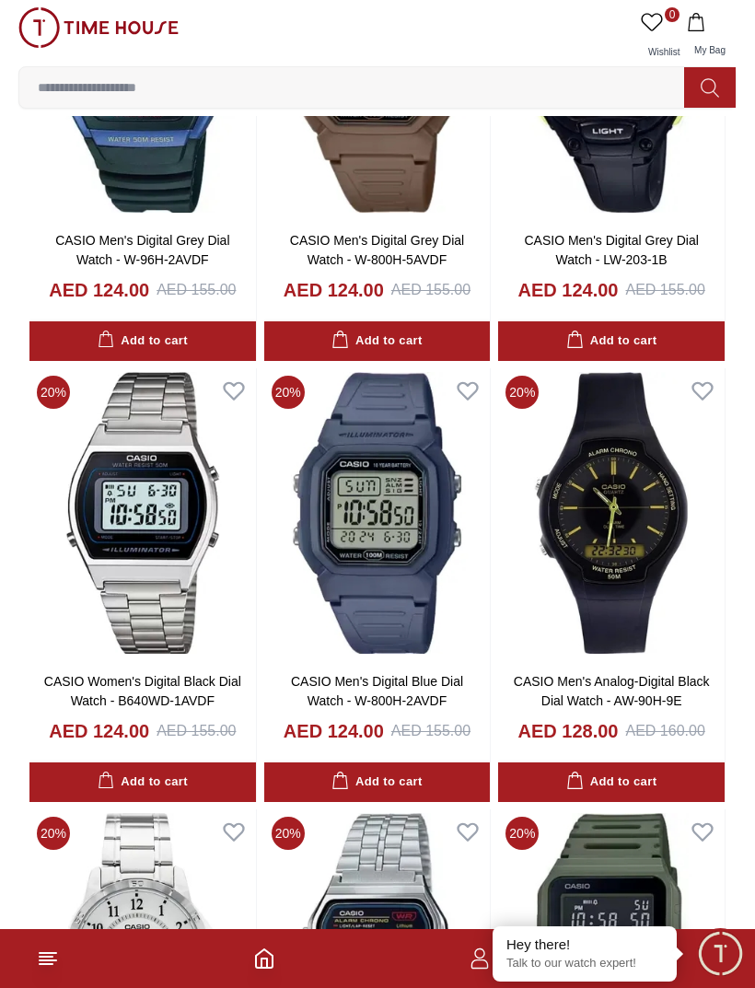
click at [540, 637] on img at bounding box center [611, 512] width 226 height 289
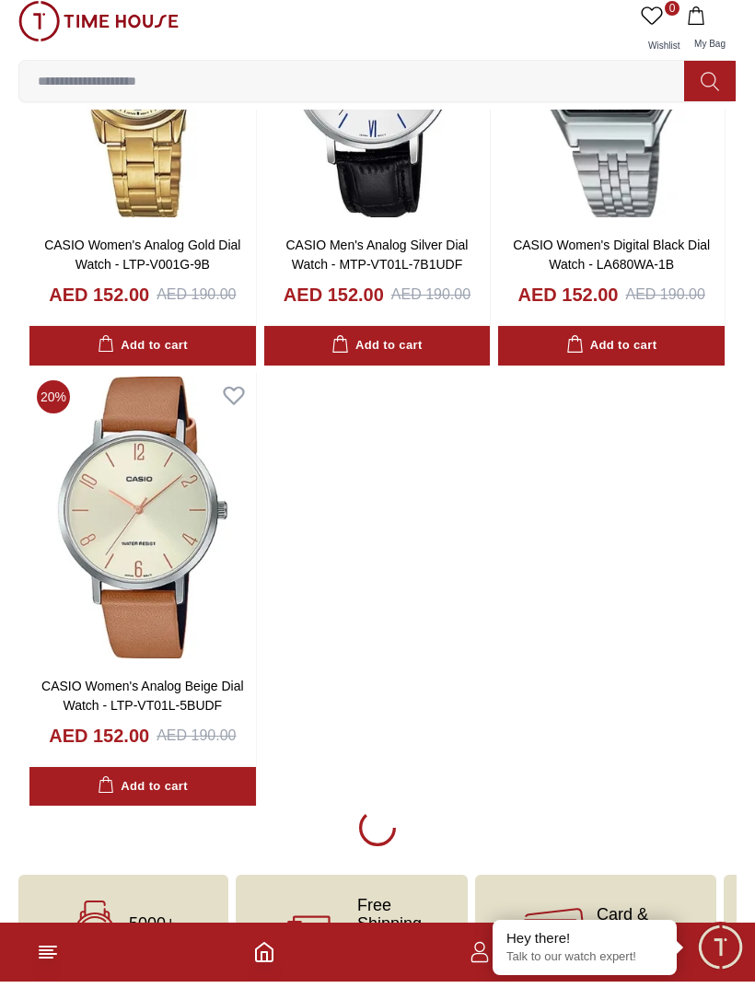
scroll to position [14771, 0]
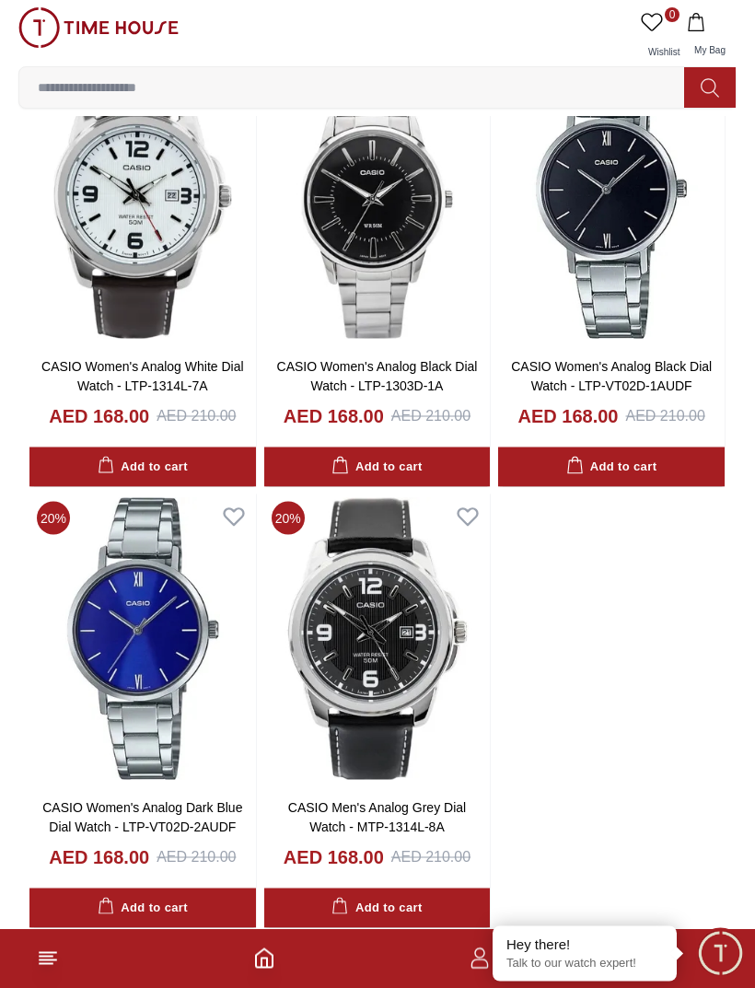
scroll to position [20389, 0]
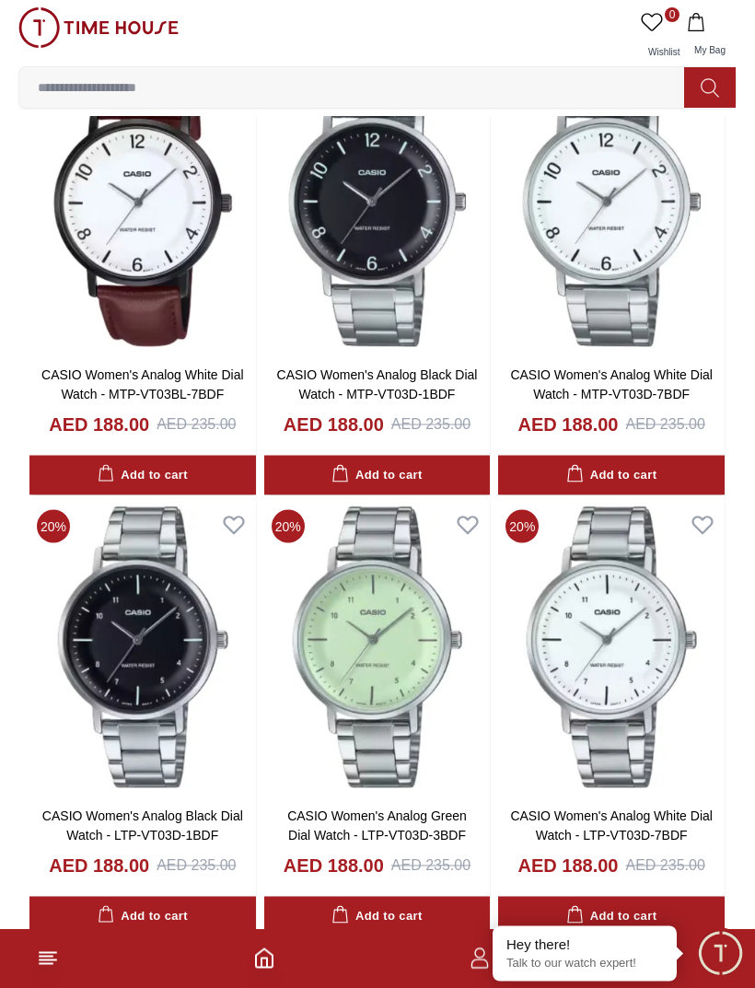
scroll to position [26113, 0]
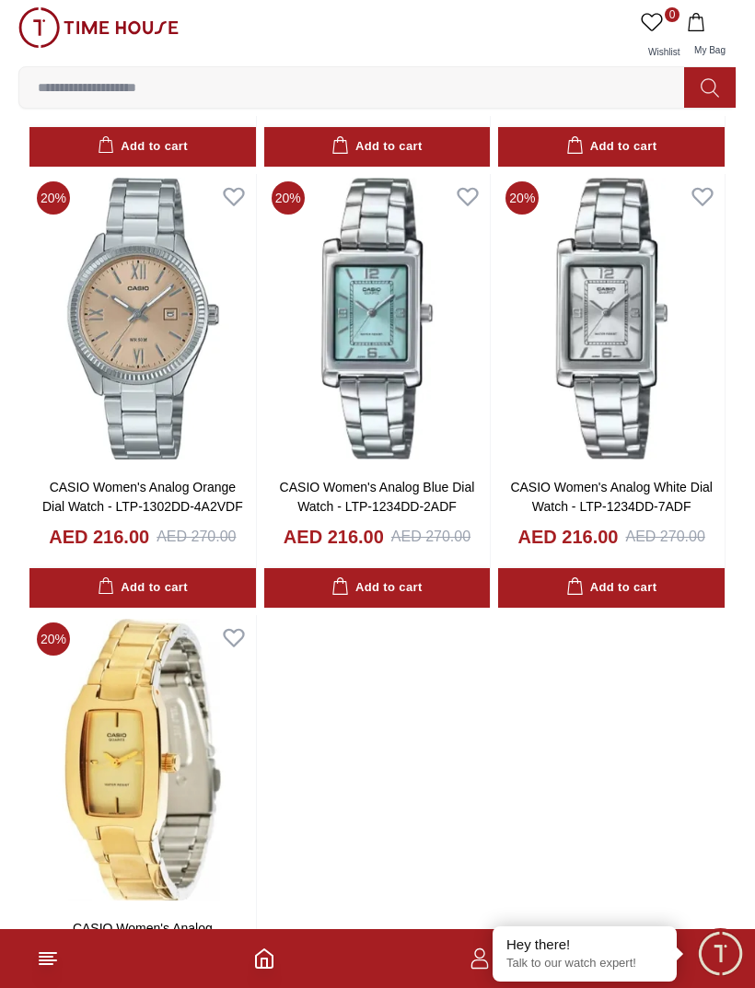
scroll to position [32367, 0]
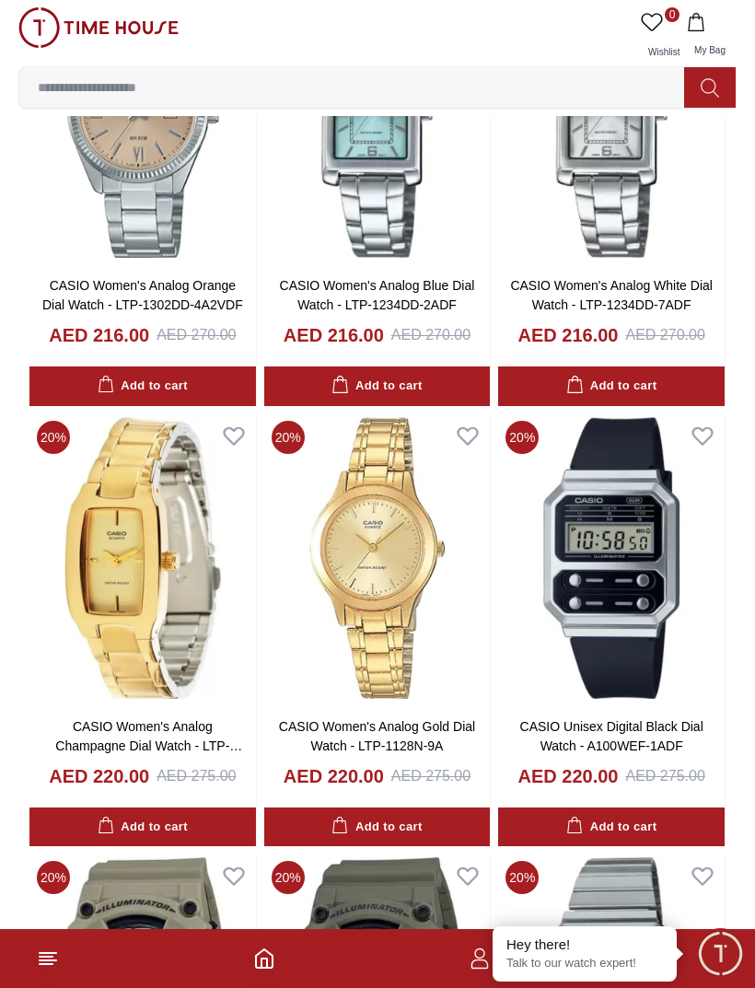
scroll to position [32360, 0]
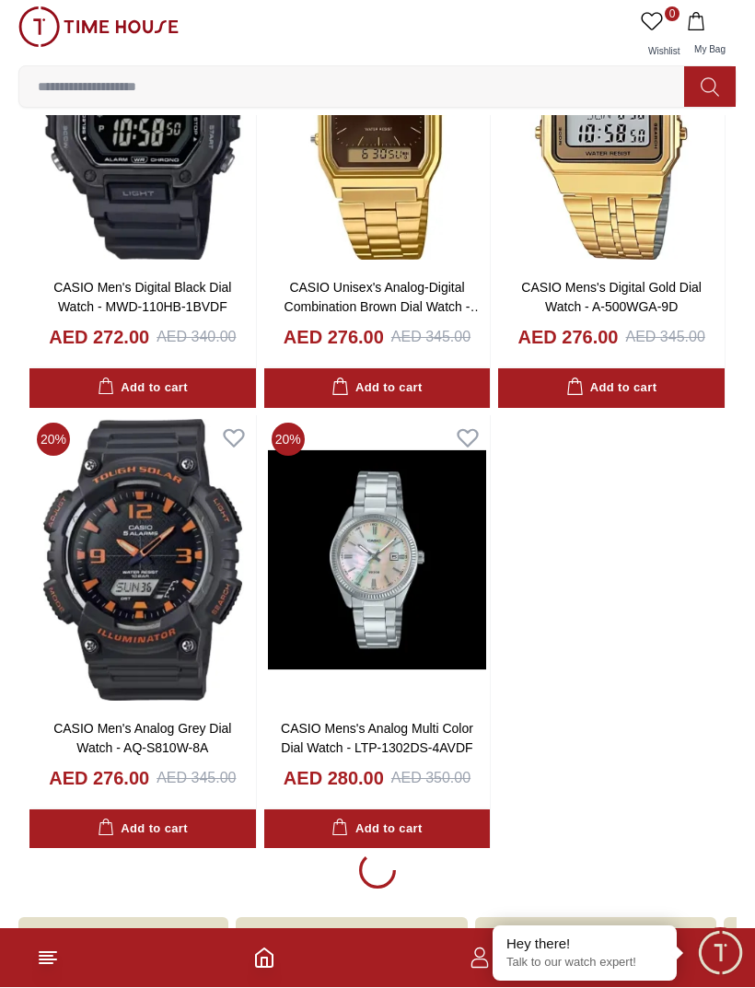
scroll to position [38081, 0]
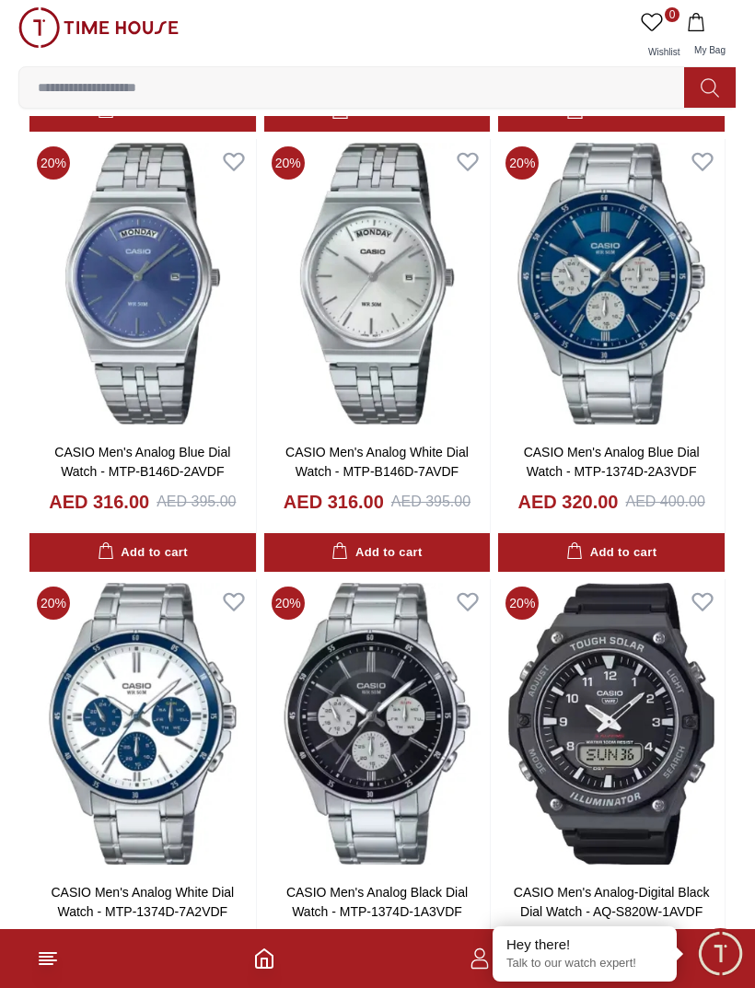
scroll to position [43206, 0]
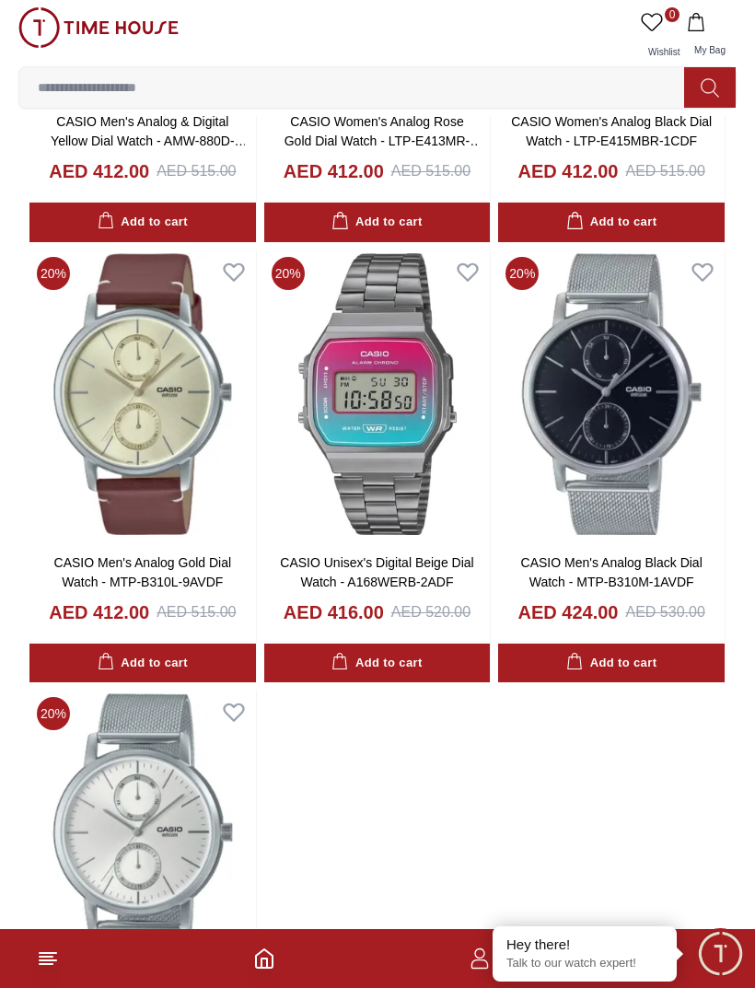
scroll to position [49714, 0]
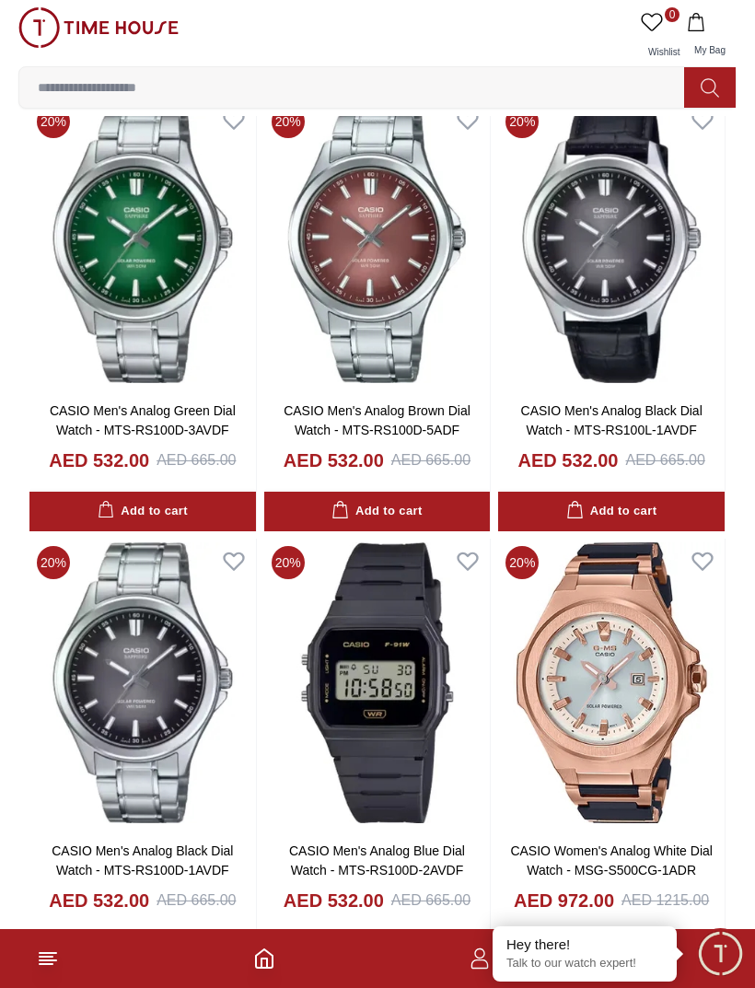
scroll to position [51674, 0]
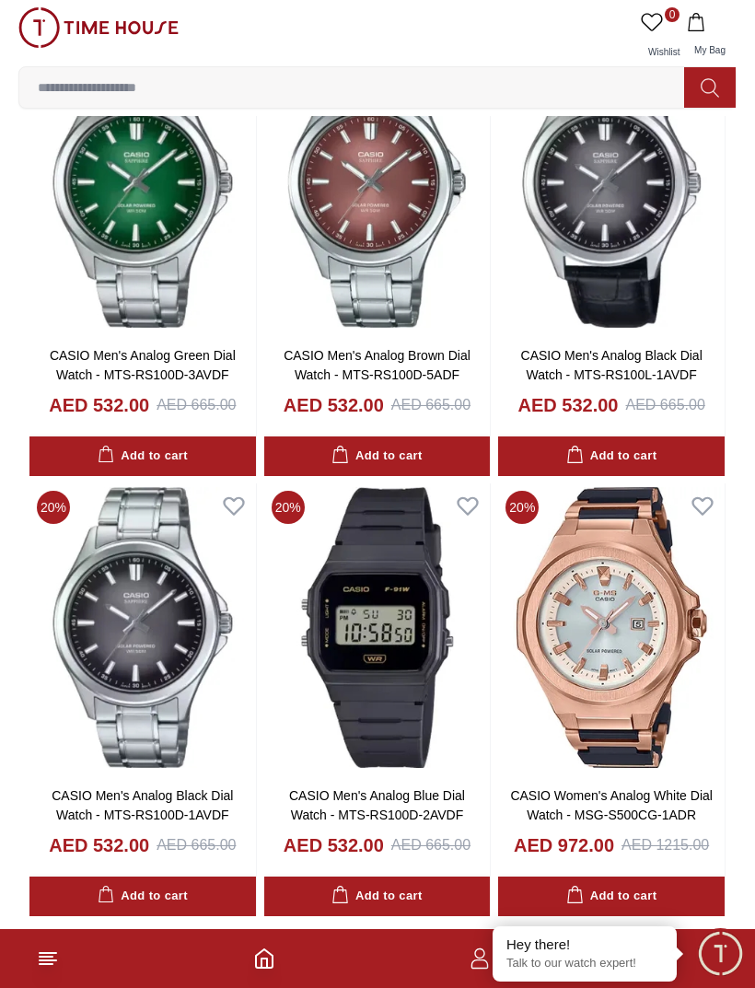
scroll to position [49714, 0]
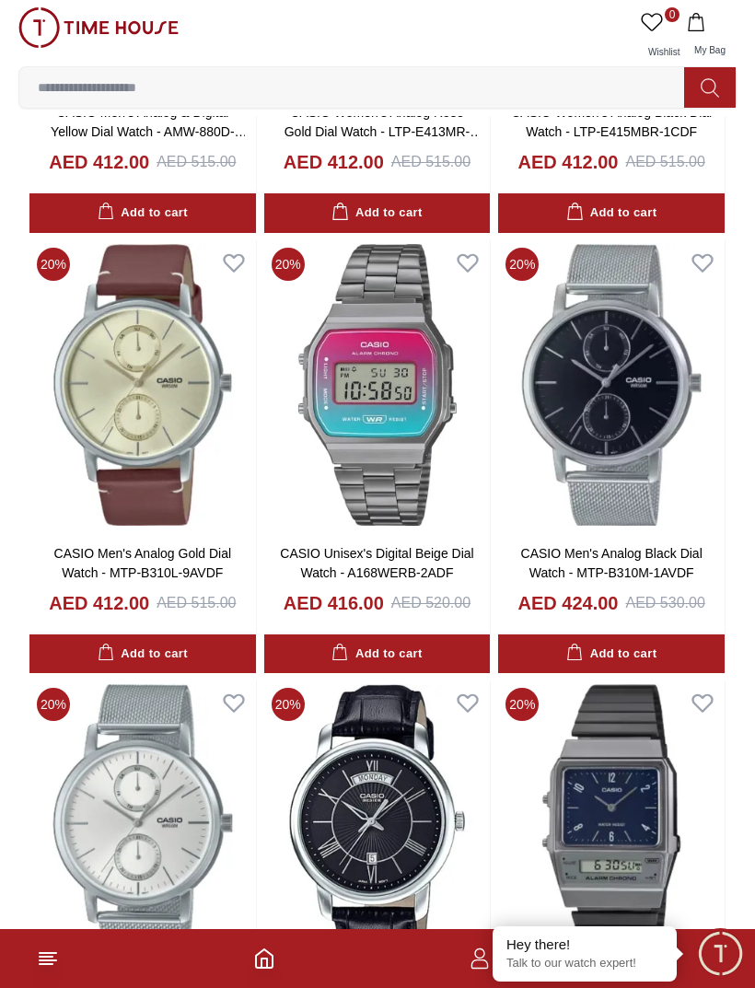
scroll to position [2896, 0]
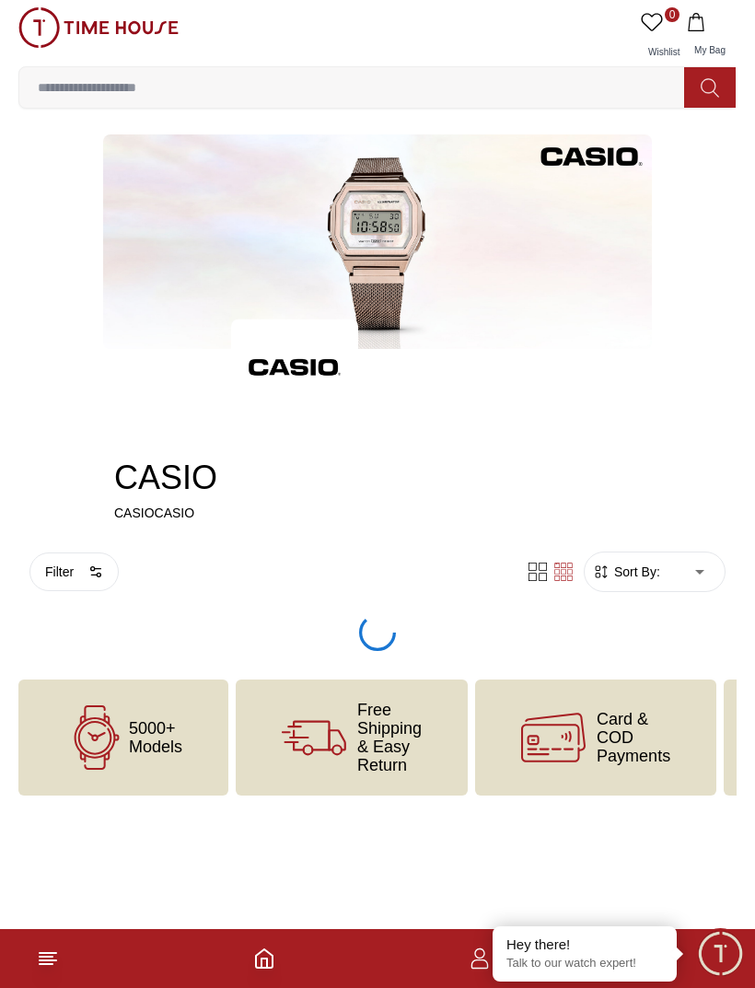
type input "*"
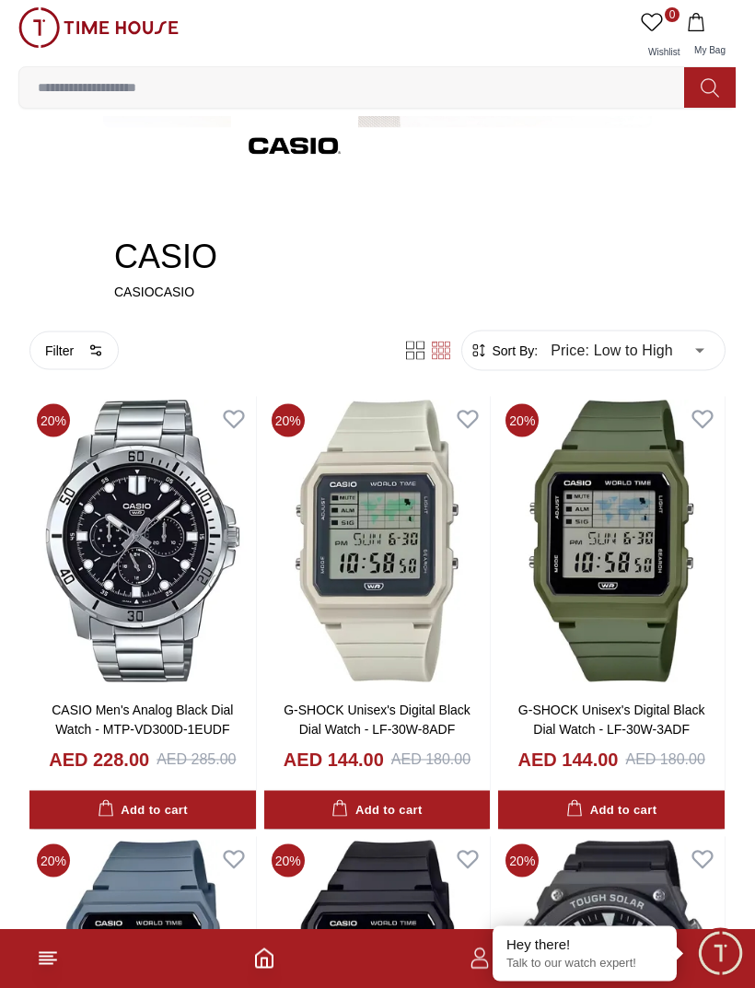
scroll to position [222, 0]
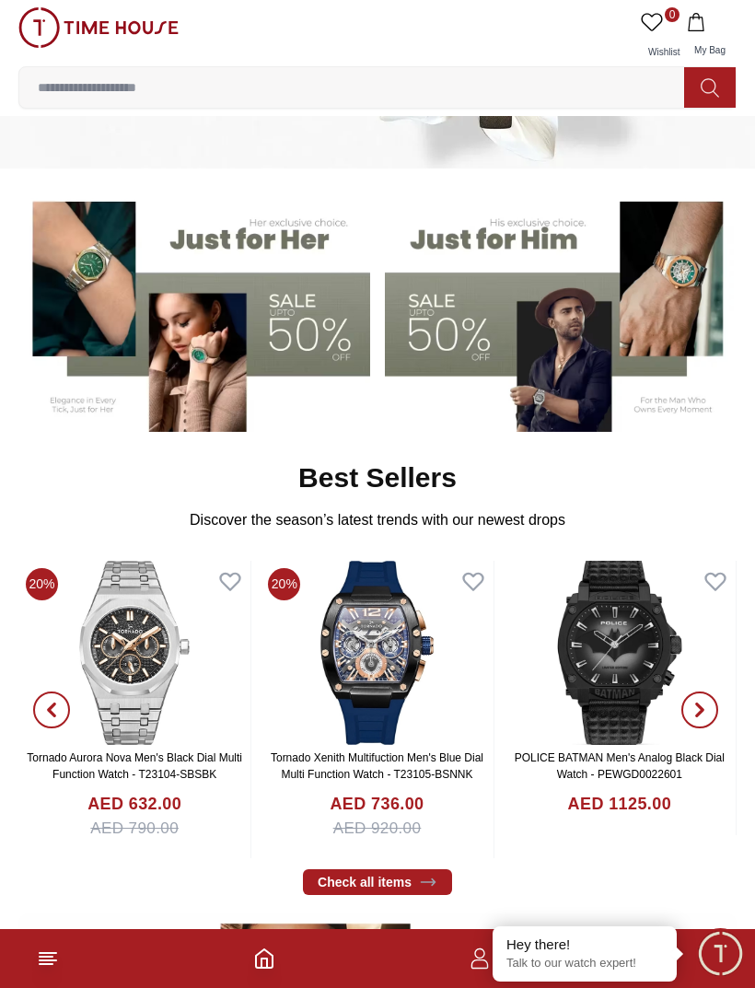
scroll to position [1656, 0]
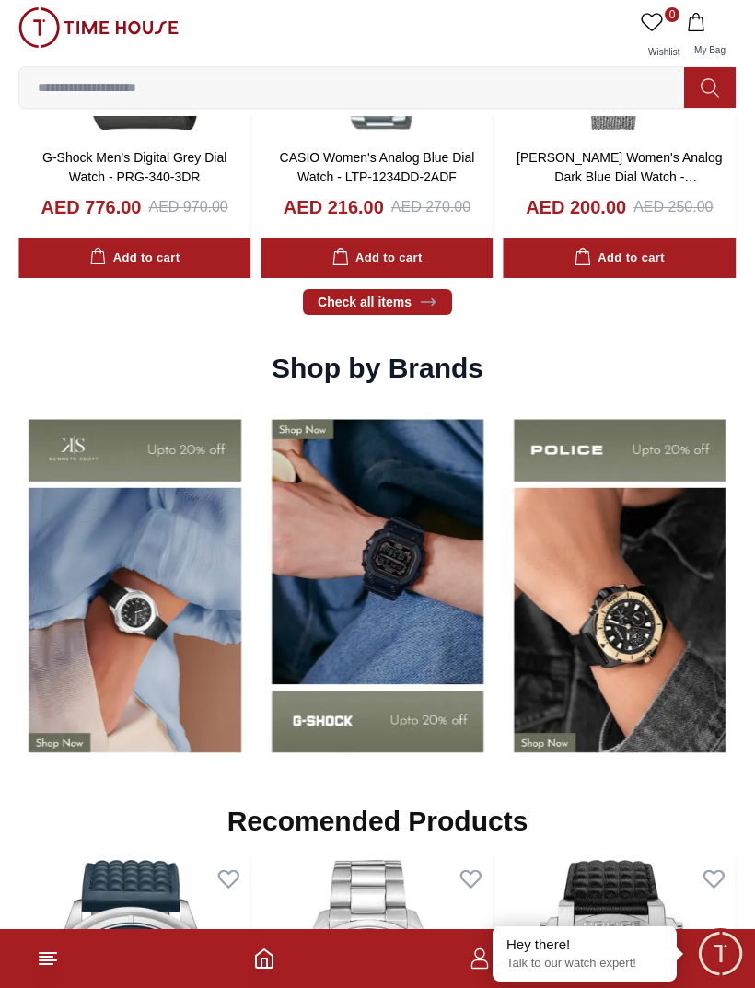
click at [595, 652] on img at bounding box center [620, 585] width 233 height 365
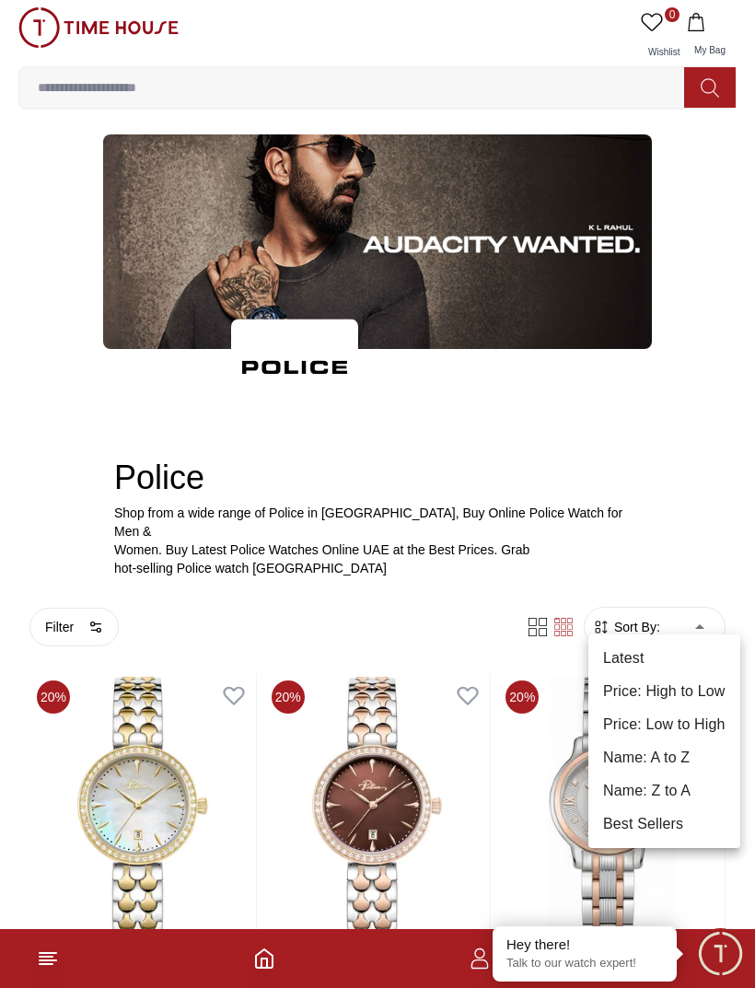
click at [694, 694] on li "Price: High to Low" at bounding box center [664, 691] width 152 height 33
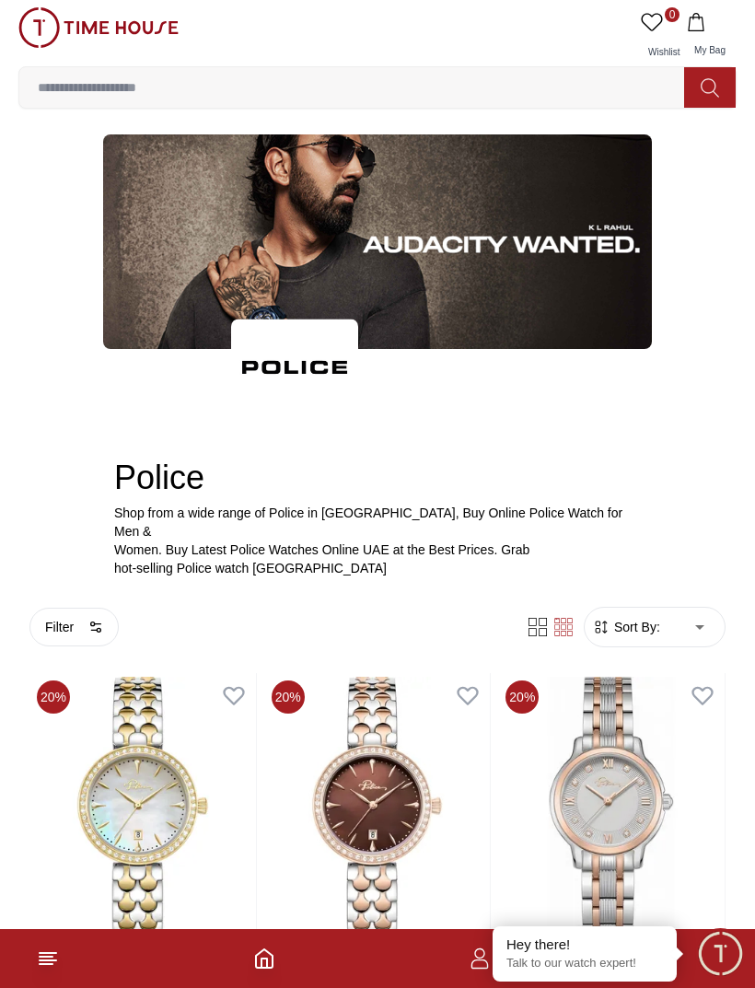
type input "*"
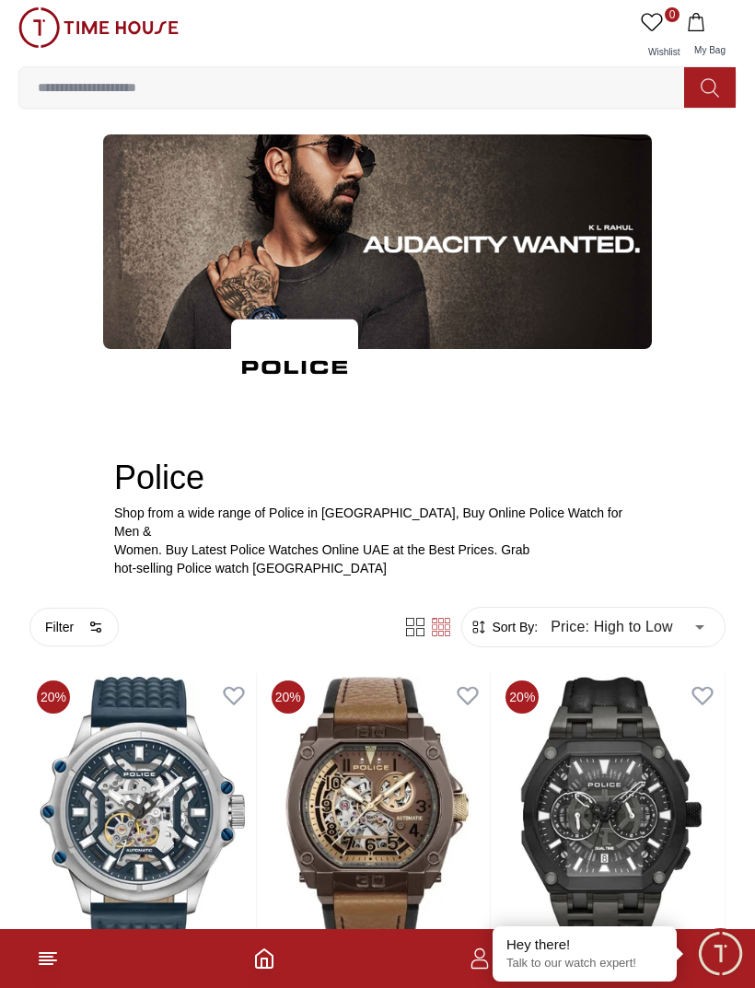
click at [90, 617] on button "Filter" at bounding box center [73, 627] width 89 height 39
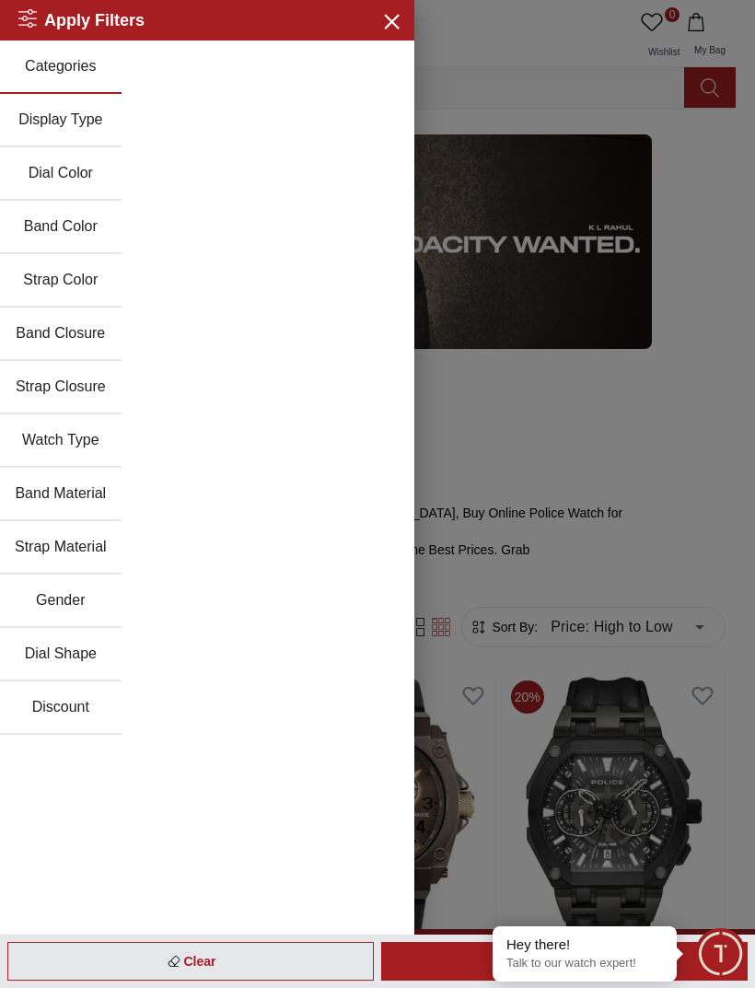
click at [86, 615] on button "Gender" at bounding box center [61, 600] width 122 height 53
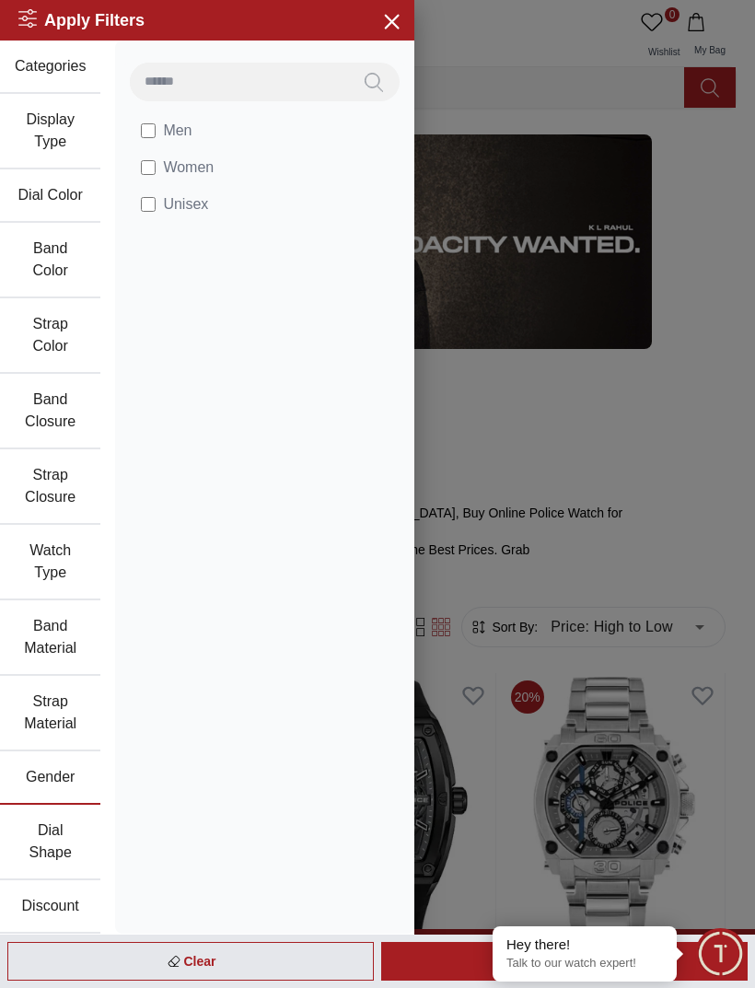
click at [389, 34] on button "Close menu" at bounding box center [390, 20] width 29 height 29
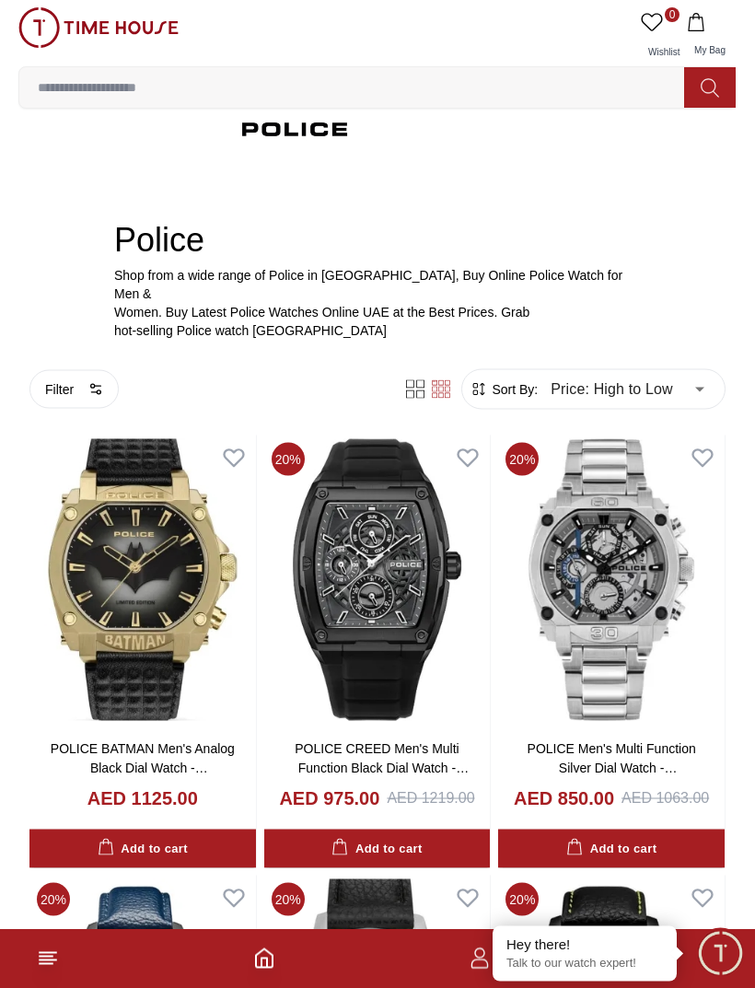
scroll to position [238, 0]
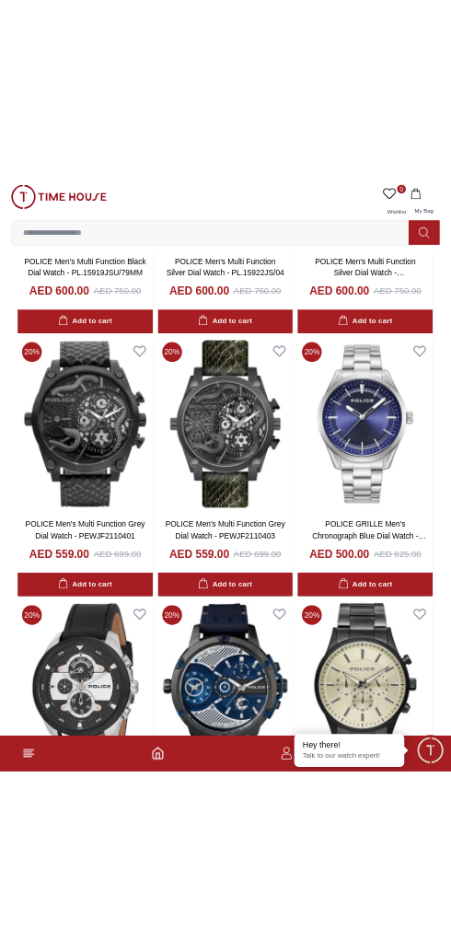
scroll to position [3685, 0]
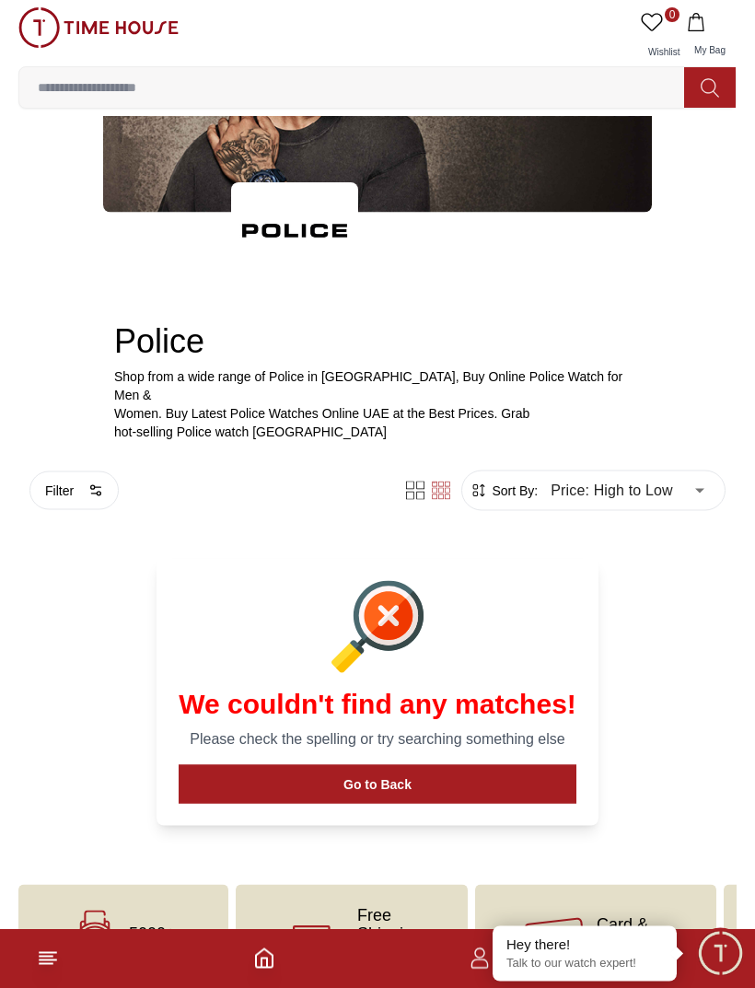
scroll to position [145, 0]
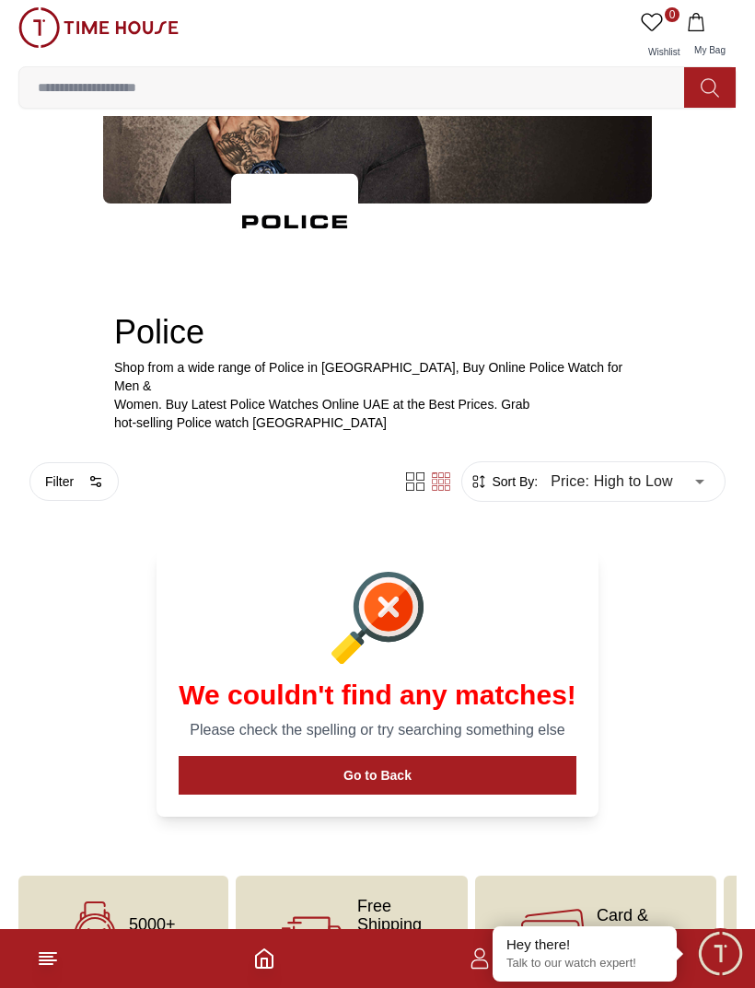
click at [87, 463] on button "Filter" at bounding box center [73, 481] width 89 height 39
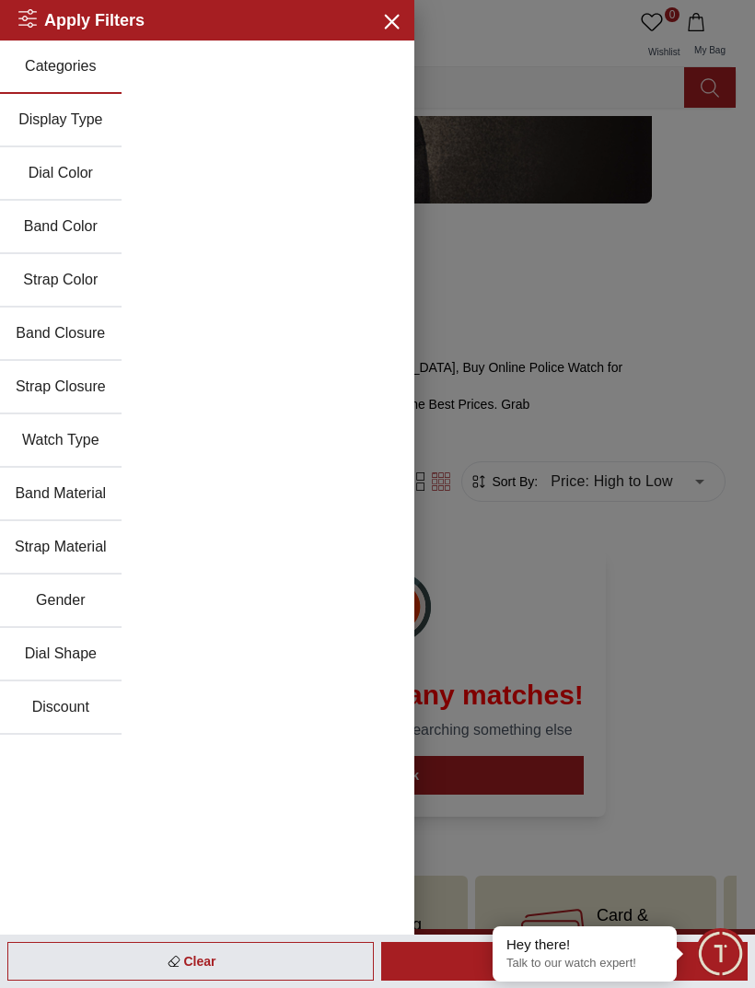
click at [76, 607] on button "Gender" at bounding box center [61, 600] width 122 height 53
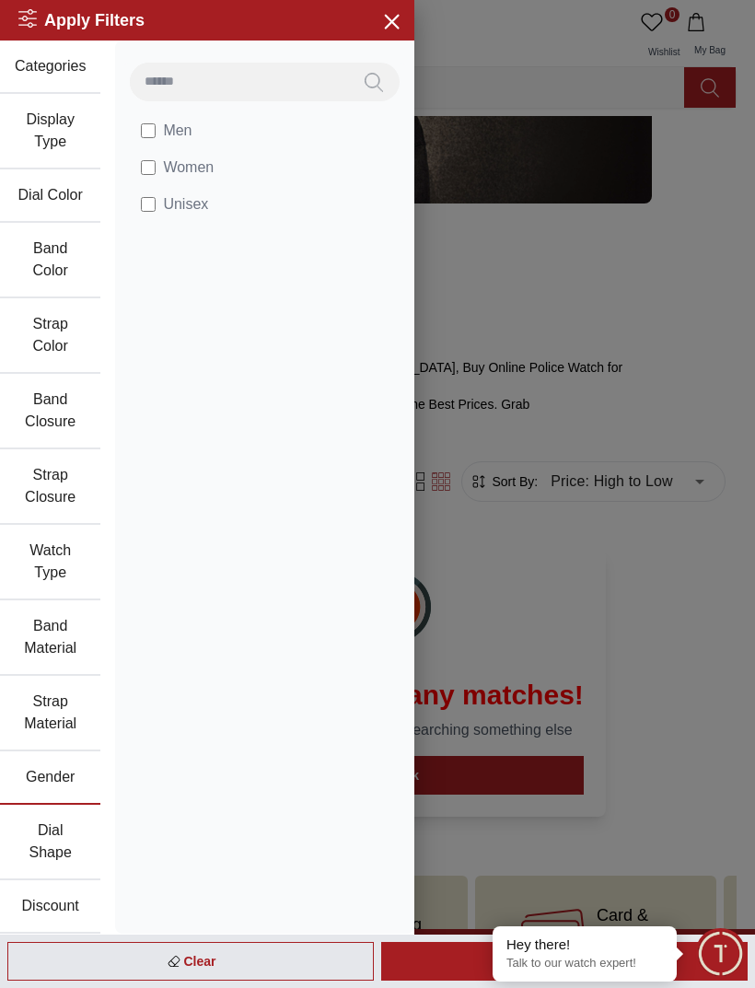
click at [168, 122] on span "Men" at bounding box center [177, 131] width 29 height 22
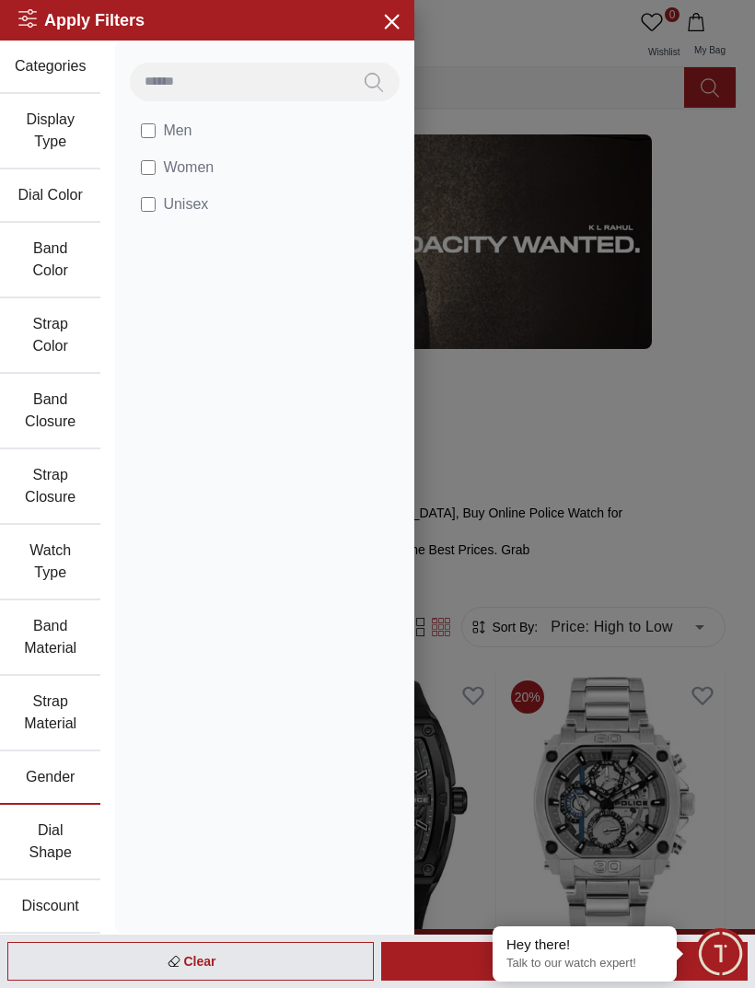
click at [394, 33] on button "Close menu" at bounding box center [390, 20] width 29 height 29
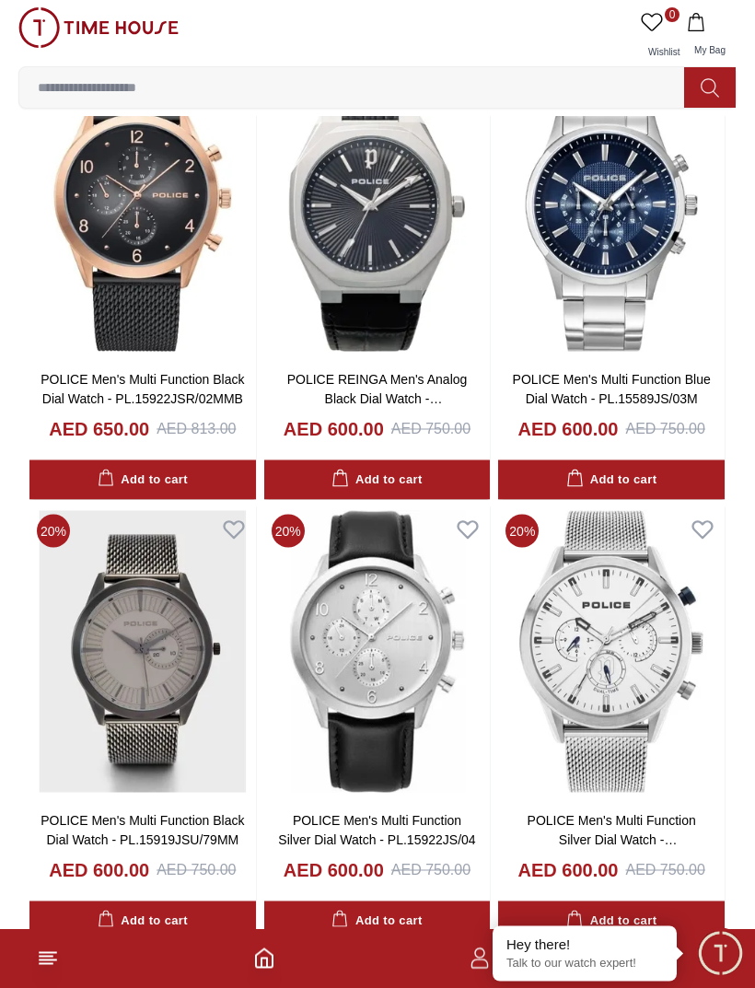
scroll to position [1929, 0]
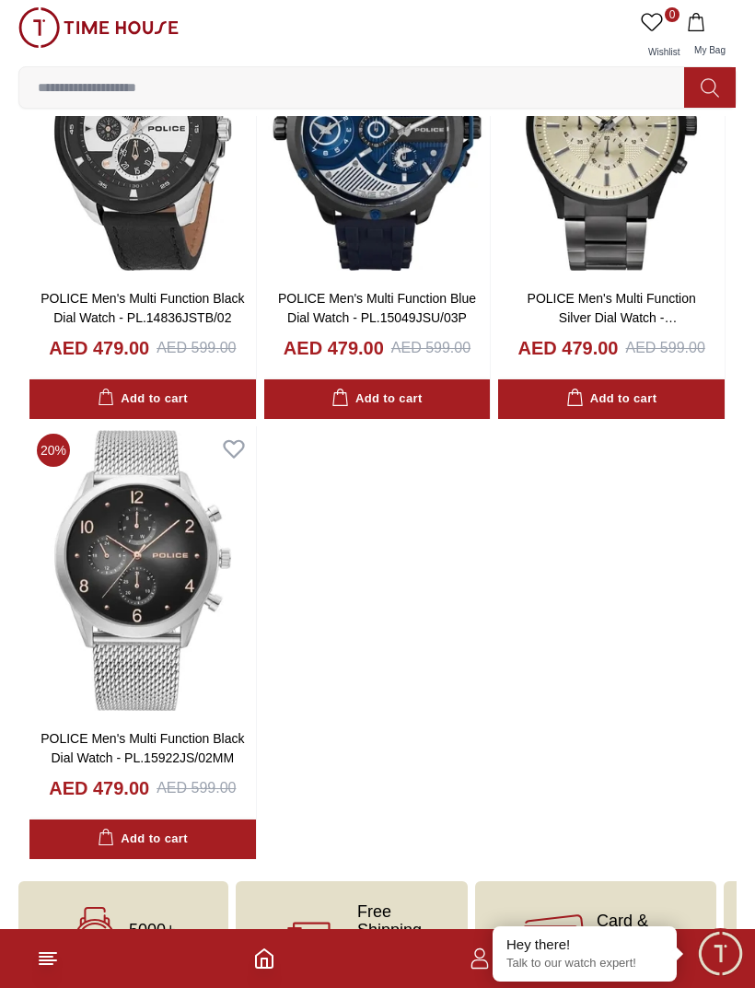
scroll to position [145, 0]
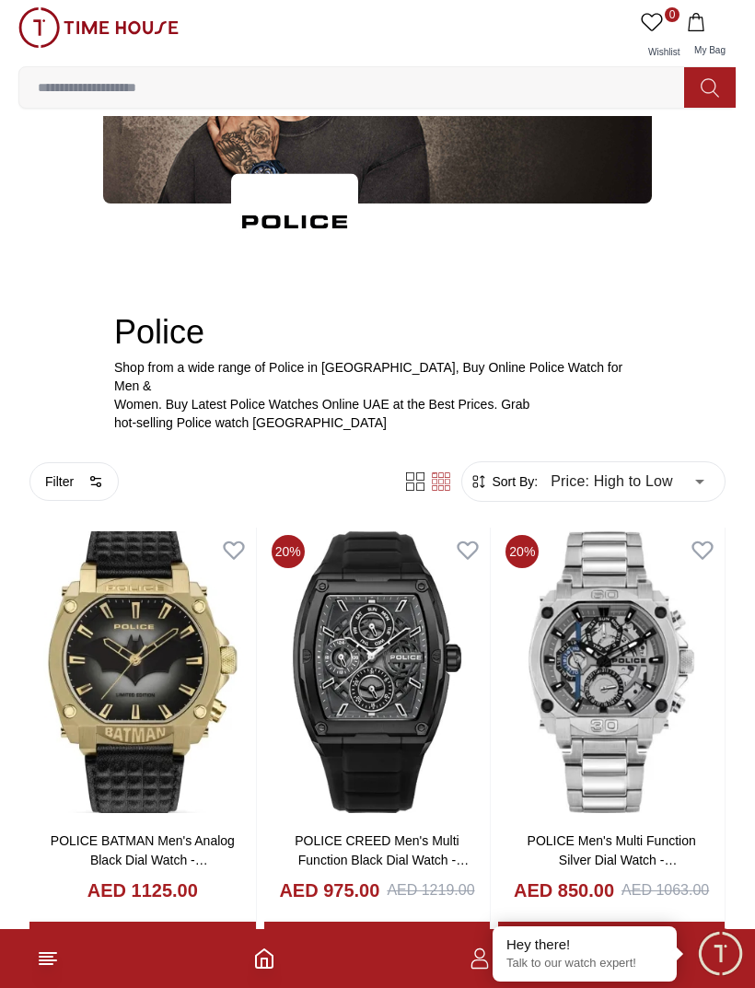
scroll to position [3018, 0]
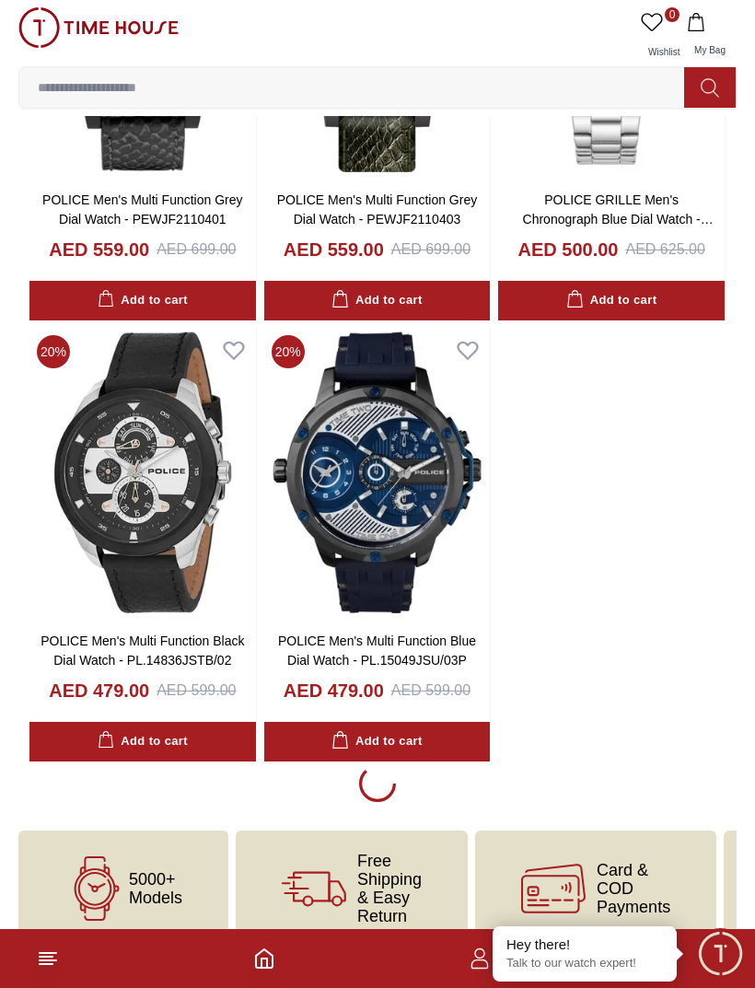
scroll to position [2936, 0]
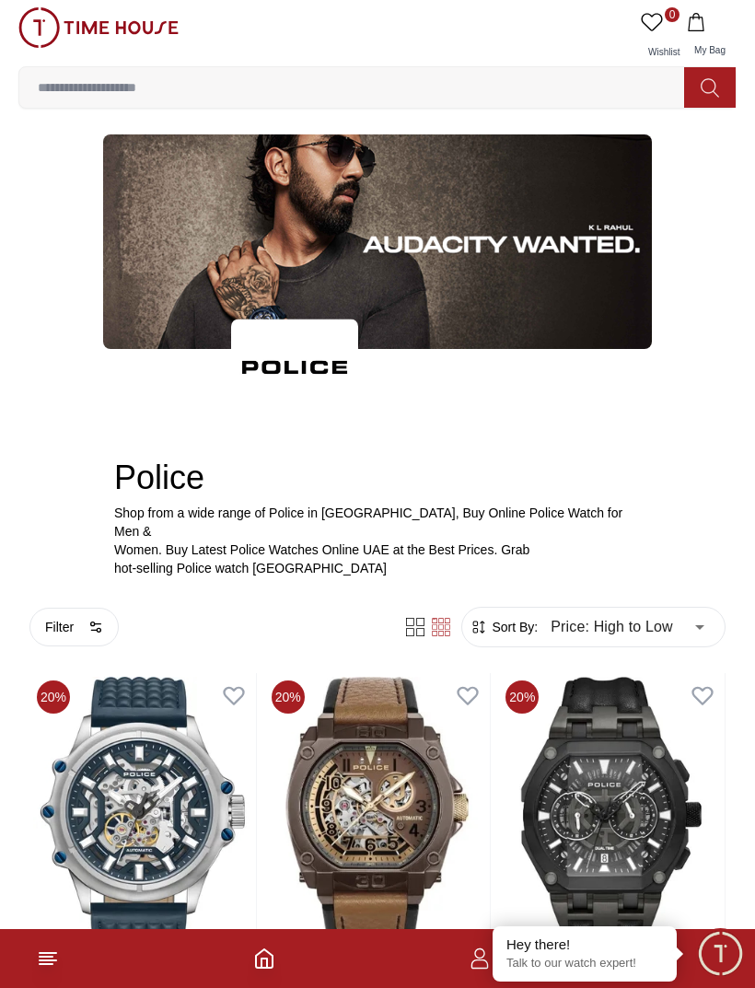
type input "******"
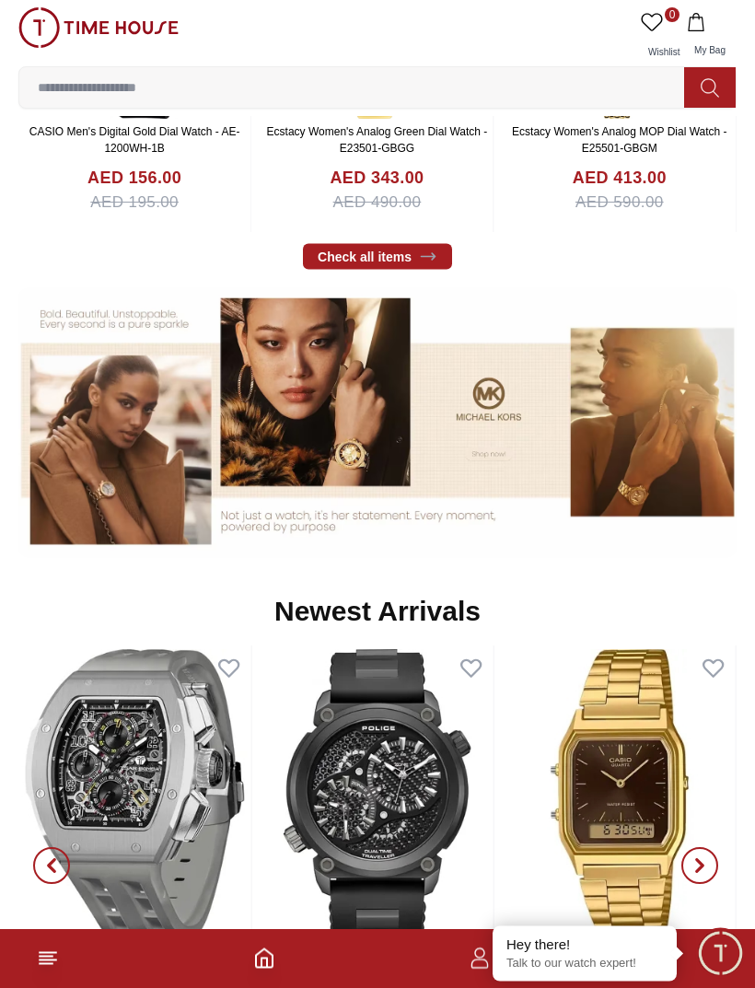
scroll to position [848, 0]
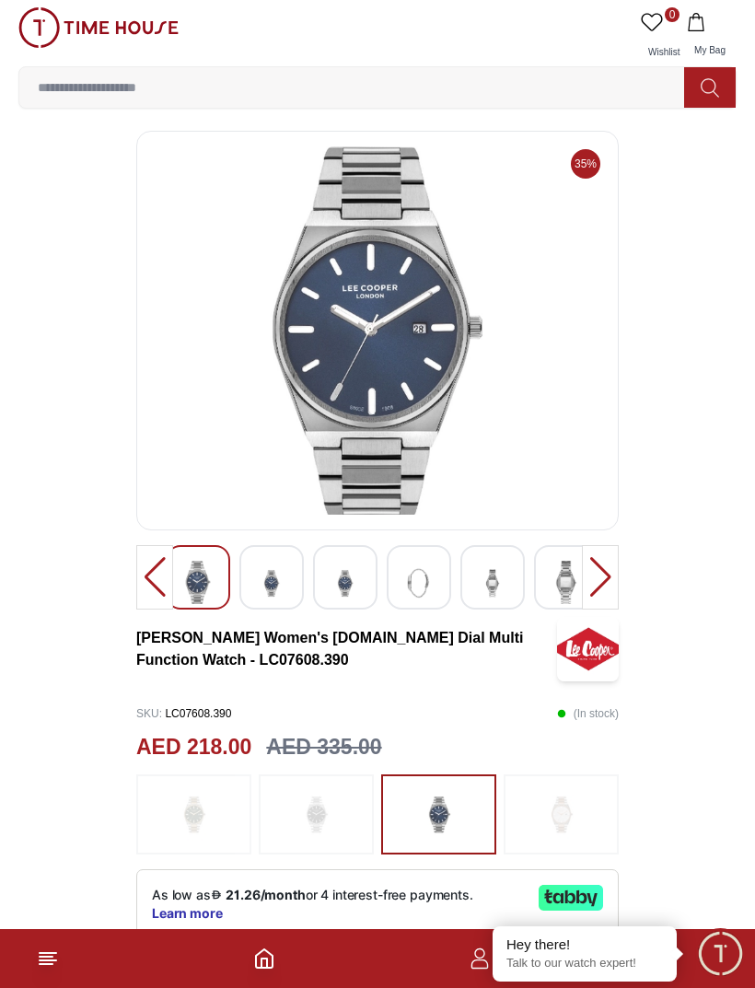
click at [599, 571] on div at bounding box center [600, 577] width 37 height 64
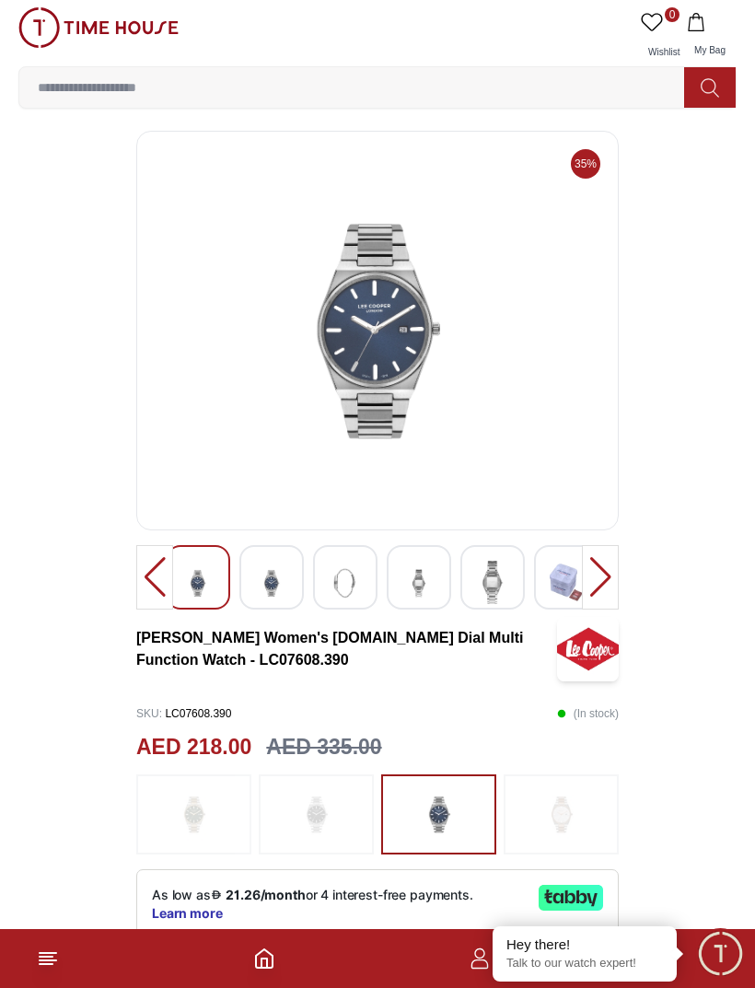
click at [603, 568] on div at bounding box center [600, 577] width 37 height 64
click at [606, 566] on div at bounding box center [600, 577] width 37 height 64
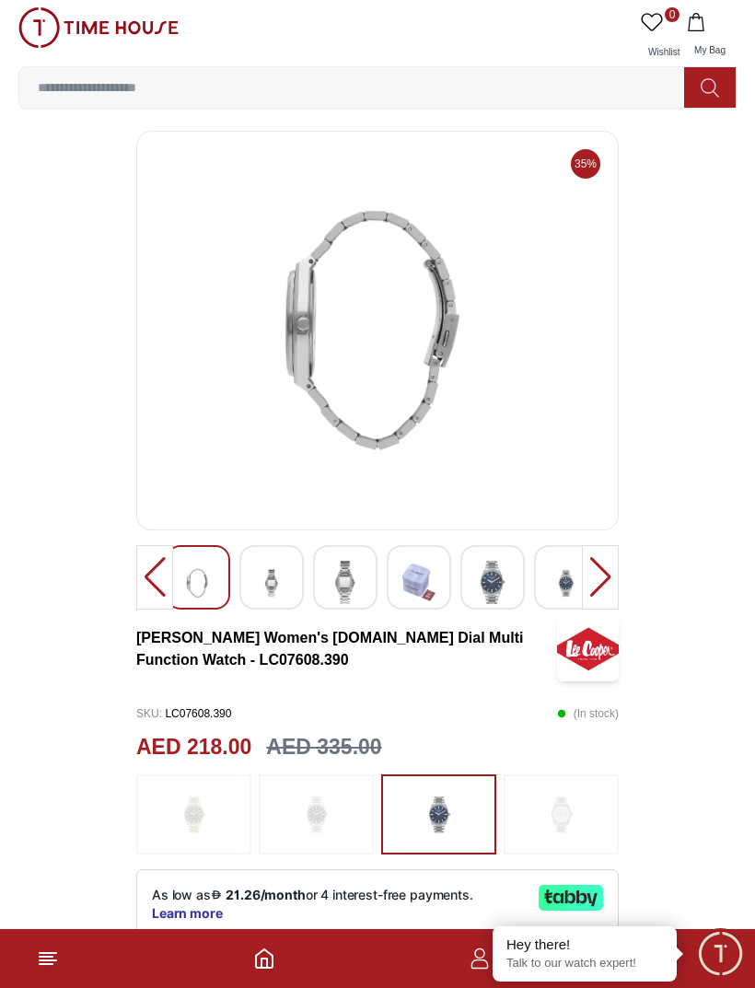
click at [597, 570] on div at bounding box center [600, 577] width 37 height 64
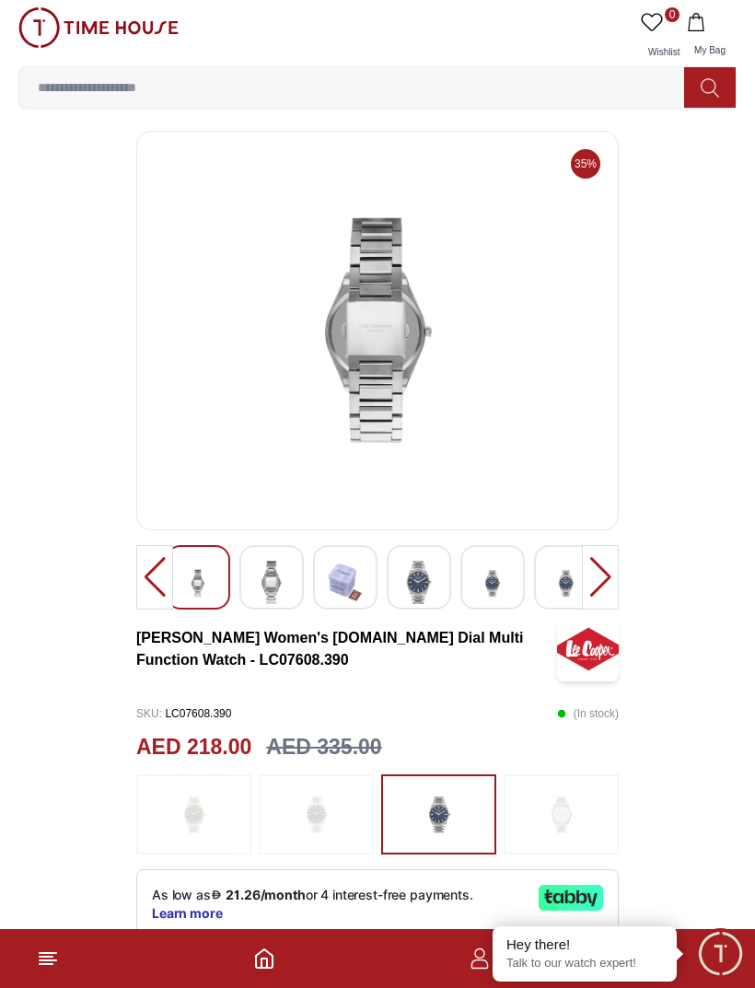
click at [608, 572] on div at bounding box center [600, 577] width 37 height 64
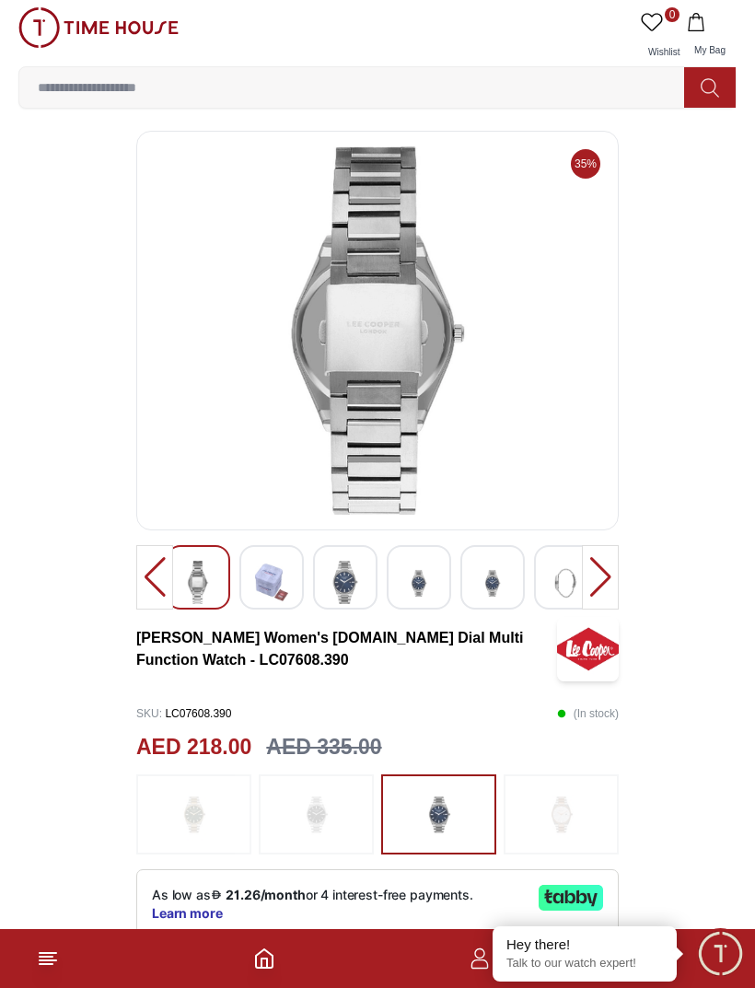
click at [608, 572] on div at bounding box center [600, 577] width 37 height 64
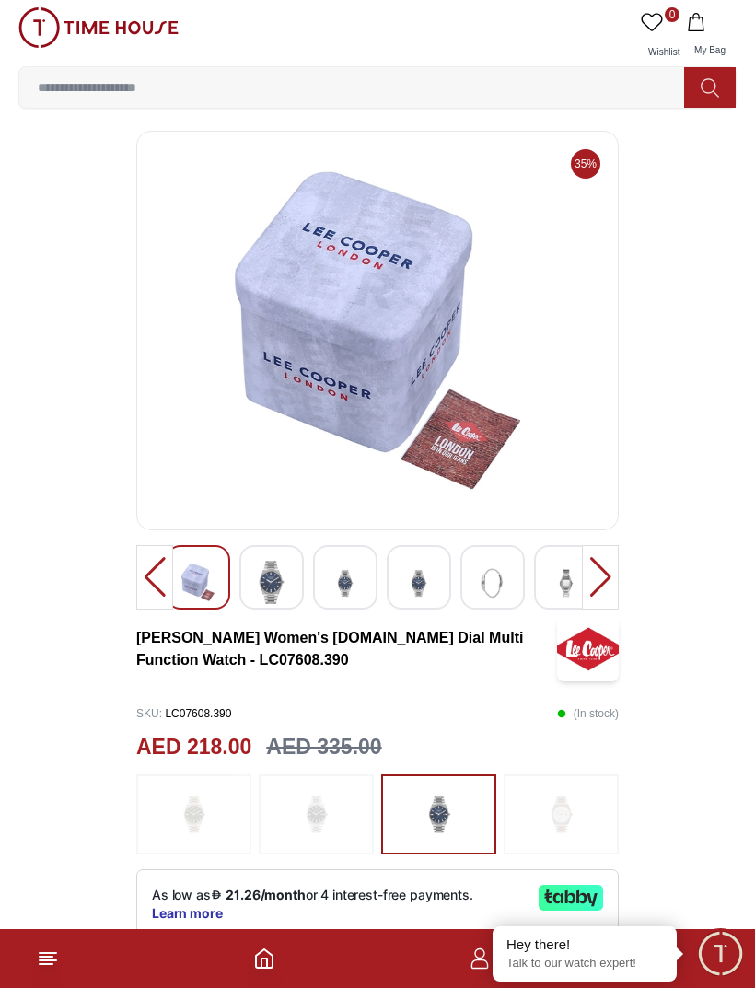
click at [610, 569] on div at bounding box center [600, 577] width 37 height 64
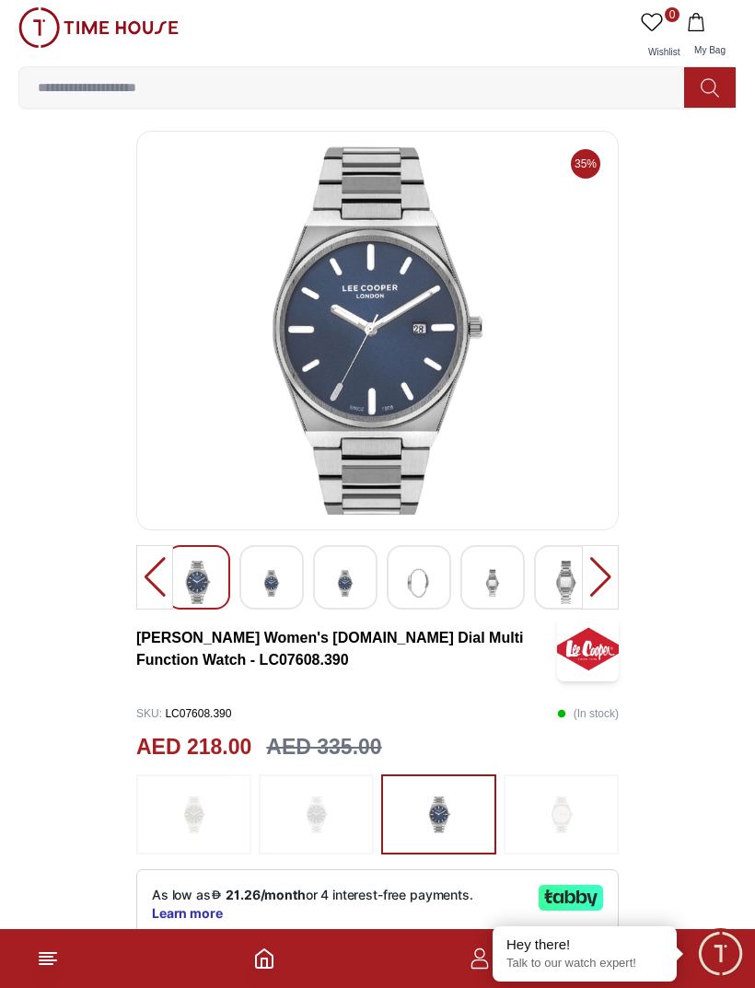
click at [610, 567] on div at bounding box center [600, 577] width 37 height 64
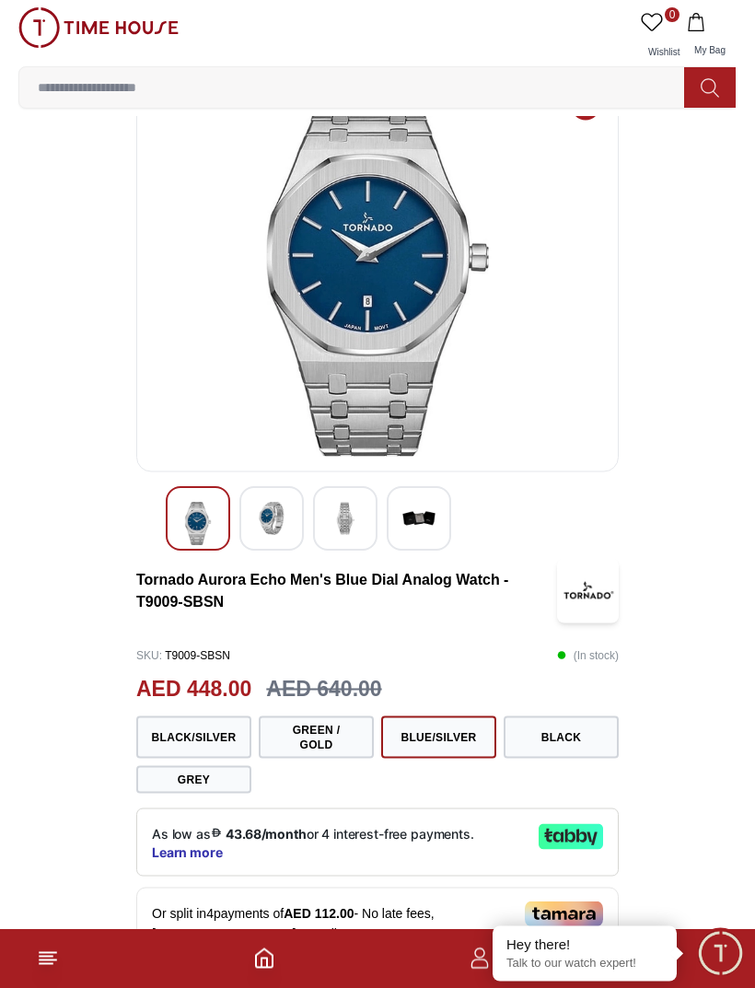
scroll to position [61, 0]
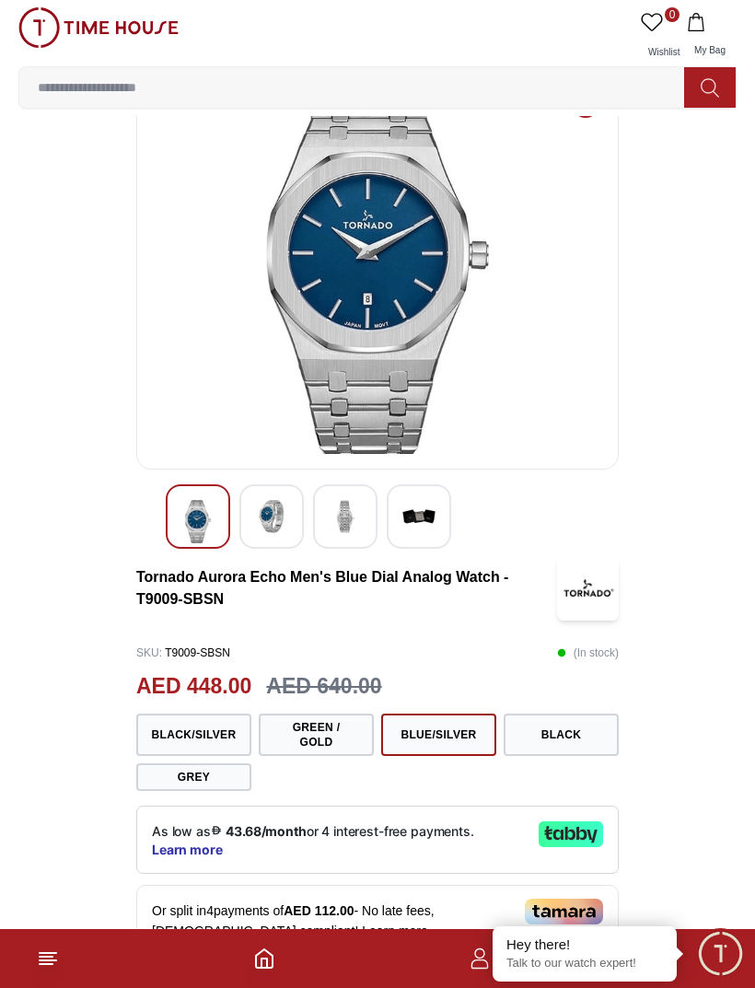
click at [281, 516] on img at bounding box center [271, 516] width 33 height 33
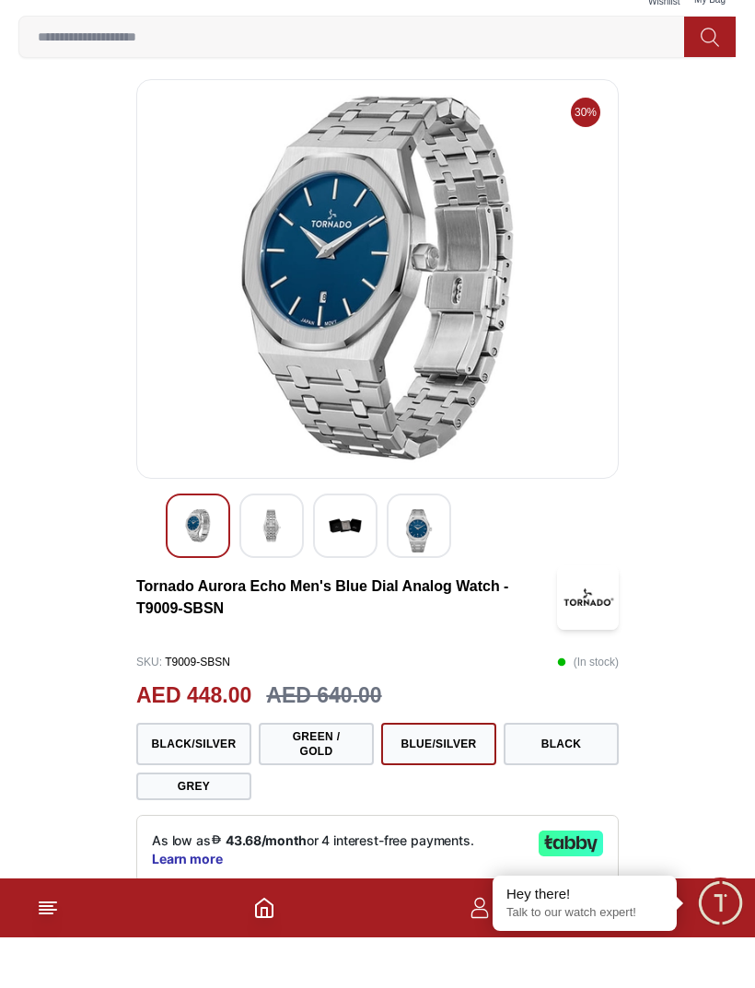
scroll to position [52, 0]
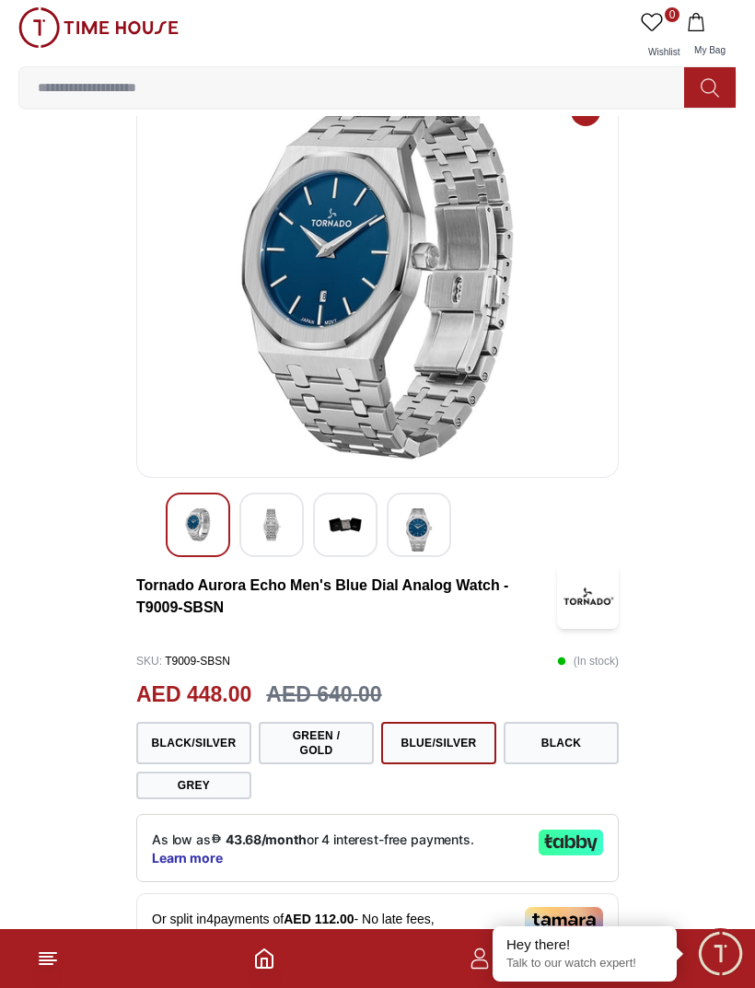
click at [358, 525] on img at bounding box center [345, 524] width 33 height 33
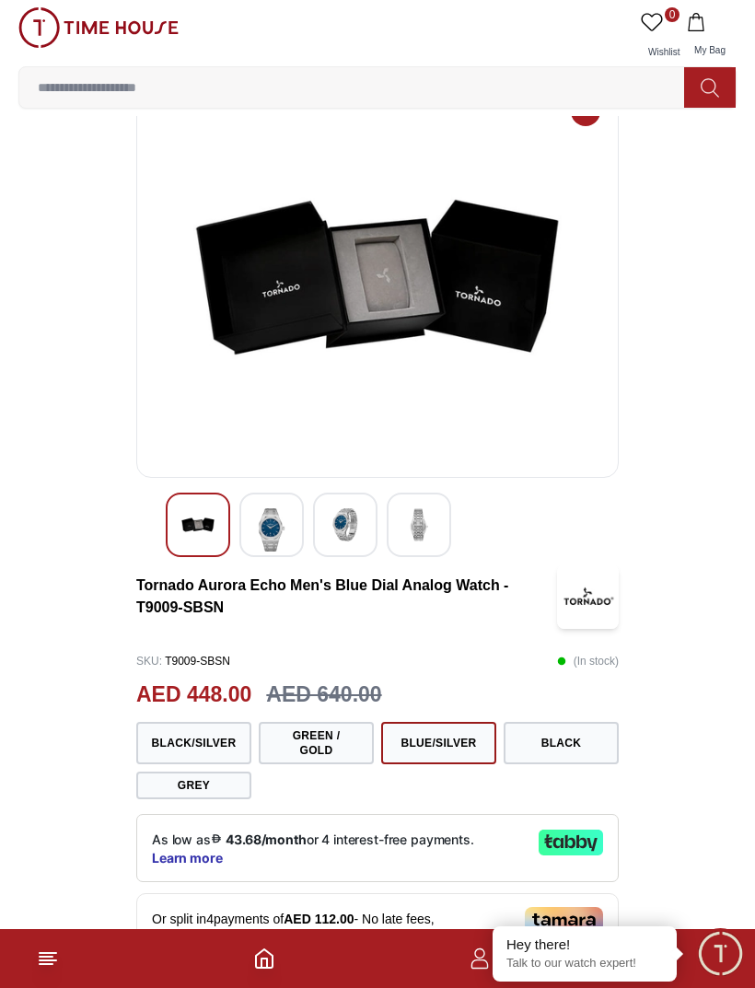
click at [433, 529] on img at bounding box center [418, 524] width 33 height 33
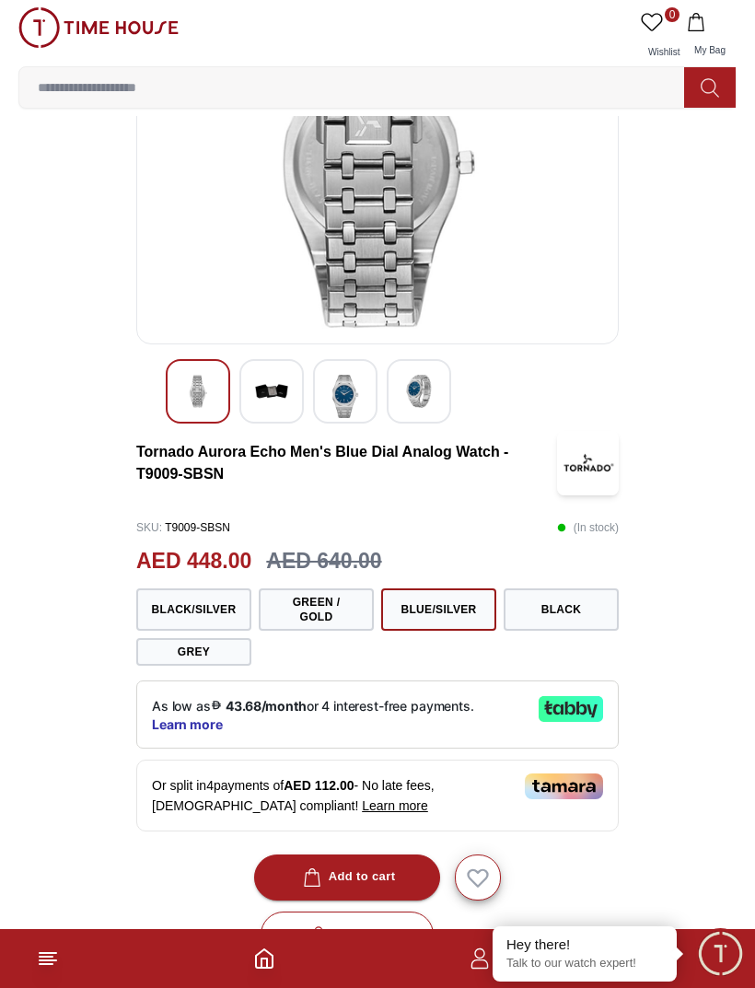
scroll to position [181, 0]
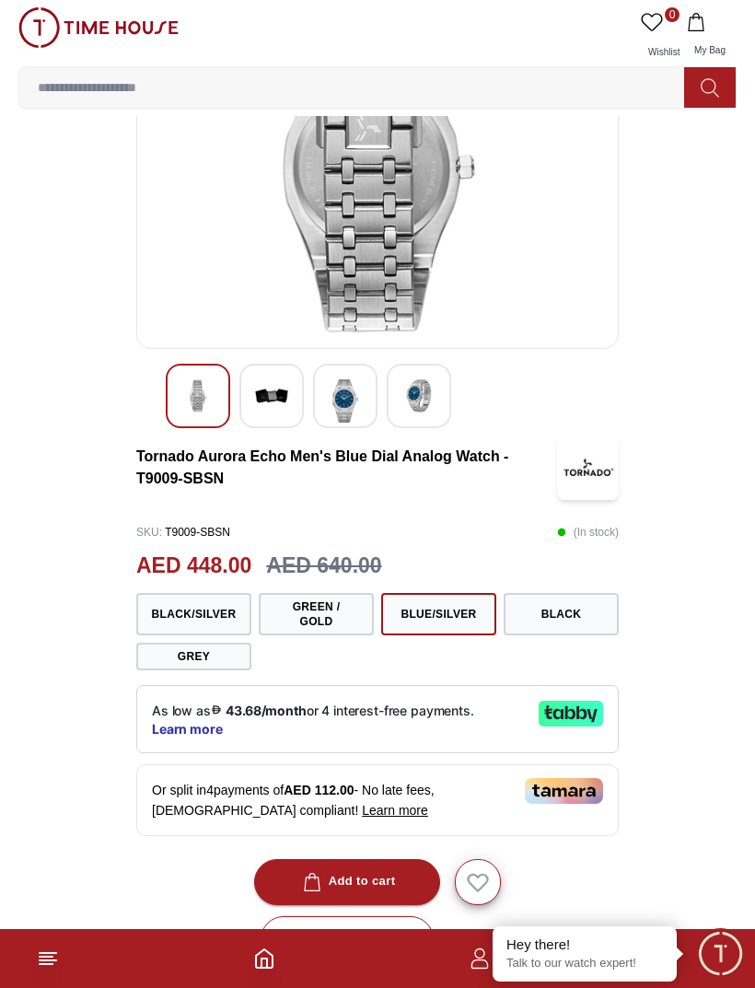
click at [582, 598] on button "Black" at bounding box center [561, 614] width 115 height 42
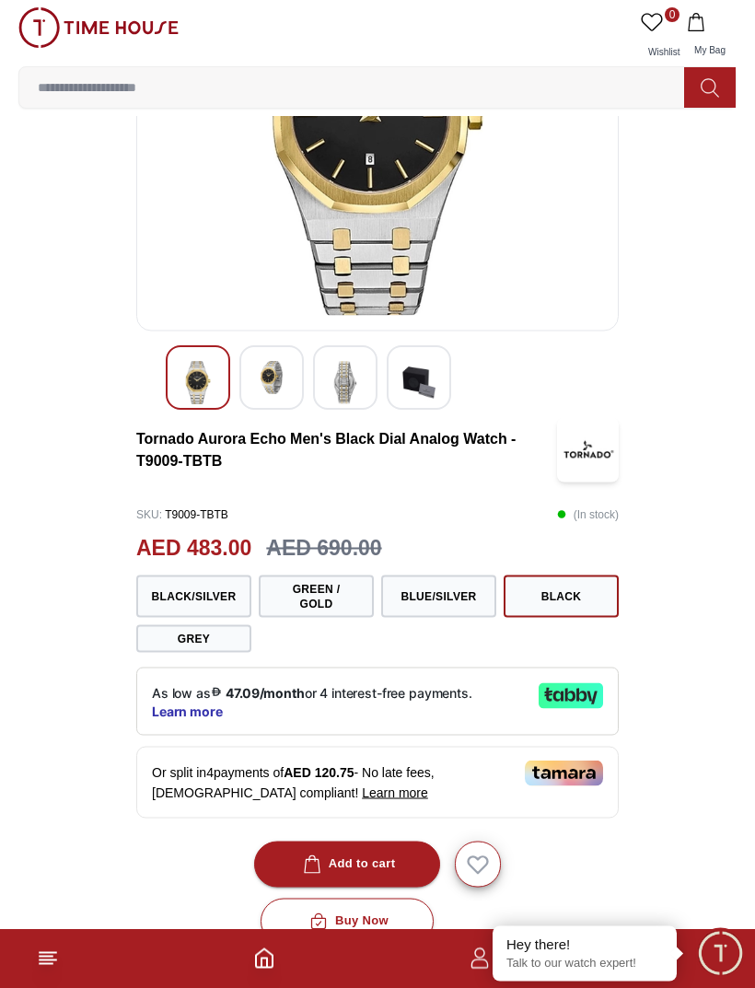
scroll to position [200, 0]
click at [223, 597] on button "Black/Silver" at bounding box center [193, 595] width 115 height 42
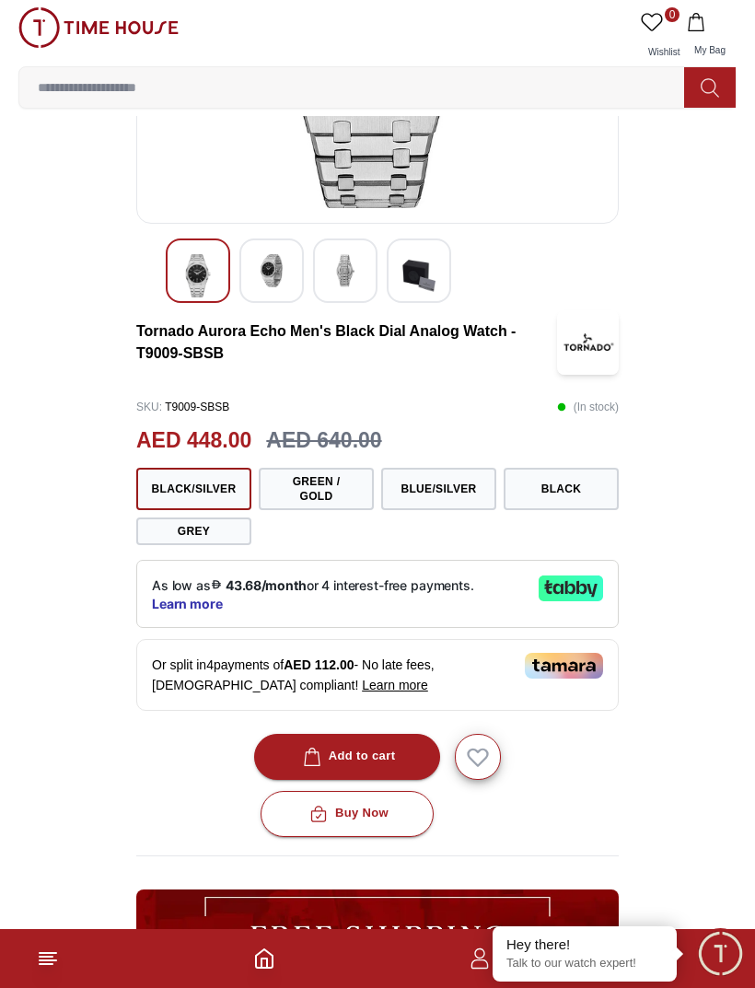
scroll to position [324, 0]
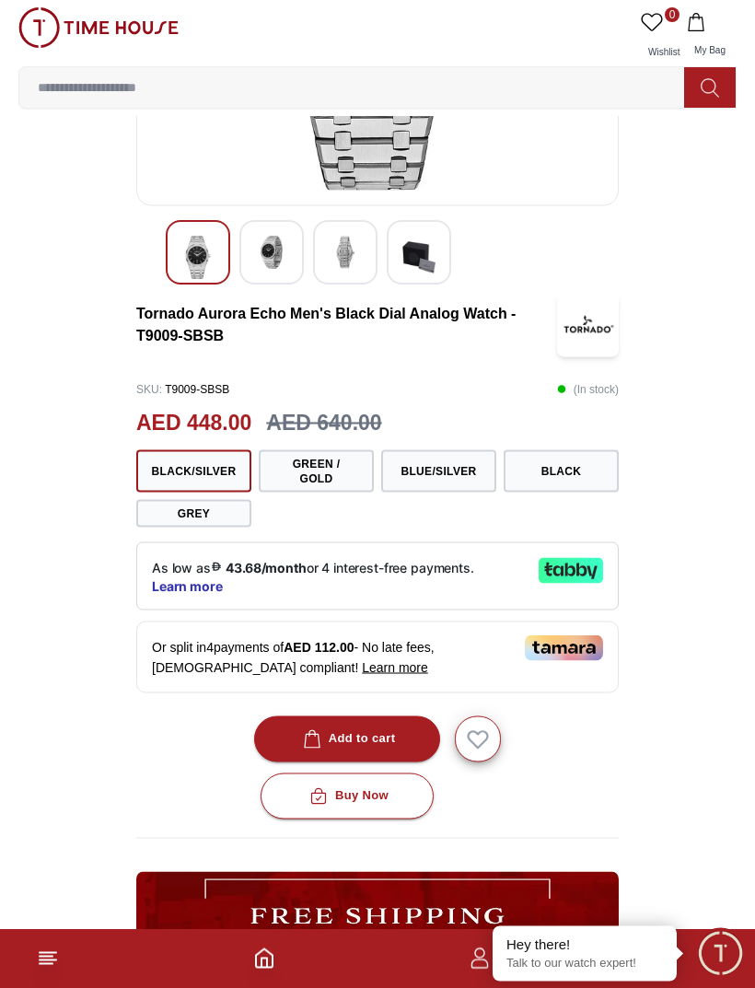
click at [236, 511] on button "Grey" at bounding box center [193, 514] width 115 height 28
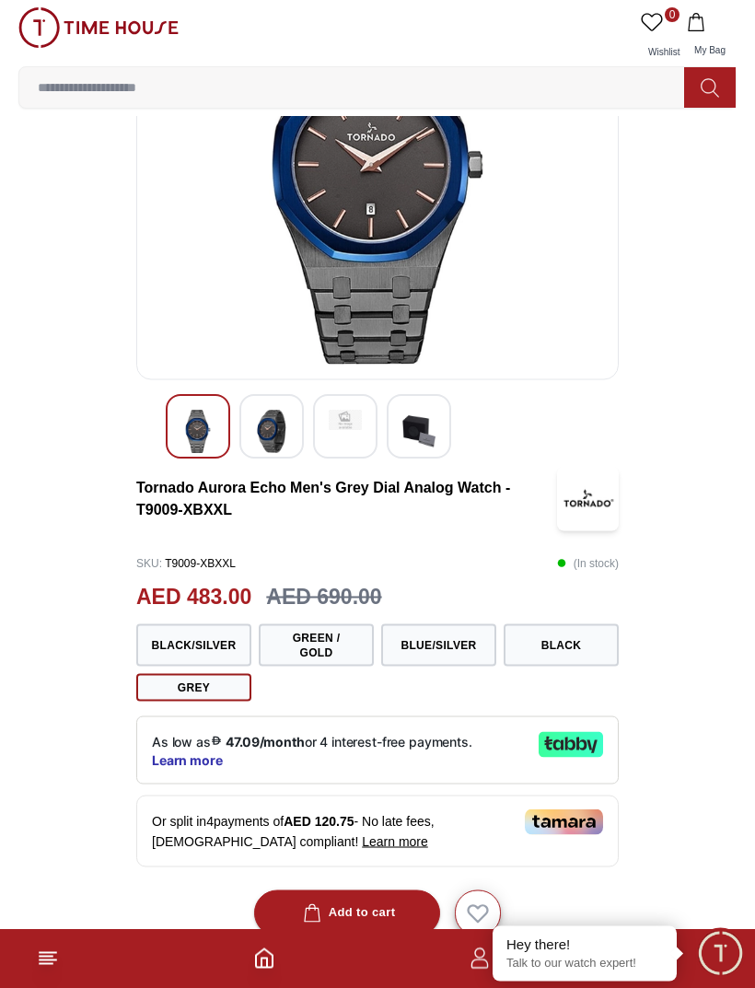
click at [453, 659] on button "Blue/Silver" at bounding box center [438, 645] width 115 height 42
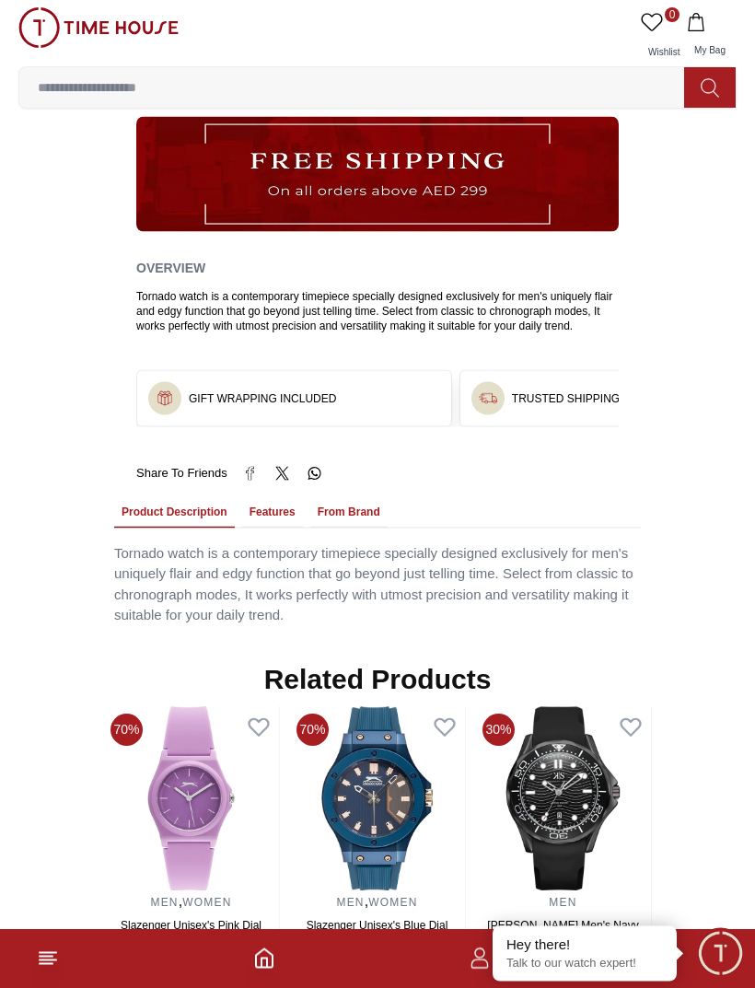
scroll to position [1012, 0]
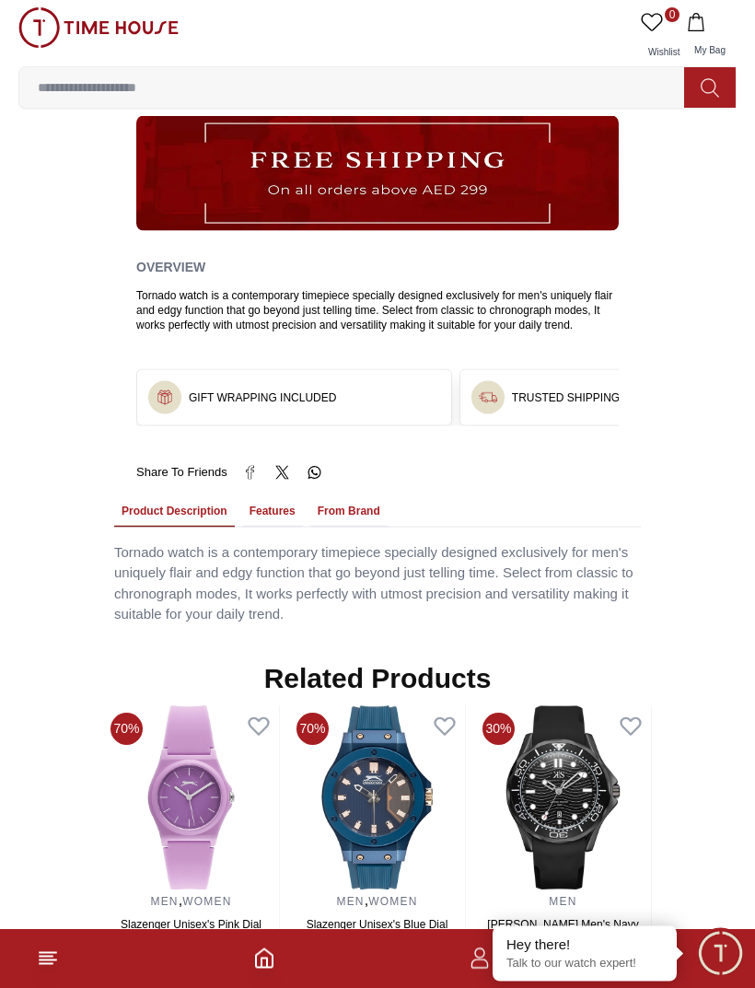
click at [285, 500] on button "Features" at bounding box center [272, 511] width 61 height 31
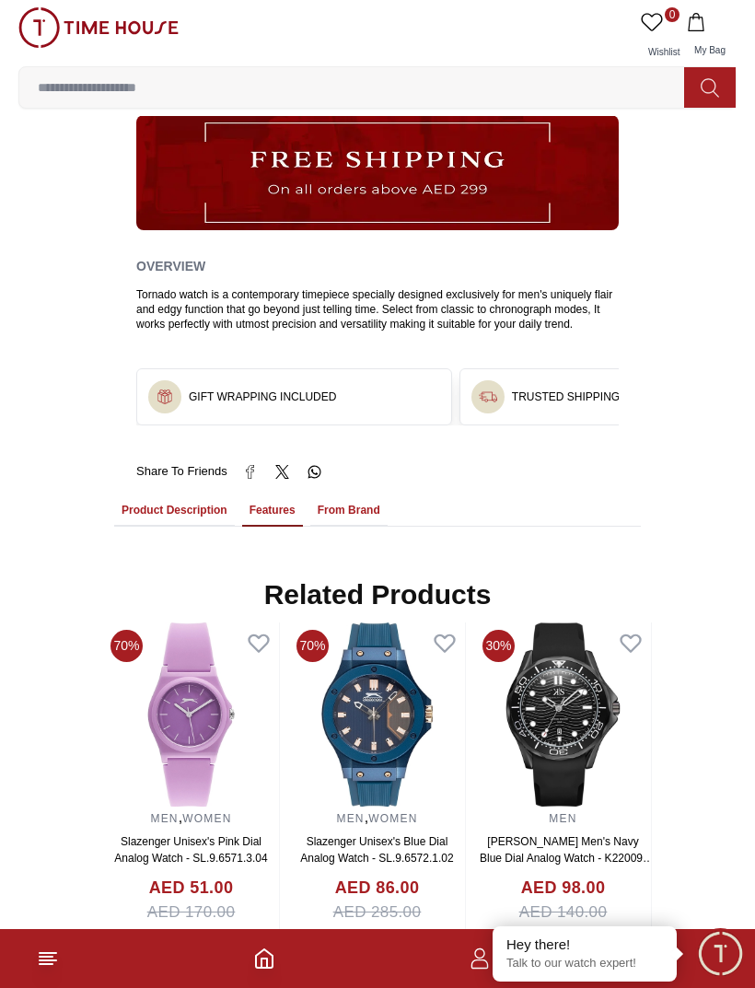
click at [366, 505] on button "From Brand" at bounding box center [348, 510] width 77 height 31
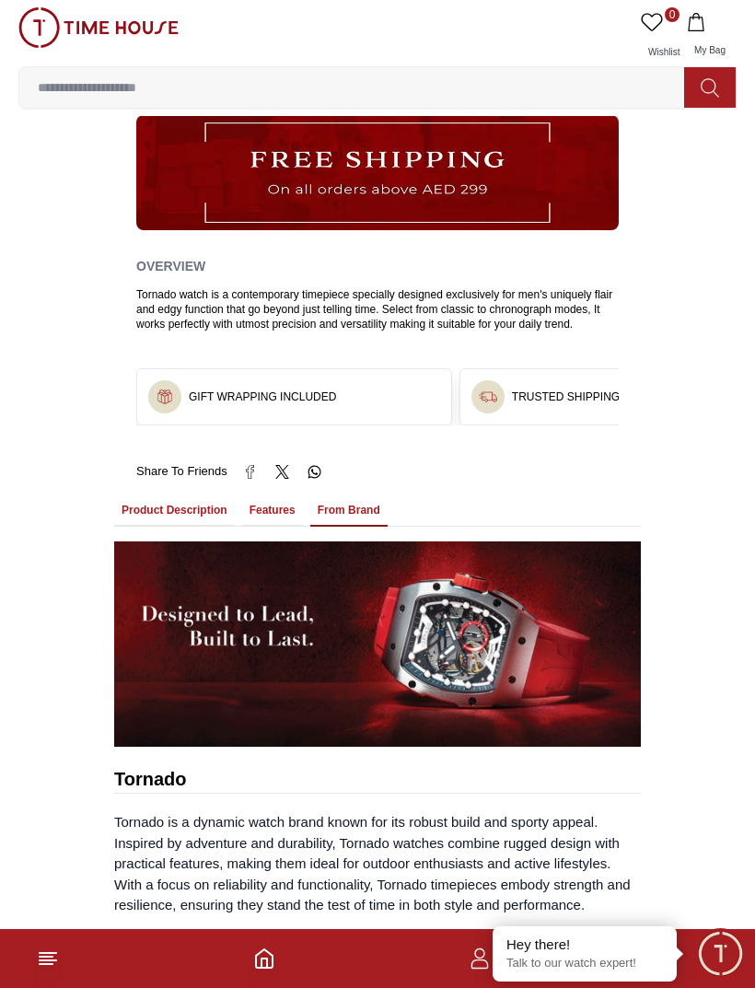
click at [272, 512] on button "Features" at bounding box center [272, 510] width 61 height 31
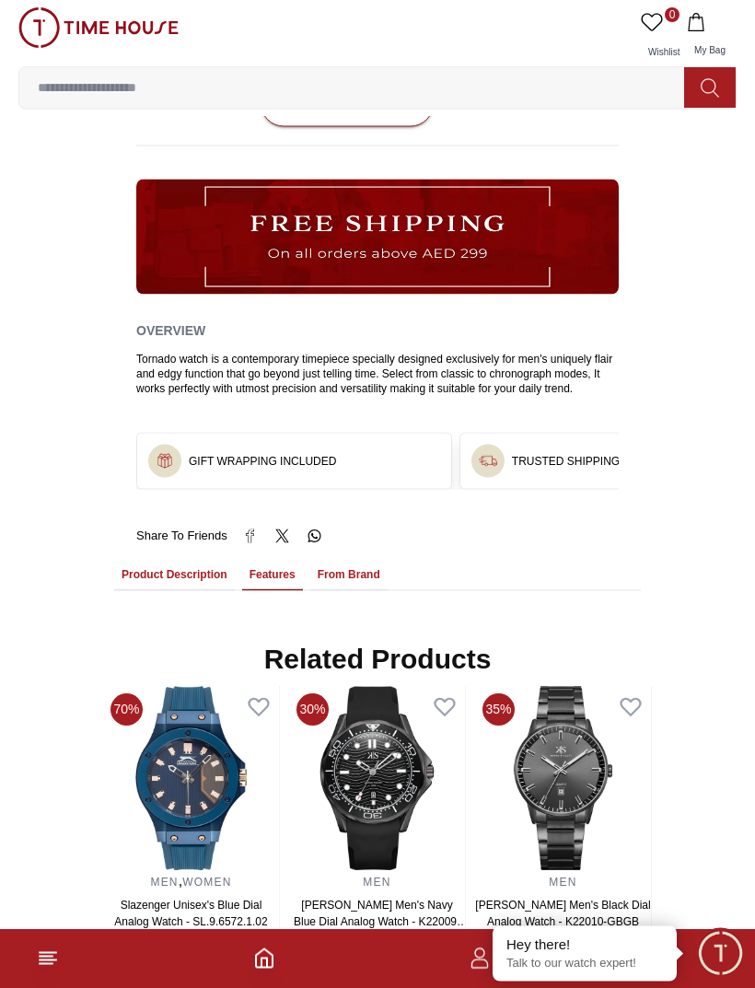
click at [198, 585] on button "Product Description" at bounding box center [174, 575] width 121 height 31
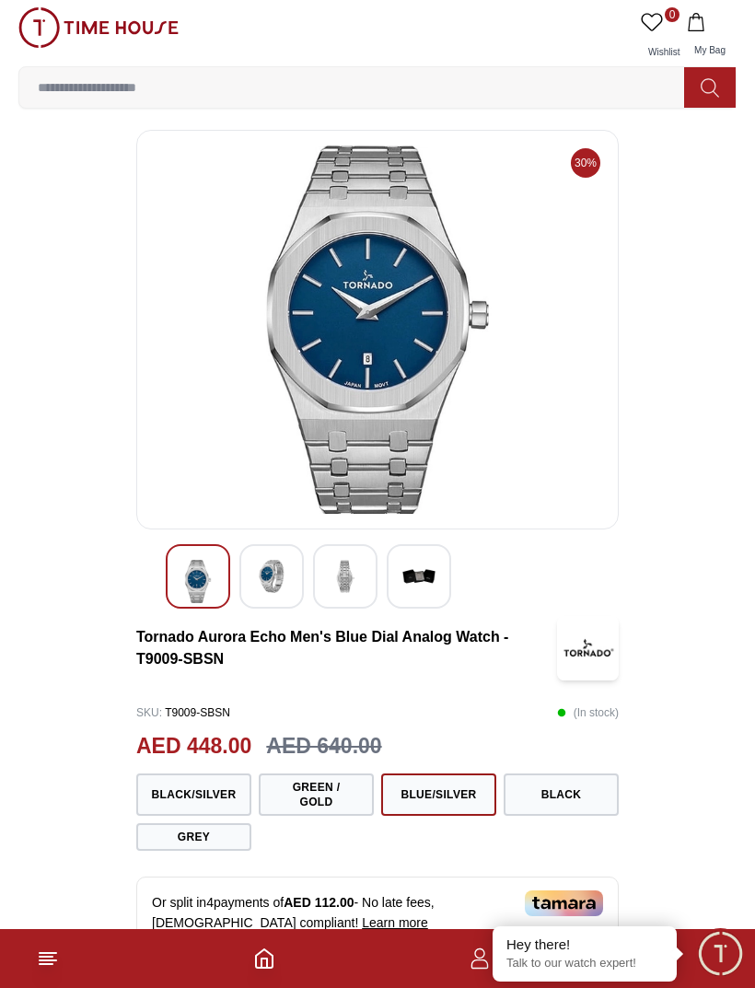
scroll to position [0, 0]
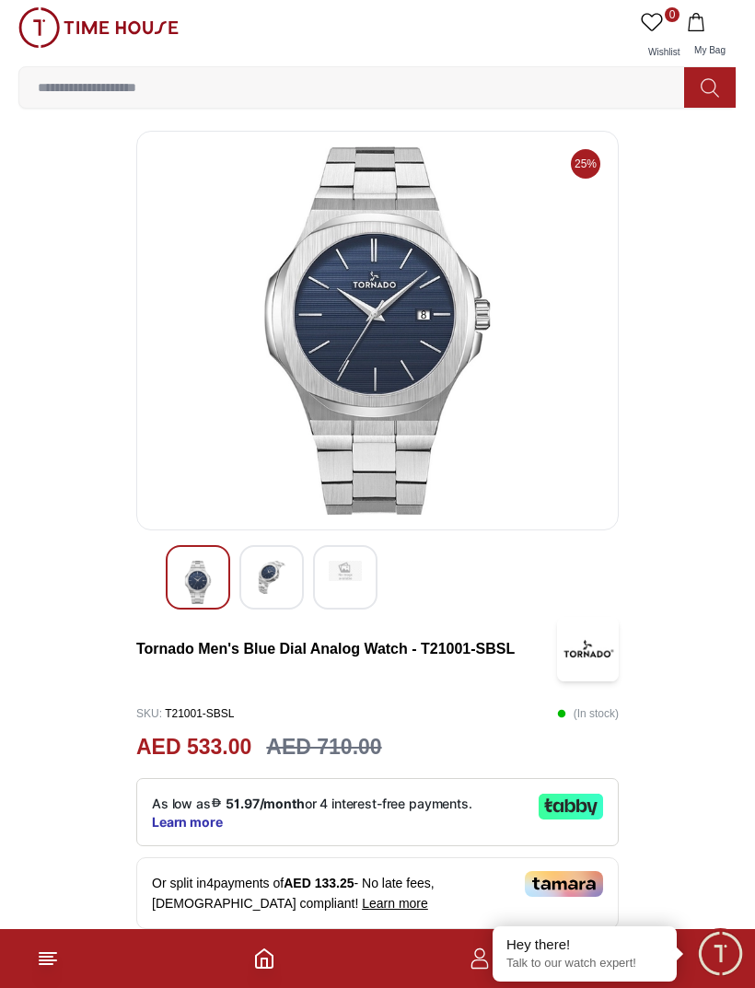
click at [281, 570] on img at bounding box center [271, 577] width 33 height 33
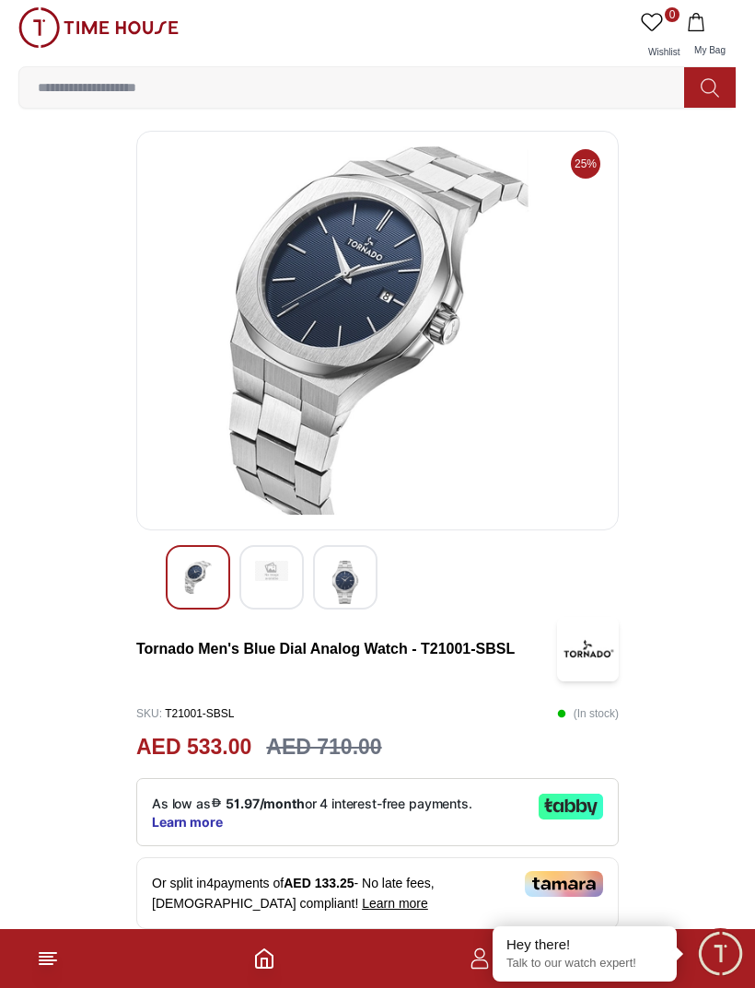
click at [354, 584] on img at bounding box center [345, 582] width 33 height 43
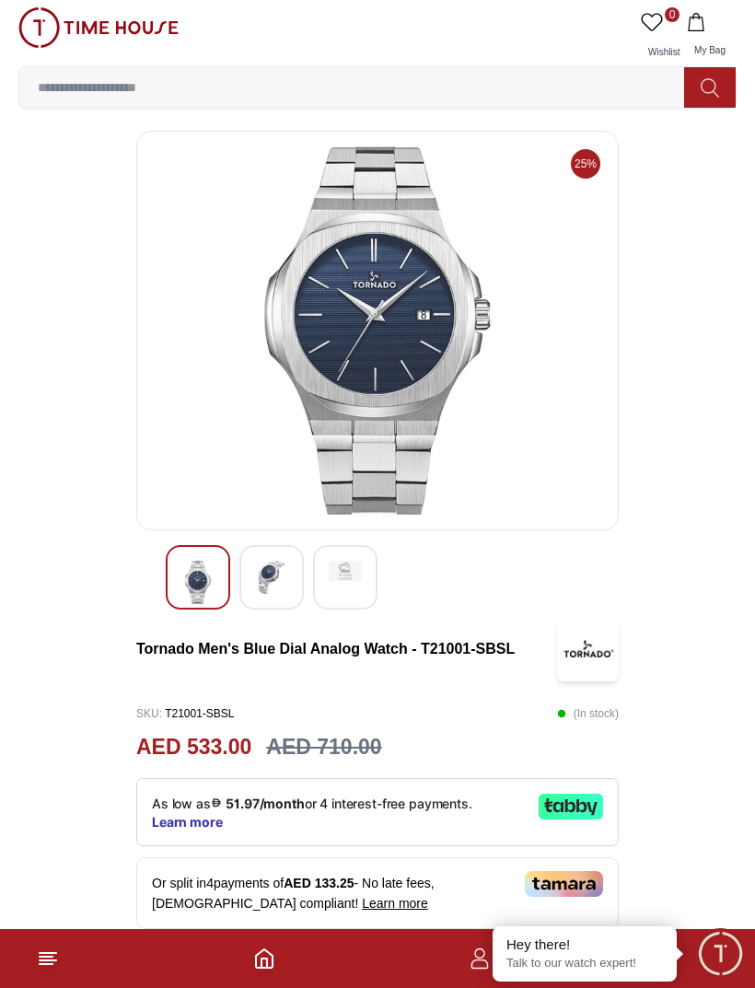
click at [283, 578] on img at bounding box center [271, 577] width 33 height 33
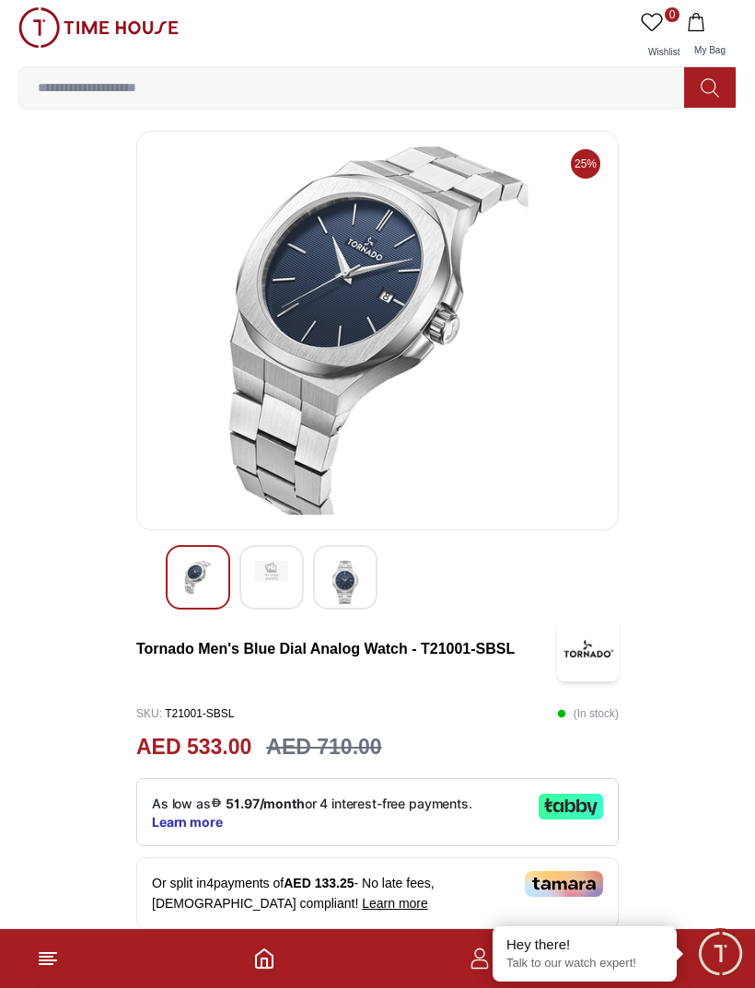
click at [214, 584] on img at bounding box center [197, 577] width 33 height 33
click at [277, 590] on div at bounding box center [271, 577] width 64 height 64
click at [344, 617] on div "Tornado Men's Blue Dial Analog Watch - T21001-SBSL" at bounding box center [377, 649] width 482 height 64
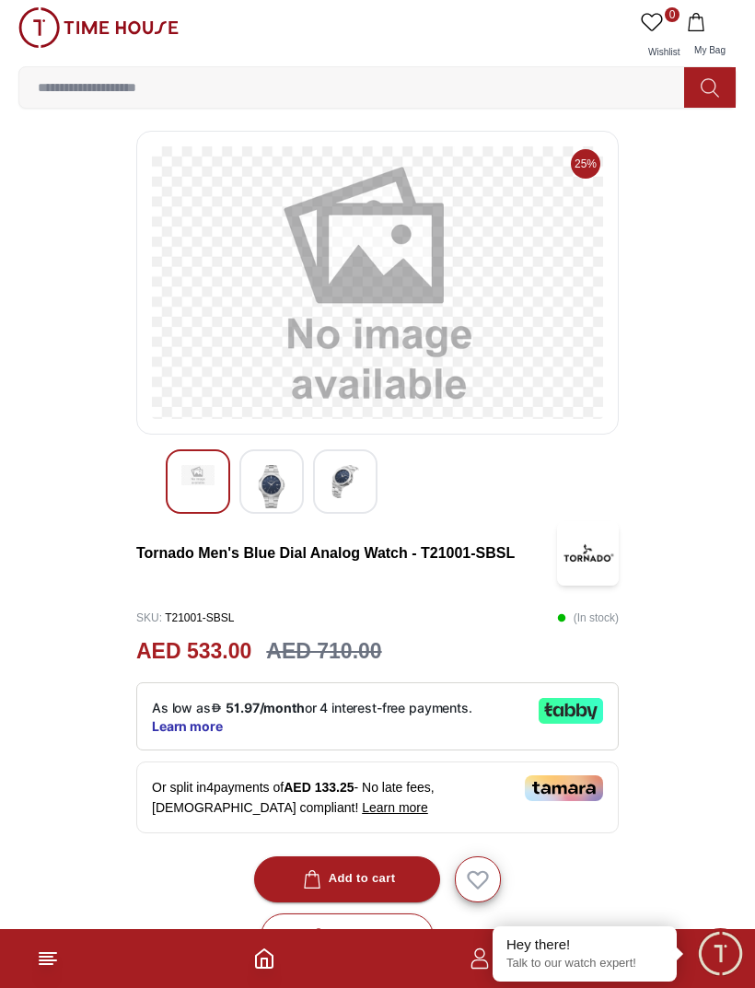
click at [283, 492] on img at bounding box center [271, 486] width 33 height 43
